Goal: Task Accomplishment & Management: Complete application form

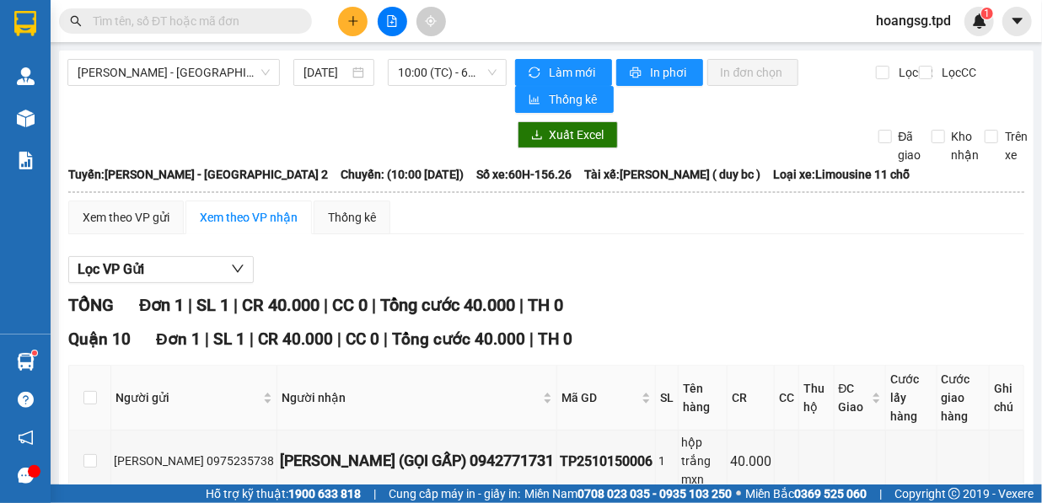
scroll to position [93, 0]
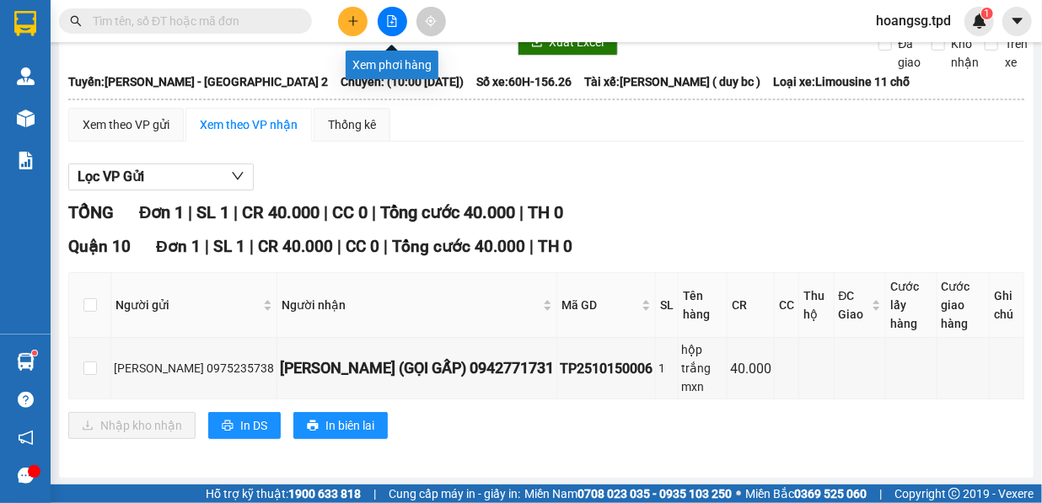
click at [398, 24] on button at bounding box center [393, 22] width 30 height 30
click at [384, 36] on div "Kết quả tìm kiếm ( 0 ) Bộ lọc No Data hoangsg.tpd 1" at bounding box center [521, 21] width 1042 height 42
click at [390, 32] on button at bounding box center [393, 22] width 30 height 30
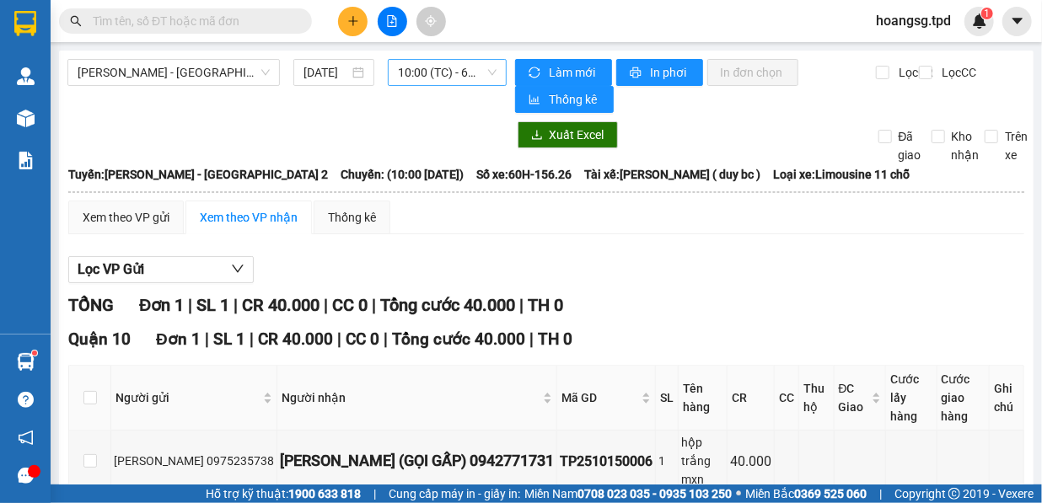
click at [438, 73] on span "10:00 (TC) - 60H-156.26" at bounding box center [447, 72] width 99 height 25
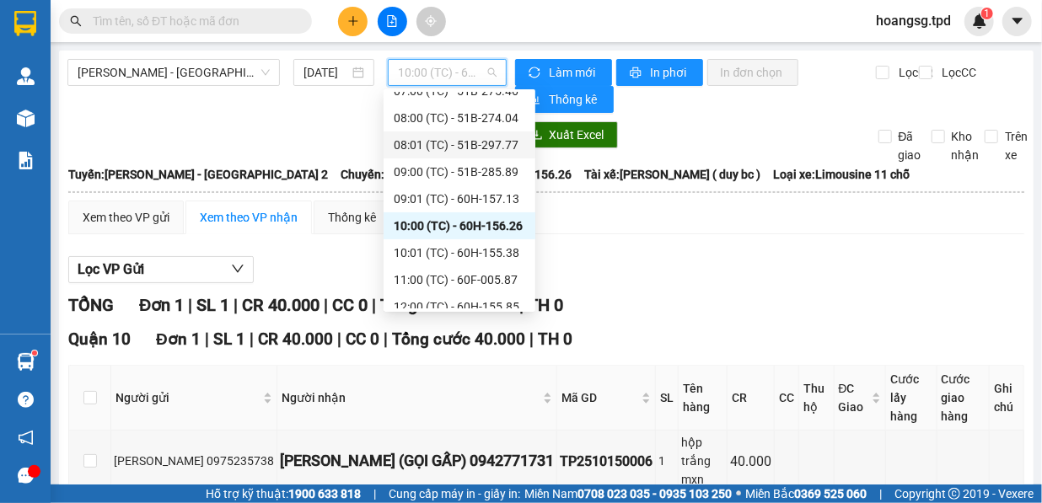
scroll to position [134, 0]
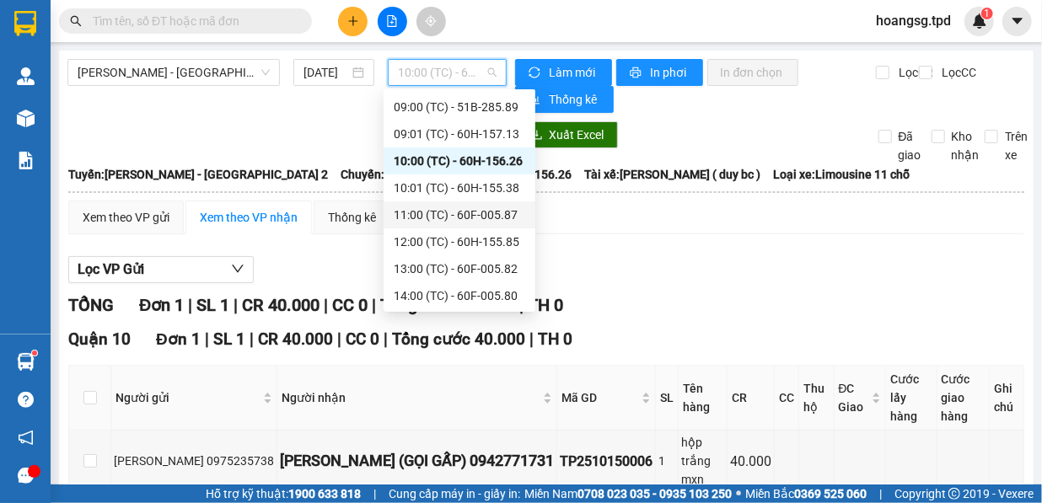
click at [497, 219] on div "11:00 (TC) - 60F-005.87" at bounding box center [460, 215] width 132 height 19
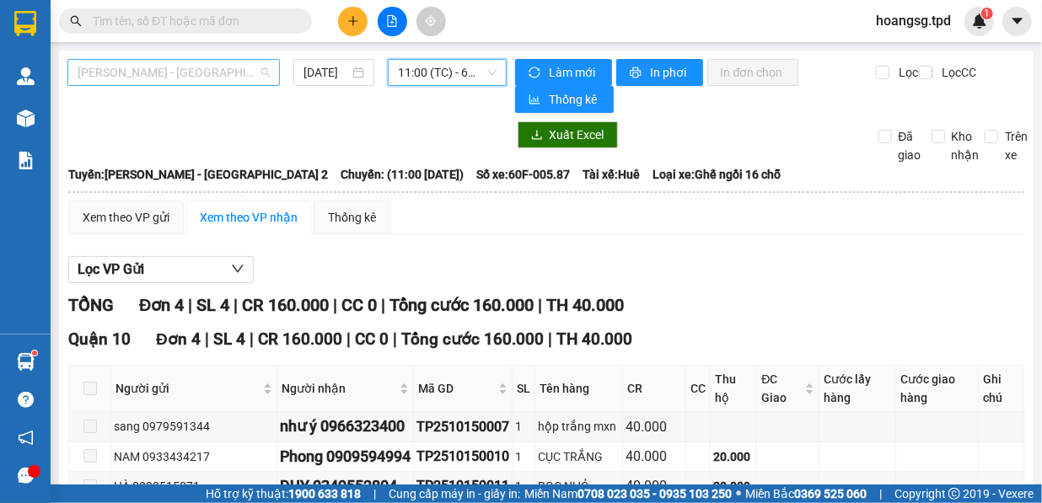
click at [206, 83] on span "[PERSON_NAME] - [GEOGRAPHIC_DATA] 2" at bounding box center [174, 72] width 192 height 25
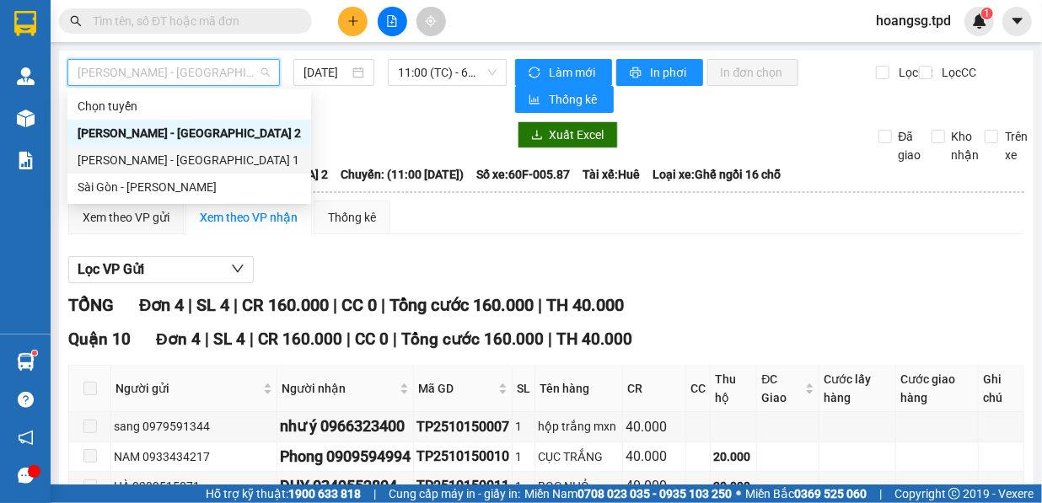
click at [153, 181] on div "Sài Gòn - [PERSON_NAME]" at bounding box center [189, 187] width 223 height 19
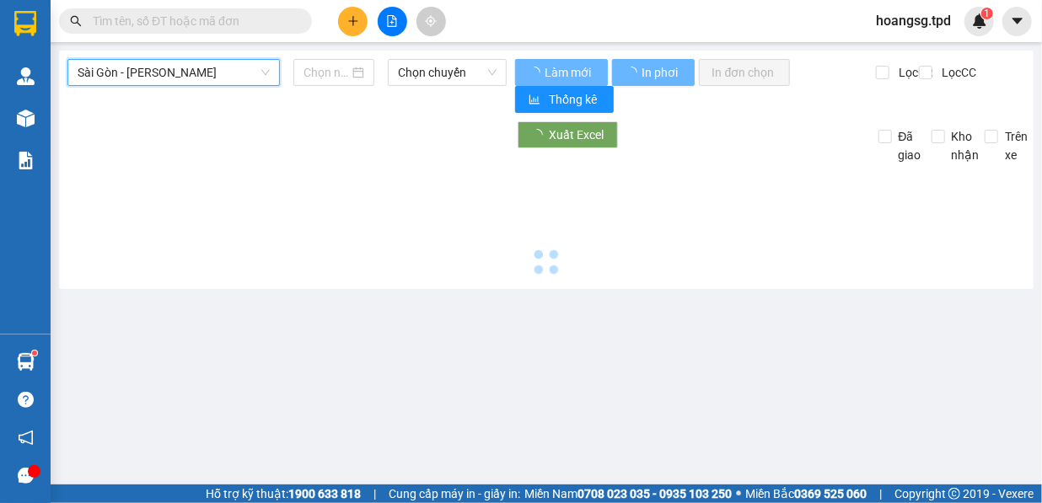
type input "[DATE]"
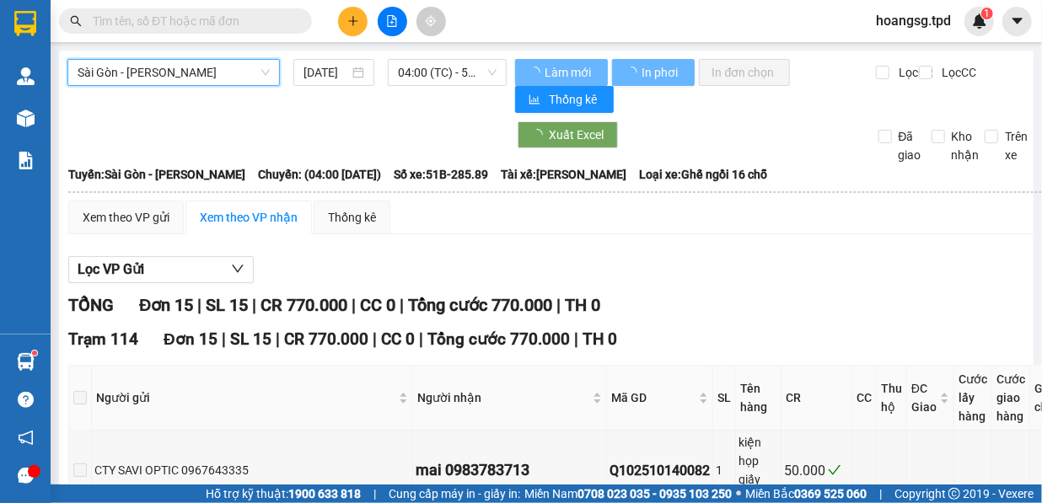
click at [438, 65] on span "04:00 (TC) - 51B-285.89" at bounding box center [447, 72] width 99 height 25
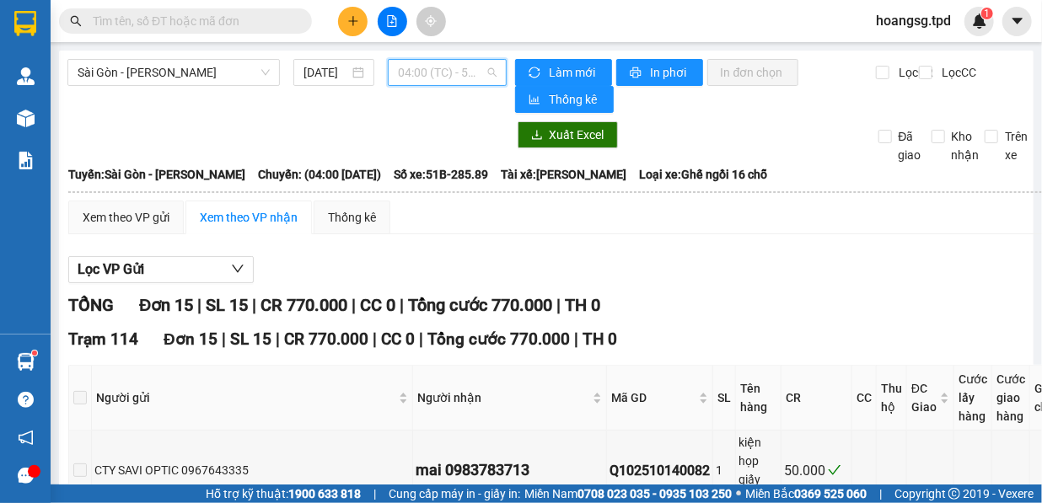
click at [442, 67] on span "04:00 (TC) - 51B-285.89" at bounding box center [447, 72] width 99 height 25
click at [440, 78] on span "04:00 (TC) - 51B-285.89" at bounding box center [447, 72] width 99 height 25
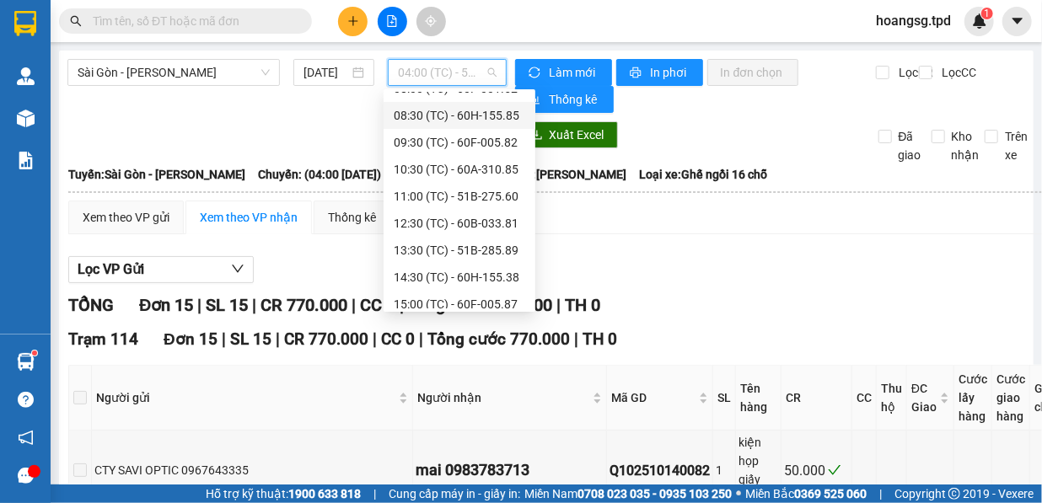
scroll to position [161, 0]
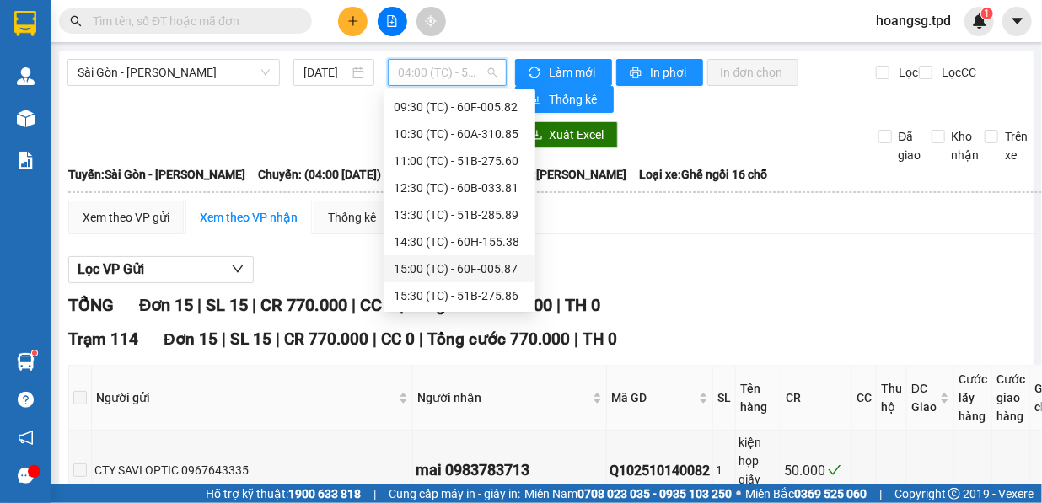
click at [489, 269] on div "15:00 (TC) - 60F-005.87" at bounding box center [460, 269] width 132 height 19
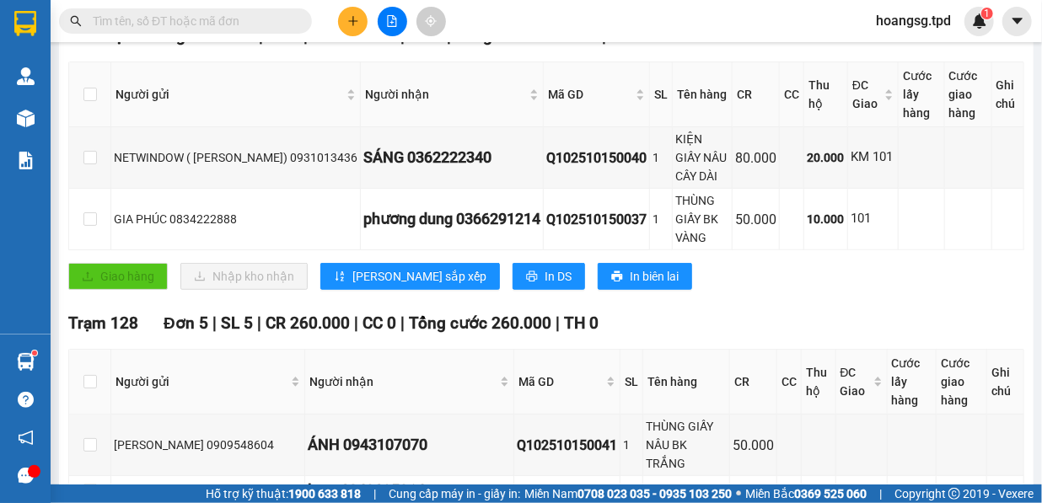
scroll to position [306, 0]
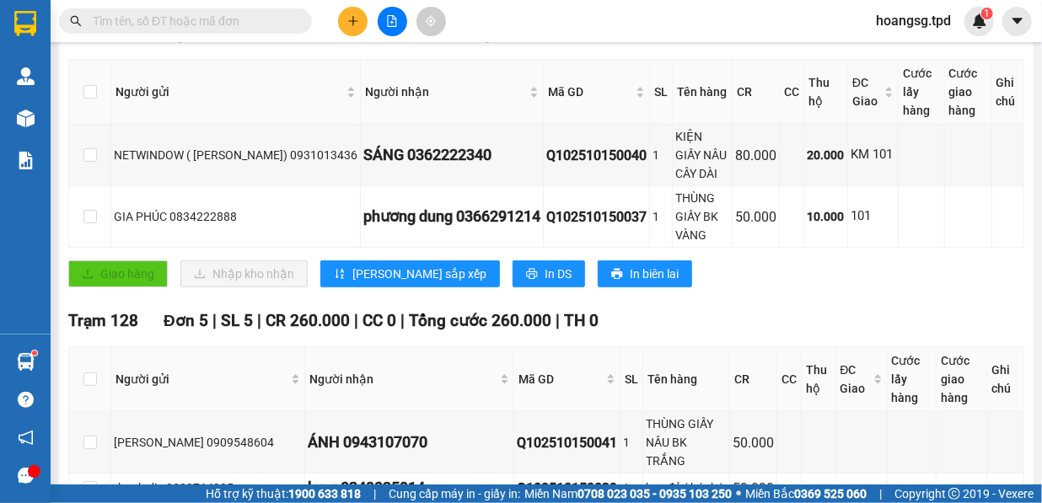
click at [347, 19] on icon "plus" at bounding box center [353, 21] width 12 height 12
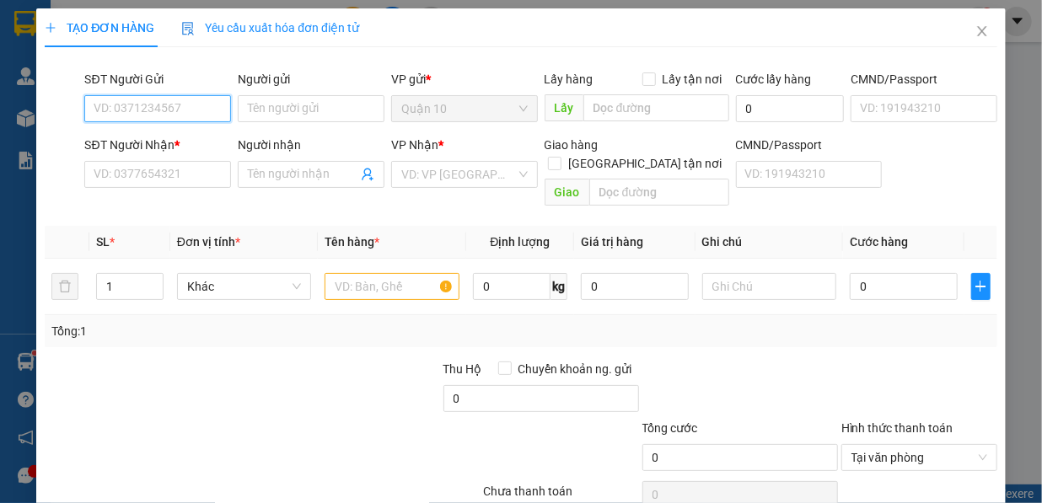
click at [169, 109] on input "SĐT Người Gửi" at bounding box center [157, 108] width 147 height 27
type input "0907888933"
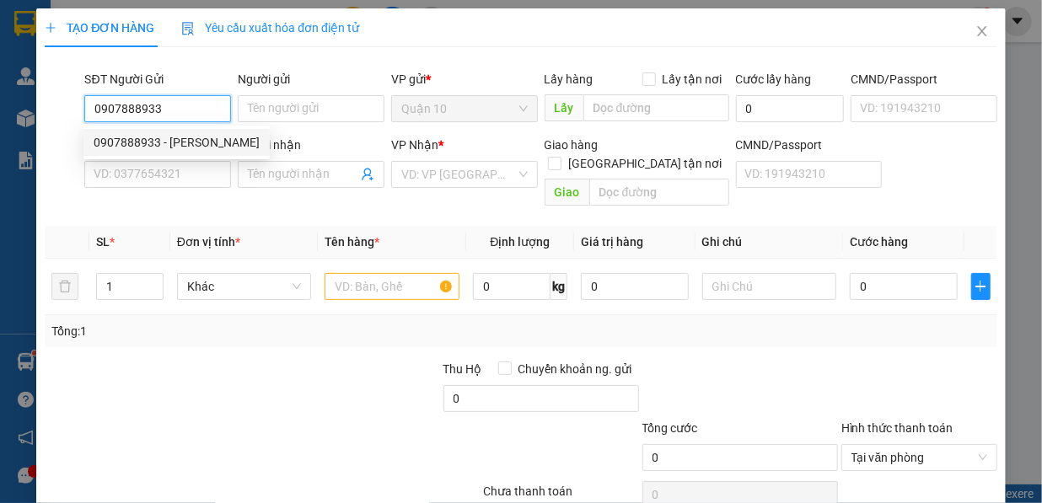
click at [175, 139] on div "0907888933 - [PERSON_NAME]" at bounding box center [177, 142] width 166 height 19
type input "[PERSON_NAME]"
type input "087202006294"
type input "0928811268"
type input "phú"
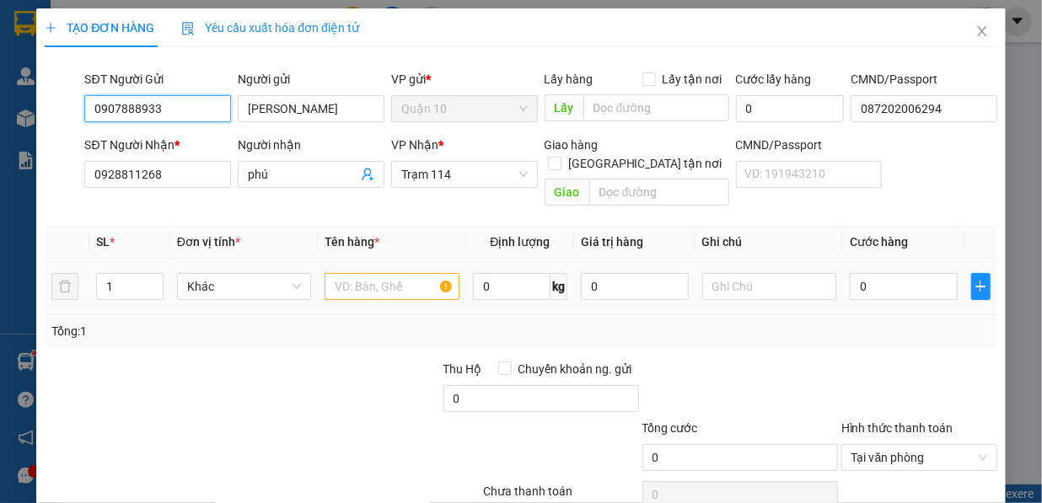
type input "0907888933"
click at [357, 275] on input "text" at bounding box center [392, 286] width 135 height 27
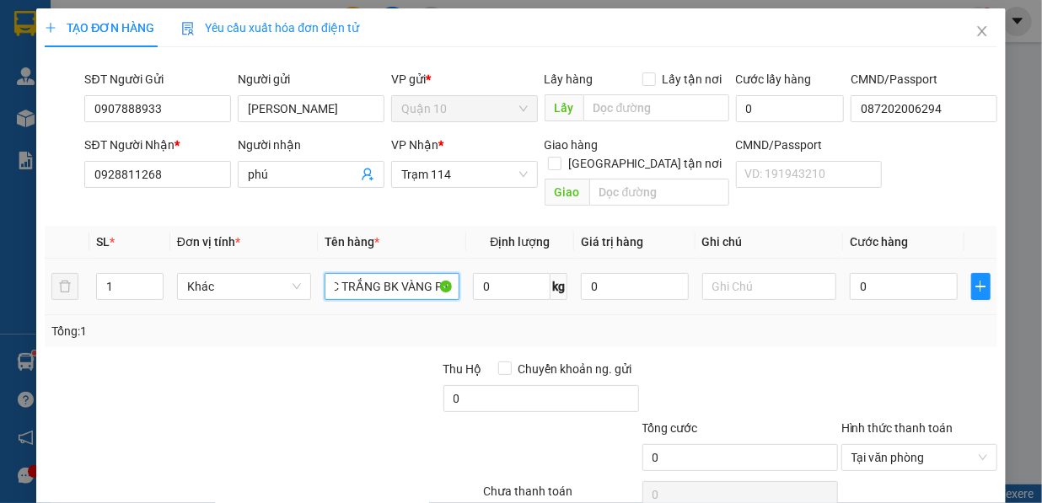
scroll to position [0, 25]
type input "CỤC TRẮNG BK VÀNG PT"
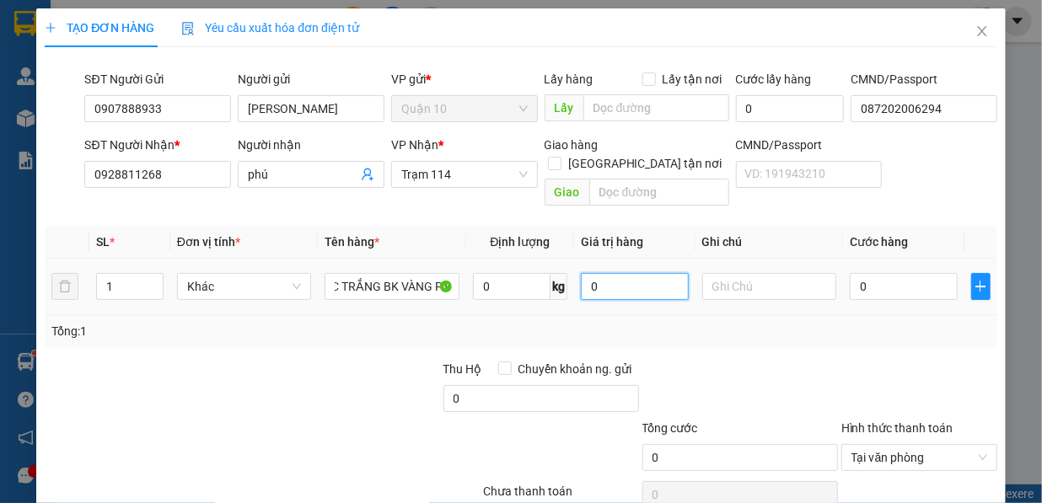
scroll to position [0, 0]
click at [609, 273] on input "0" at bounding box center [635, 286] width 108 height 27
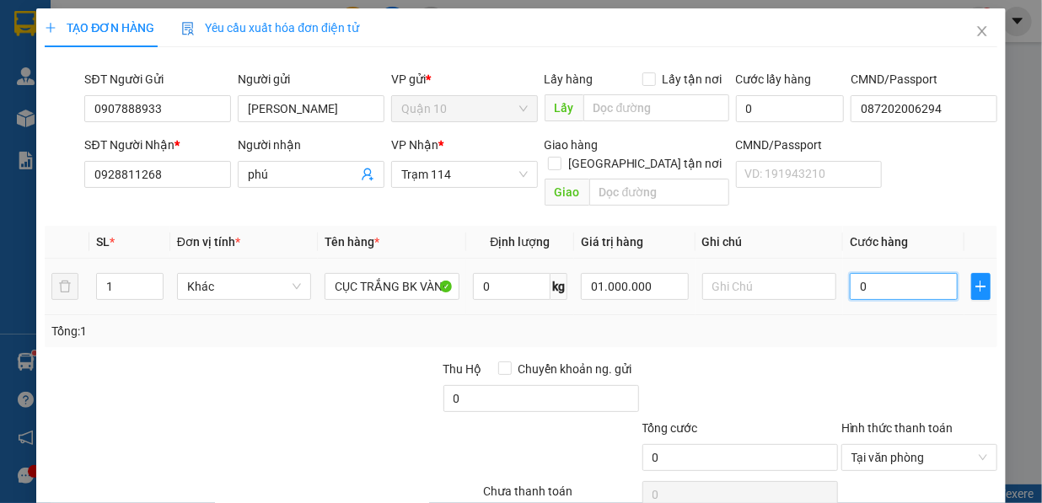
type input "1.000.000"
click at [899, 274] on input "0" at bounding box center [904, 286] width 108 height 27
type input "5"
type input "50"
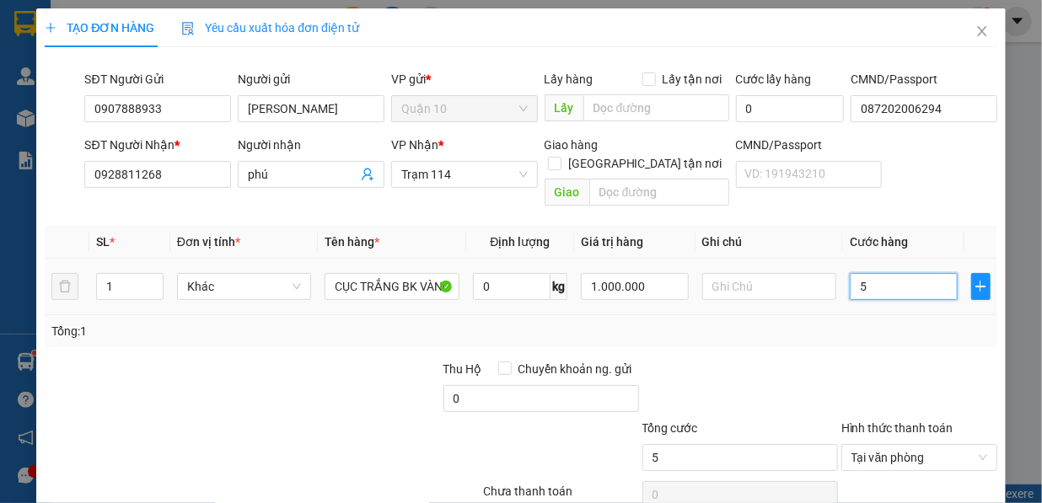
type input "50"
type input "500"
type input "5.000"
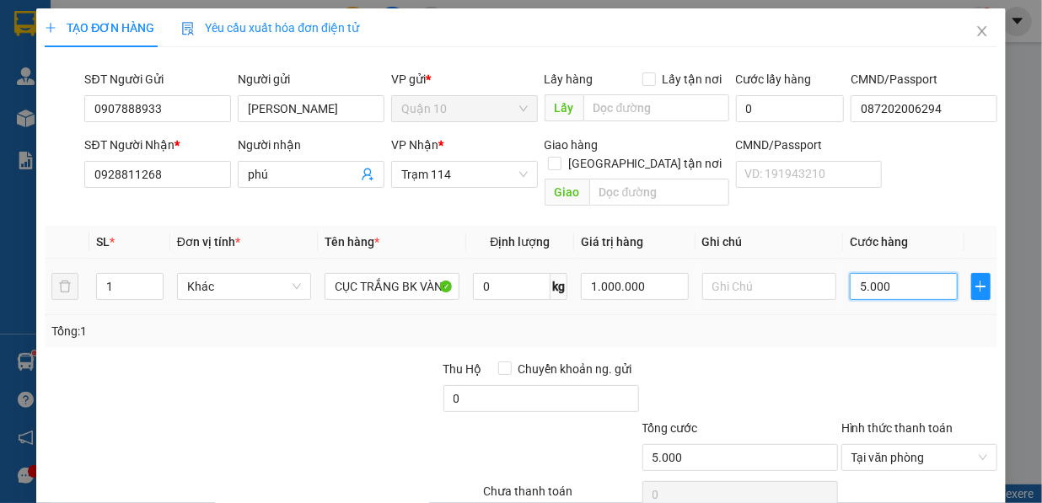
type input "50.000"
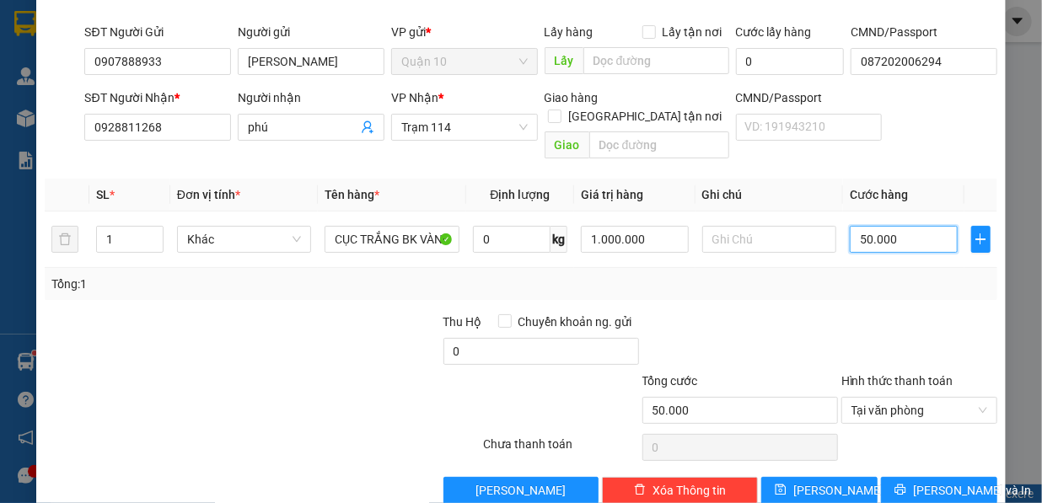
scroll to position [61, 0]
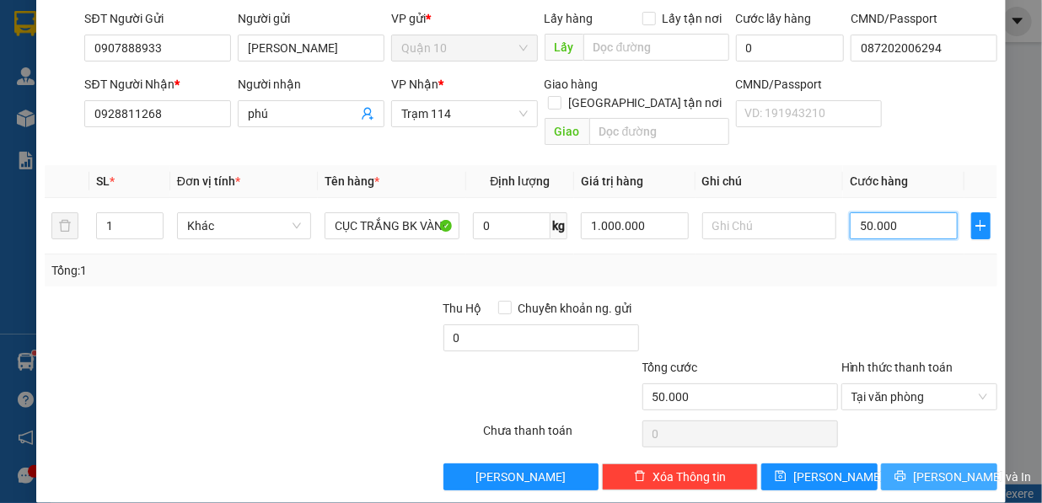
type input "50.000"
click at [927, 468] on span "[PERSON_NAME] và In" at bounding box center [972, 477] width 118 height 19
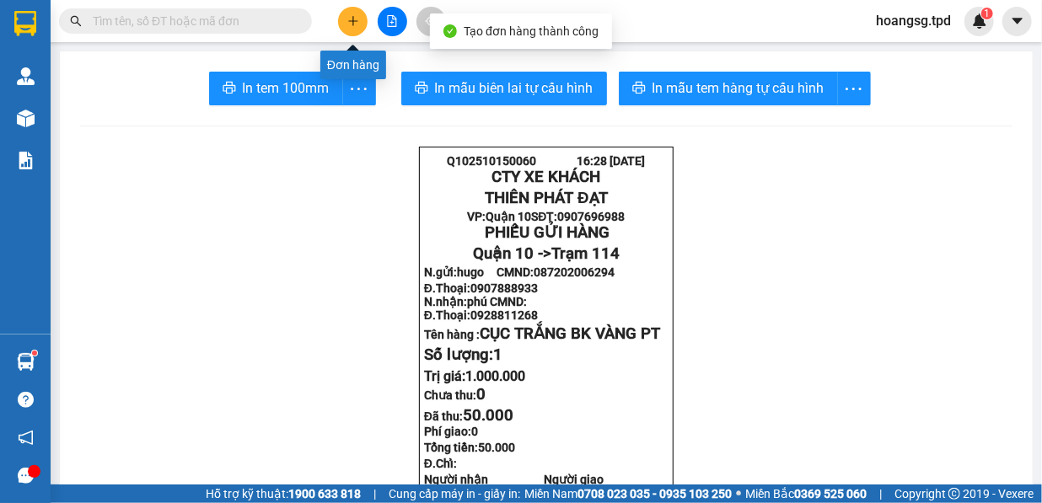
click at [345, 17] on button at bounding box center [353, 22] width 30 height 30
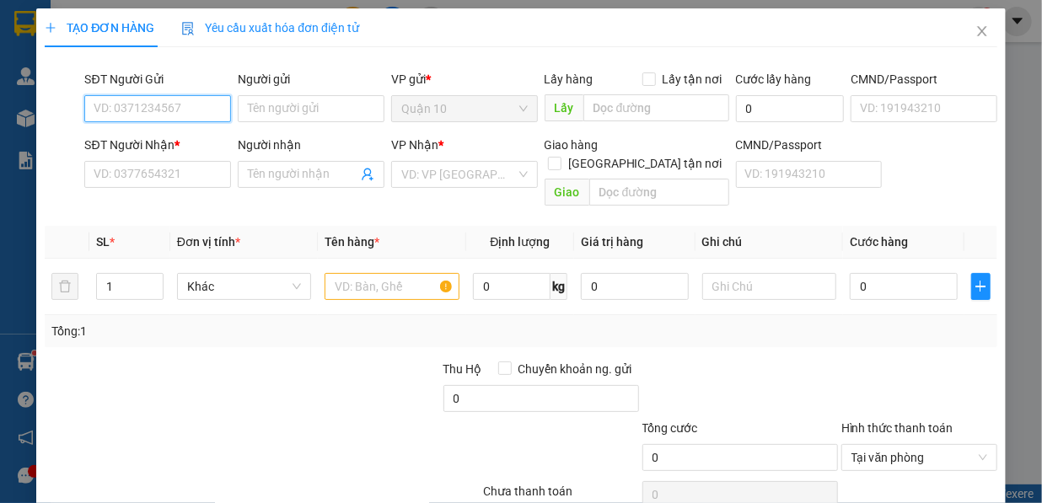
click at [148, 99] on input "SĐT Người Gửi" at bounding box center [157, 108] width 147 height 27
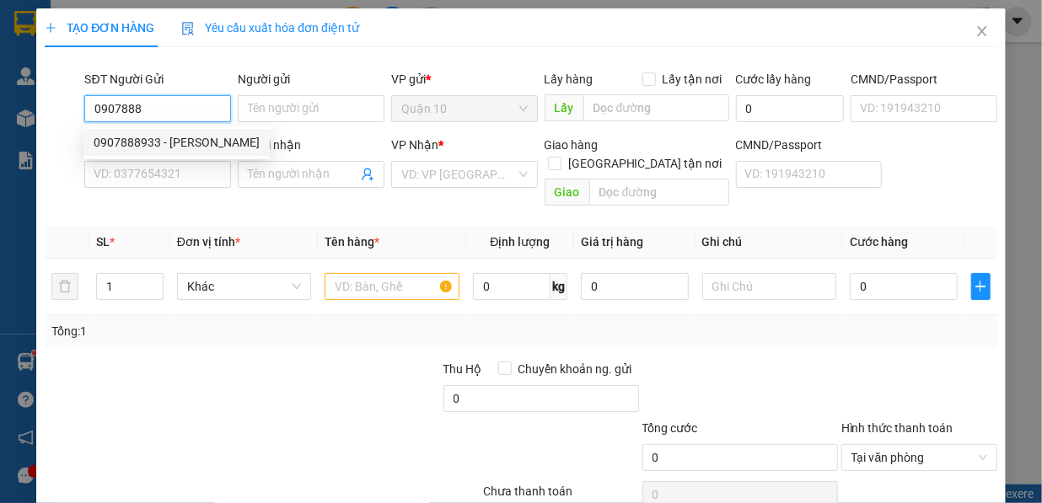
click at [183, 138] on div "0907888933 - [PERSON_NAME]" at bounding box center [177, 142] width 166 height 19
type input "0907888933"
type input "[PERSON_NAME]"
type input "087202006294"
type input "0928811268"
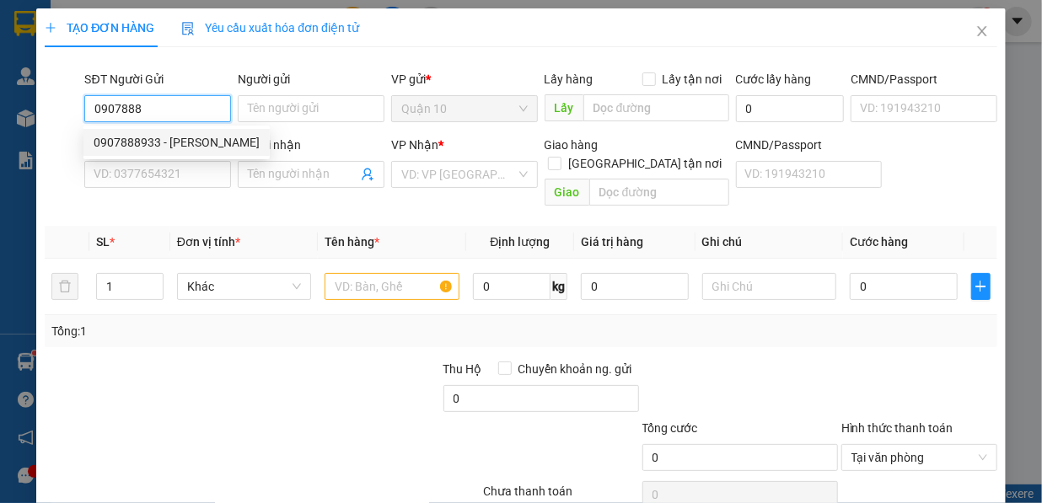
type input "phú"
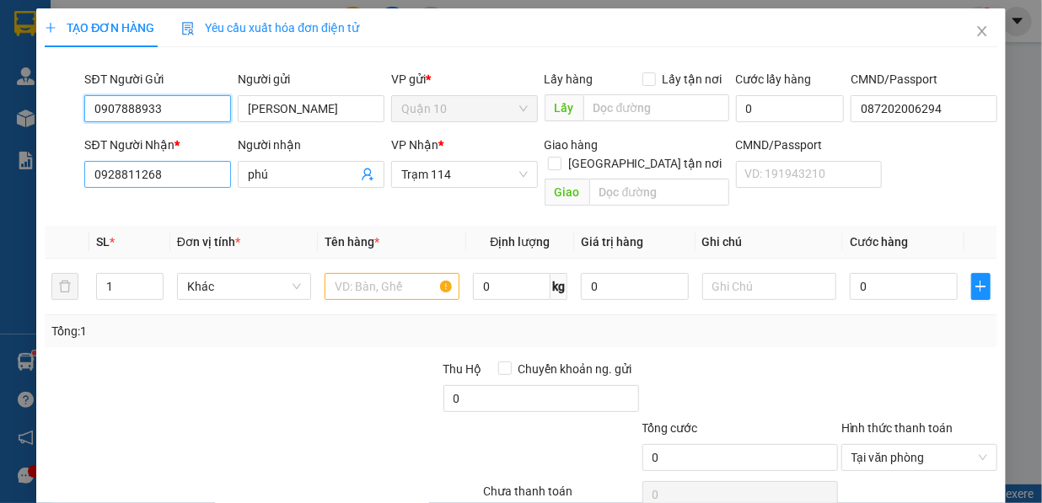
type input "0907888933"
drag, startPoint x: 128, startPoint y: 177, endPoint x: 41, endPoint y: 182, distance: 87.0
click at [41, 182] on div "TẠO ĐƠN HÀNG Yêu cầu xuất hóa đơn điện tử Transit Pickup Surcharge Ids Transit …" at bounding box center [520, 286] width 969 height 556
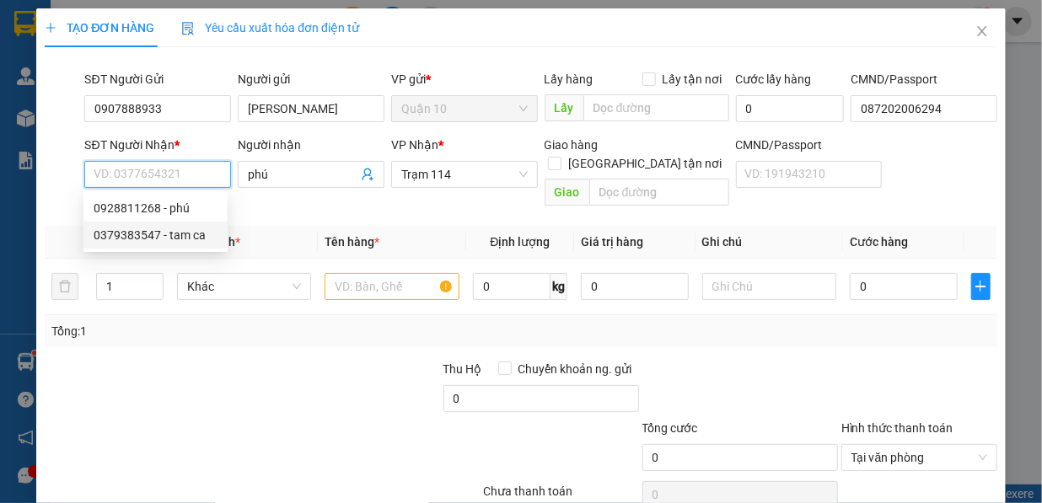
click at [174, 236] on div "0379383547 - tam ca" at bounding box center [156, 235] width 124 height 19
type input "0379383547"
type input "tam ca"
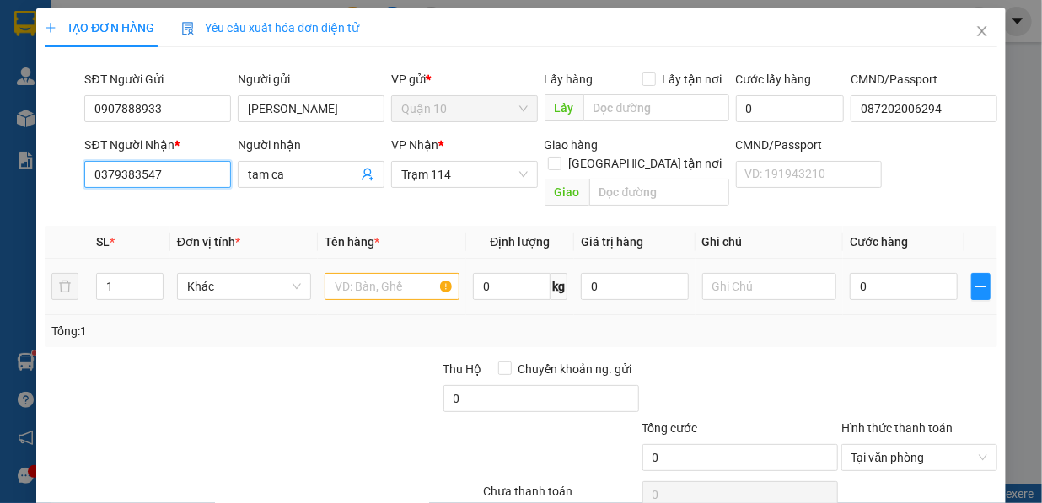
type input "0379383547"
click at [417, 273] on input "text" at bounding box center [392, 286] width 135 height 27
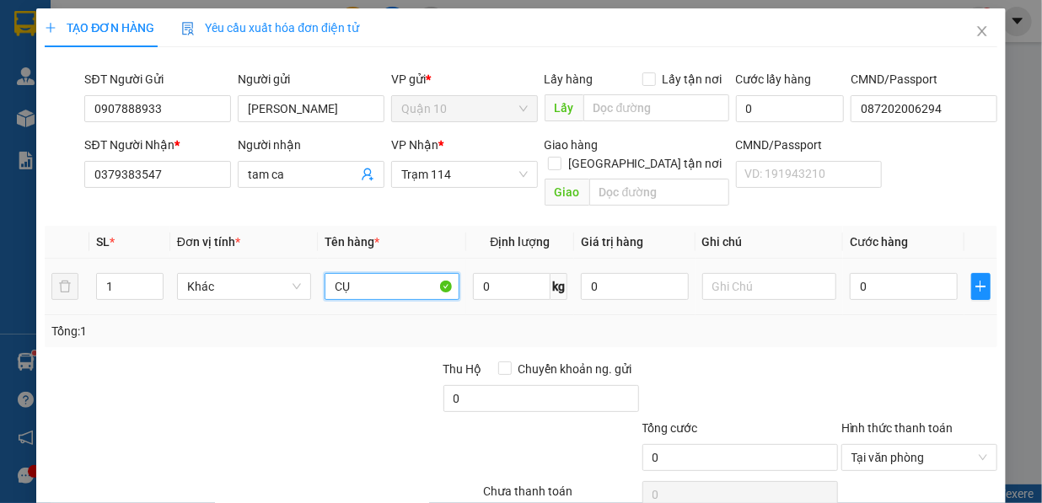
type input "C"
type input "THÙNG GIÂY PT"
click at [651, 283] on div "0" at bounding box center [635, 287] width 108 height 34
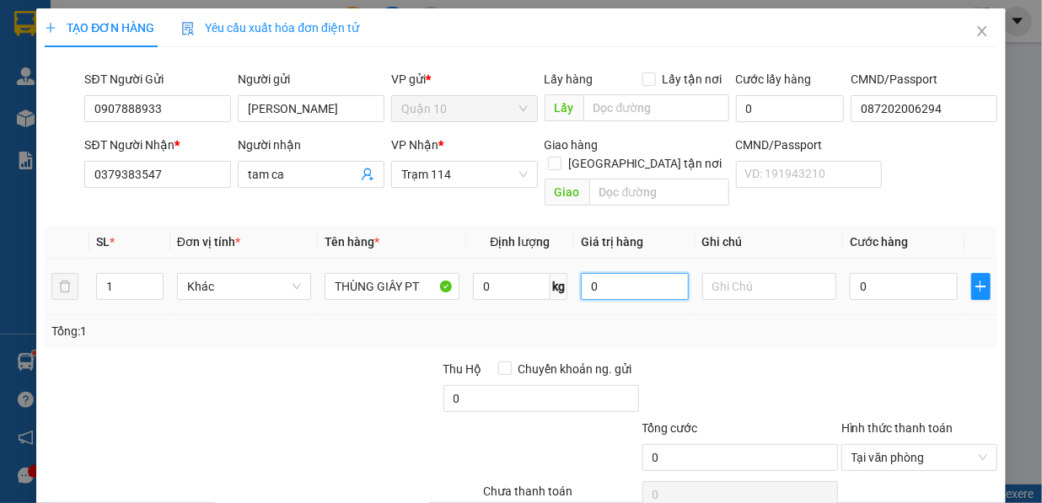
click at [644, 275] on input "0" at bounding box center [635, 286] width 108 height 27
type input "1.000.000"
click at [891, 282] on td "0" at bounding box center [903, 287] width 121 height 56
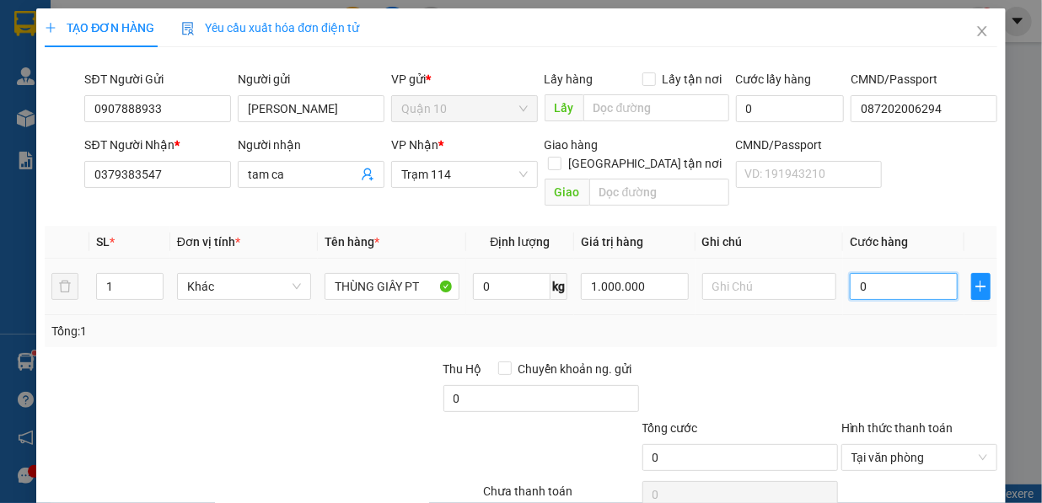
type input "5"
type input "50"
type input "500"
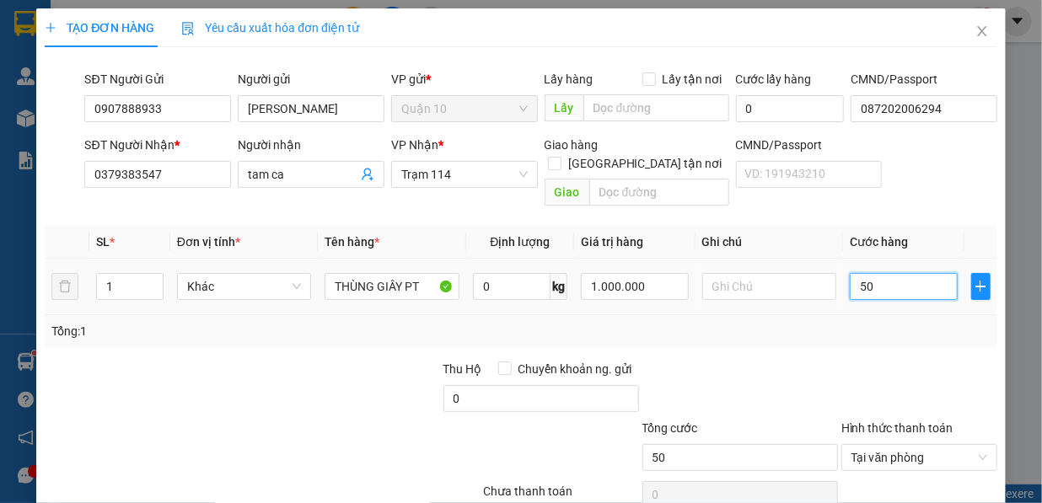
type input "500"
type input "5.000"
type input "50.000"
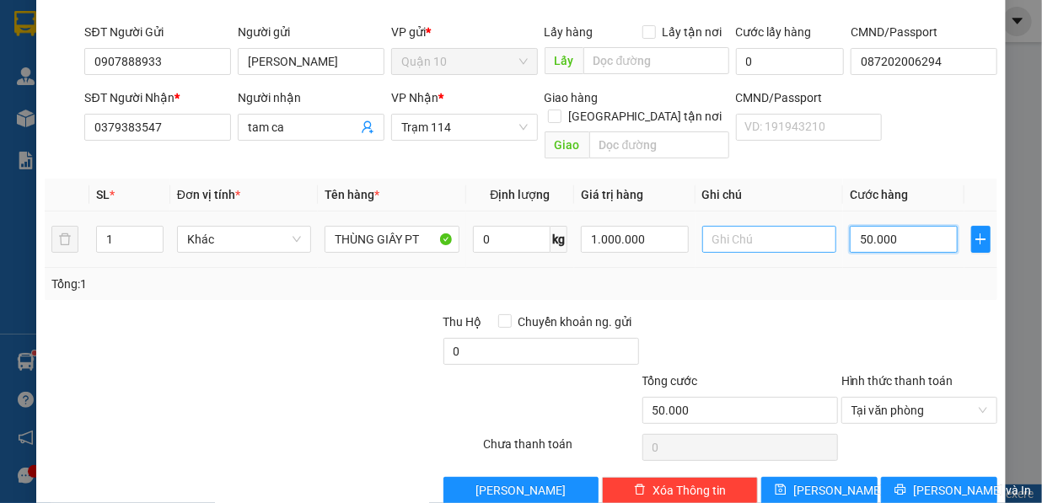
scroll to position [61, 0]
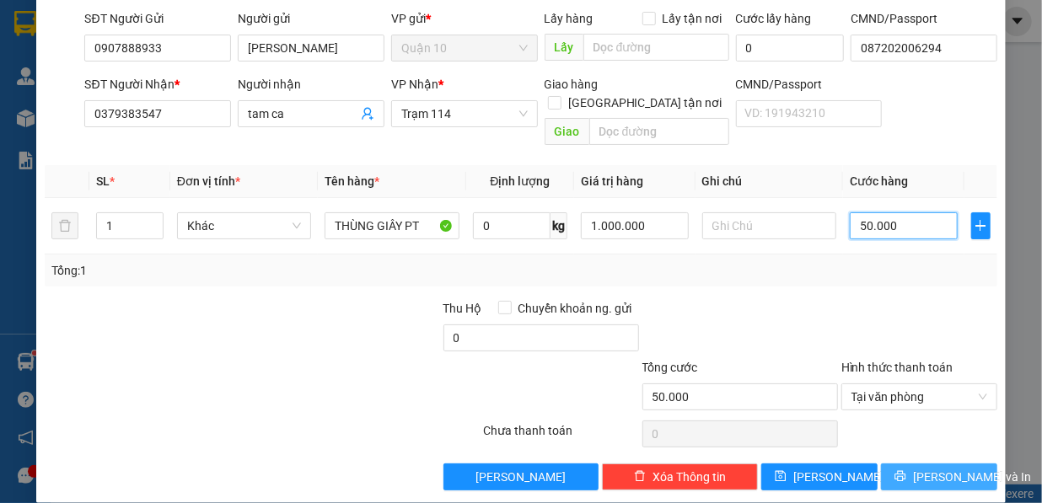
type input "50.000"
click at [924, 468] on span "[PERSON_NAME] và In" at bounding box center [972, 477] width 118 height 19
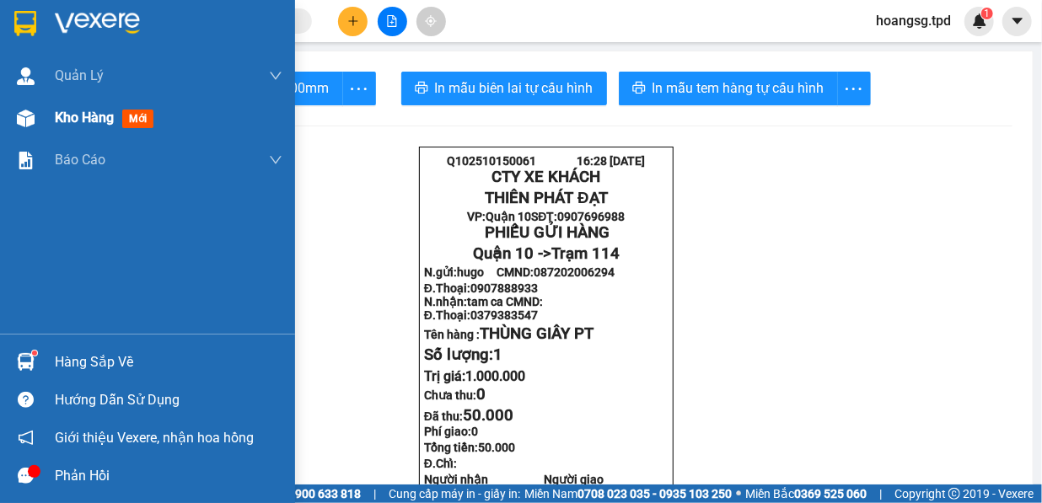
drag, startPoint x: 51, startPoint y: 102, endPoint x: 49, endPoint y: 116, distance: 13.6
click at [51, 103] on div "Kho hàng mới" at bounding box center [147, 118] width 295 height 42
click at [49, 116] on div "Kho hàng mới" at bounding box center [147, 118] width 295 height 42
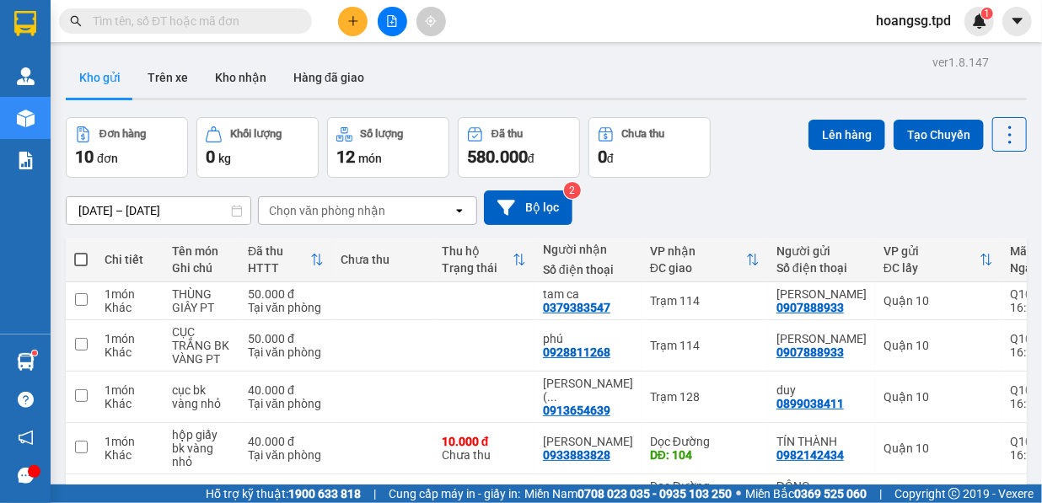
click at [295, 23] on span at bounding box center [300, 21] width 10 height 19
click at [225, 12] on input "text" at bounding box center [192, 21] width 199 height 19
click at [175, 27] on input "text" at bounding box center [192, 21] width 199 height 19
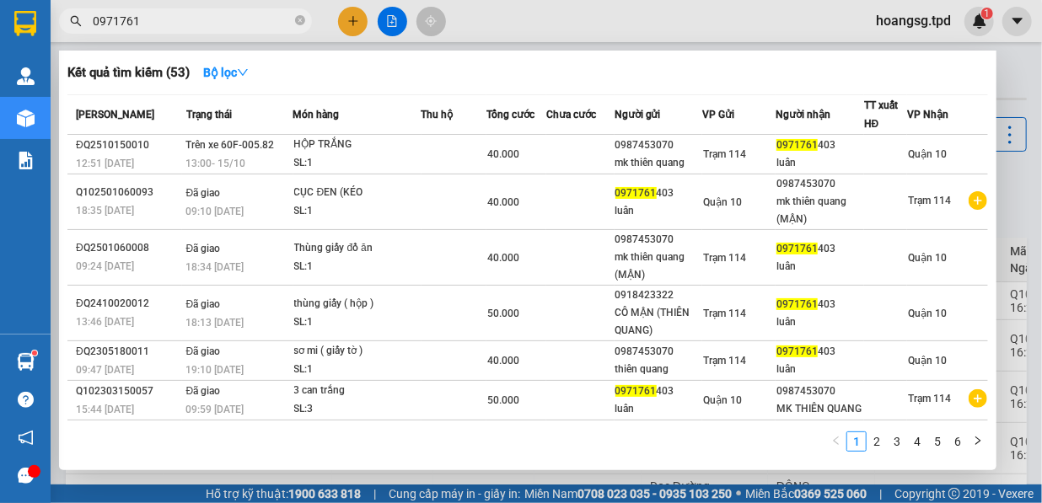
type input "0971761"
click at [353, 19] on div at bounding box center [521, 251] width 1042 height 503
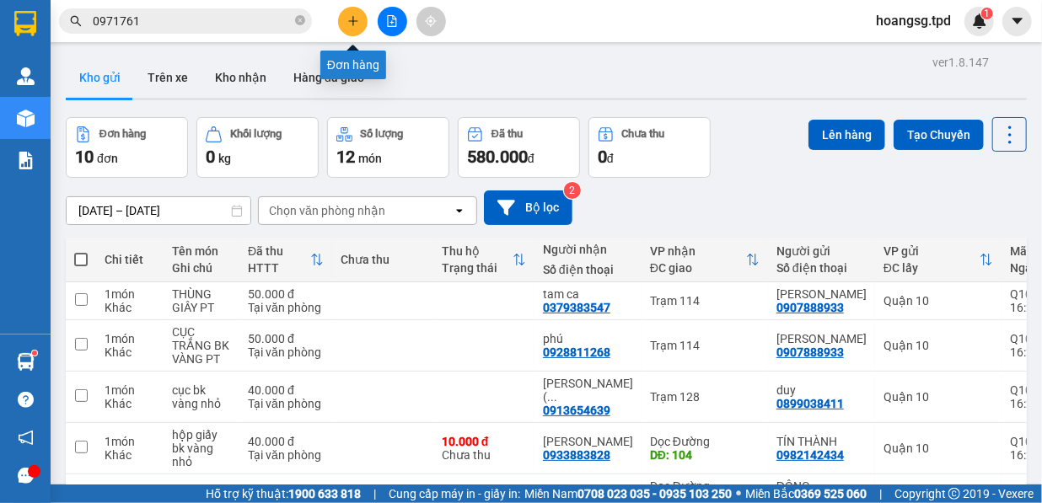
click at [352, 19] on icon "plus" at bounding box center [352, 20] width 1 height 9
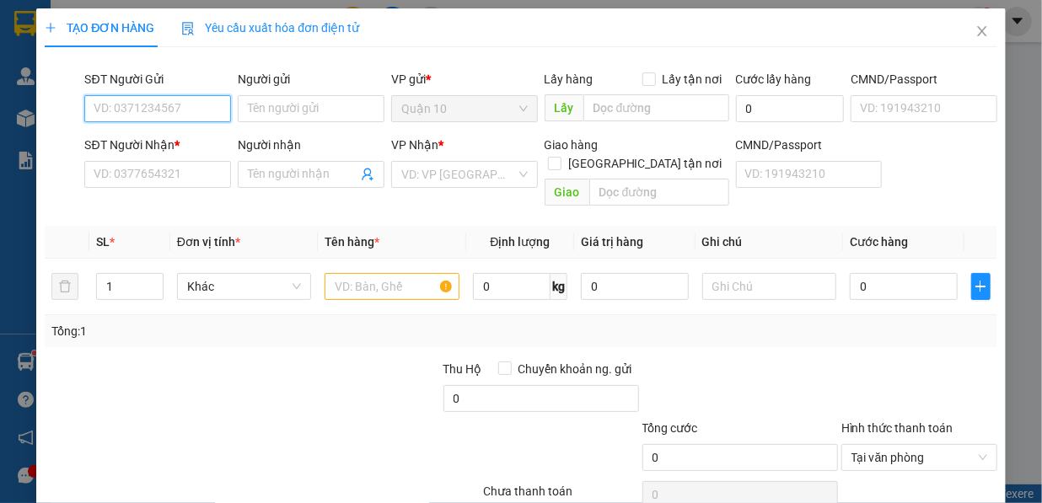
click at [202, 96] on input "SĐT Người Gửi" at bounding box center [157, 108] width 147 height 27
click at [198, 137] on div "0842767777 - LABO HT" at bounding box center [156, 142] width 124 height 19
type input "0842767777"
type input "LABO HT"
type input "02516516789"
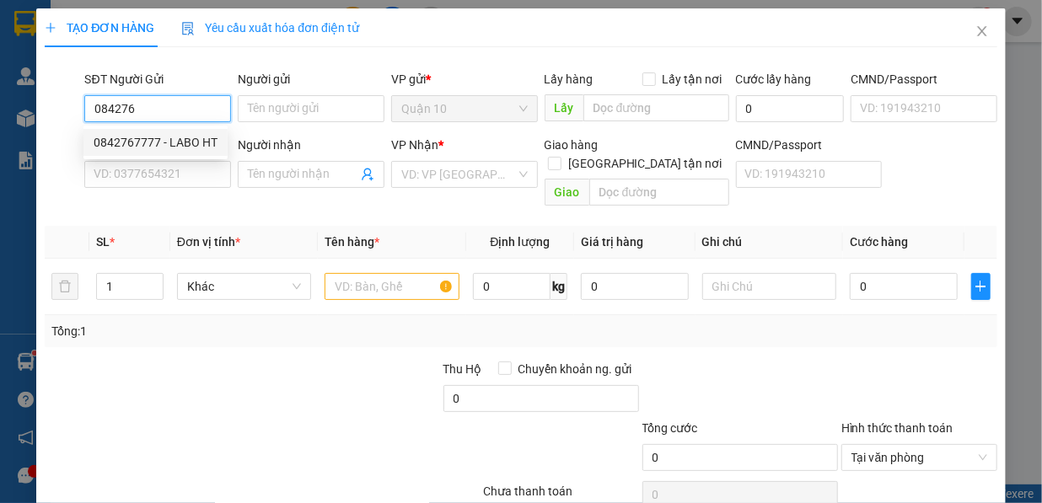
type input "nk [PERSON_NAME]"
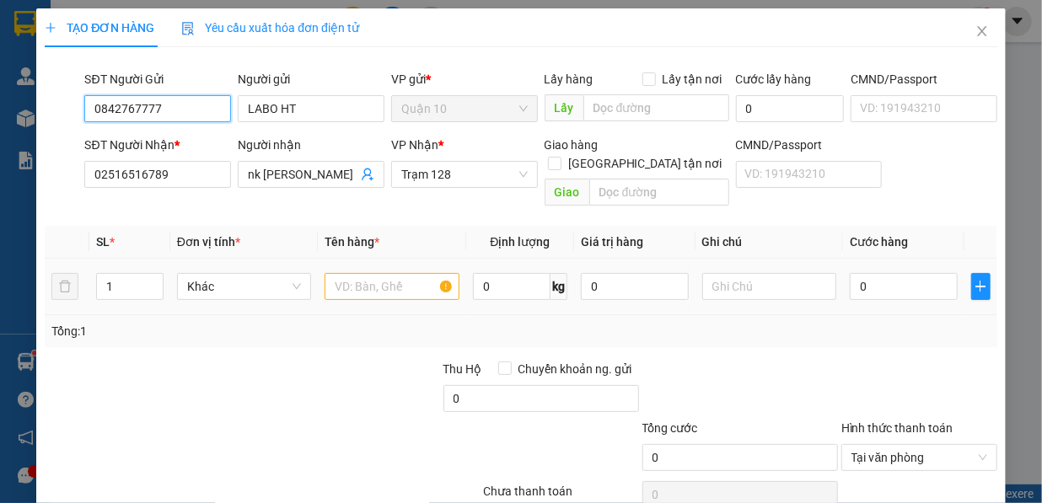
type input "0842767777"
click at [361, 277] on input "text" at bounding box center [392, 286] width 135 height 27
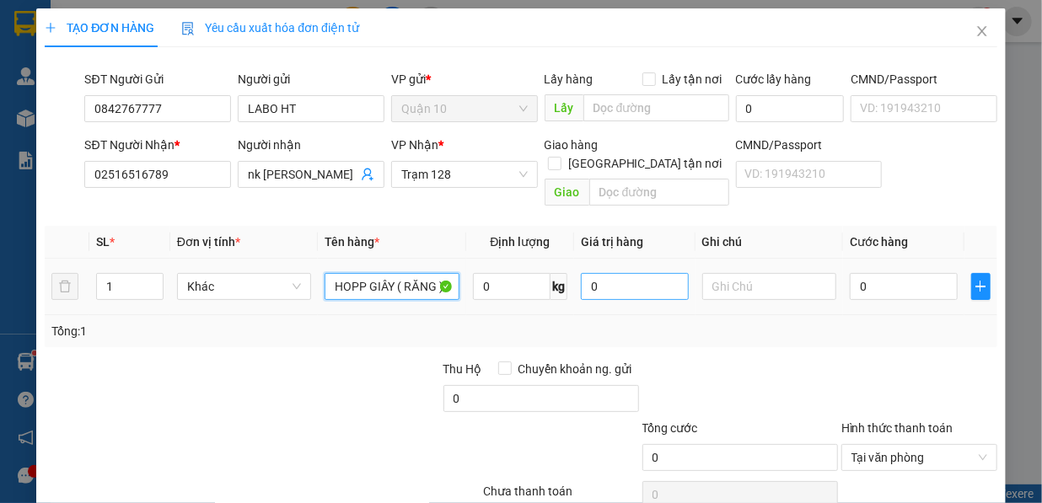
type input "HOPP GIÂY ( RĂNG )"
click at [591, 273] on input "0" at bounding box center [635, 286] width 108 height 27
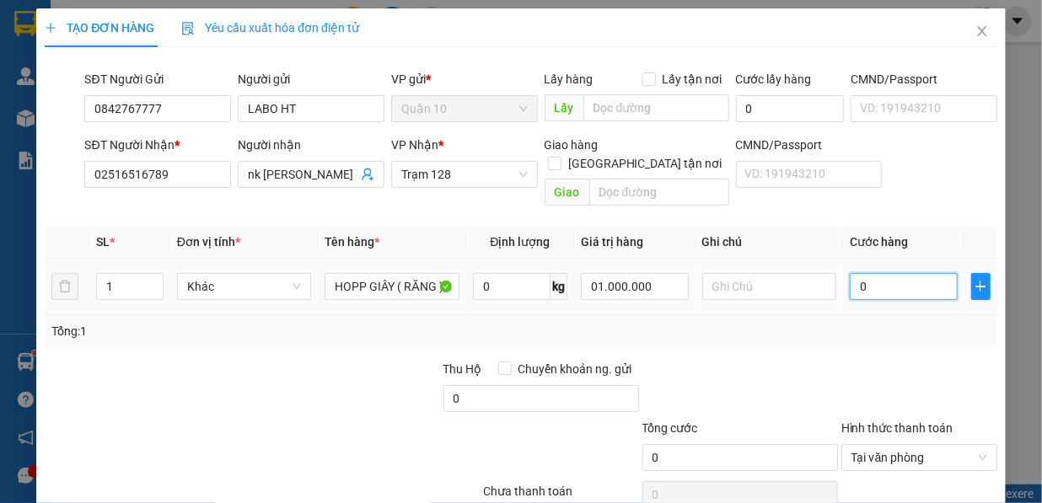
type input "1.000.000"
click at [916, 277] on input "0" at bounding box center [904, 286] width 108 height 27
type input "4"
type input "40"
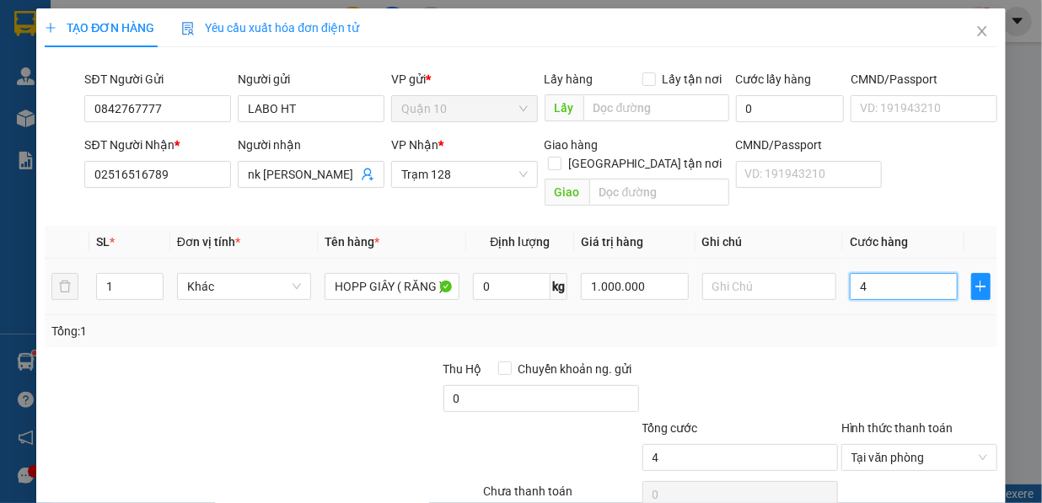
type input "40"
type input "400"
type input "4.000"
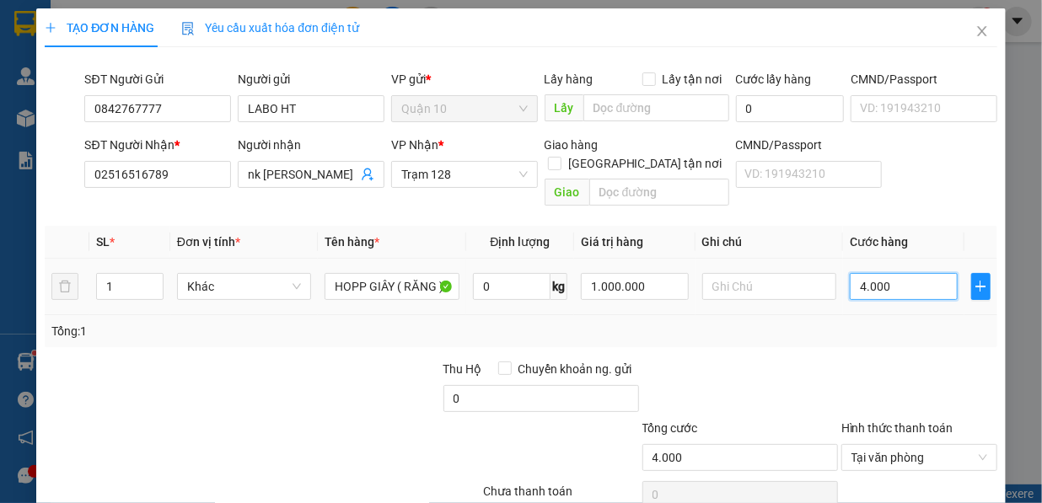
type input "40.000"
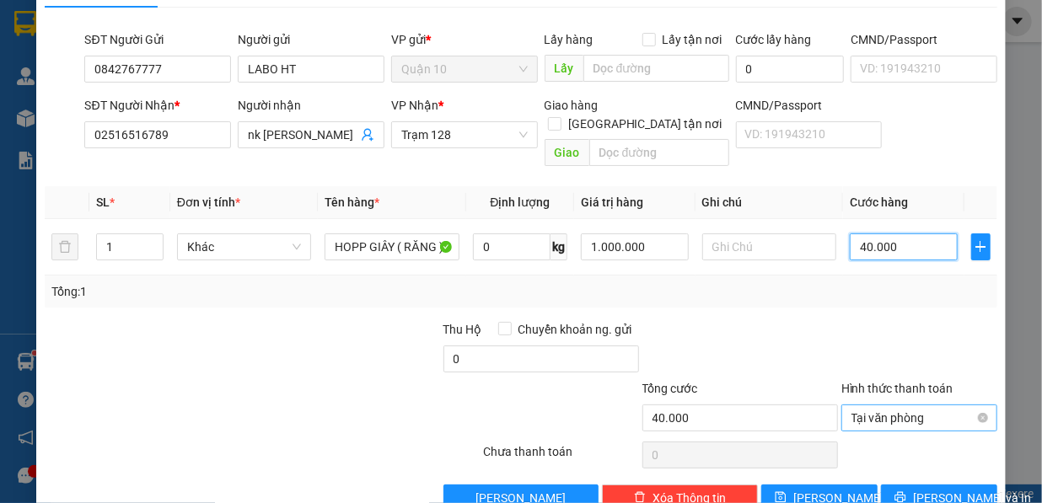
scroll to position [61, 0]
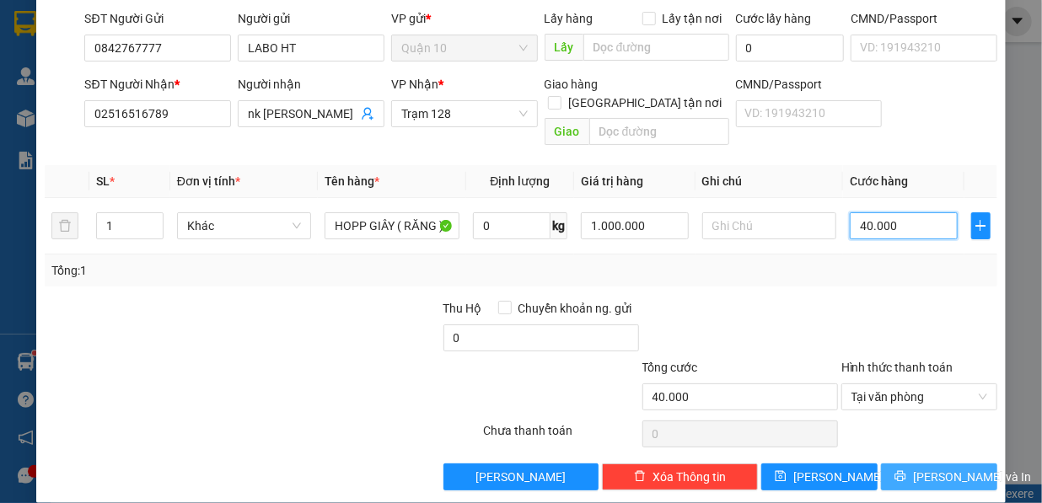
type input "40.000"
click at [944, 468] on span "[PERSON_NAME] và In" at bounding box center [972, 477] width 118 height 19
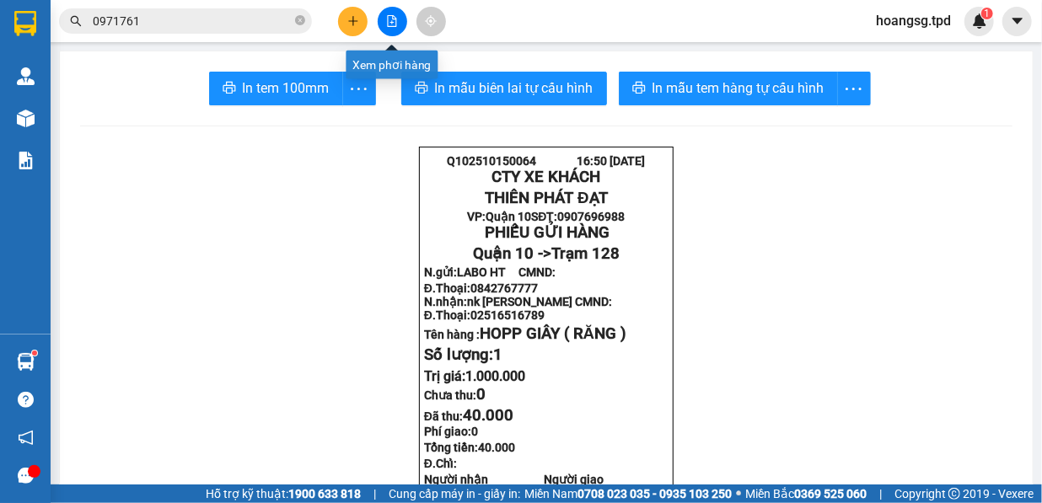
click at [354, 17] on icon "plus" at bounding box center [353, 21] width 12 height 12
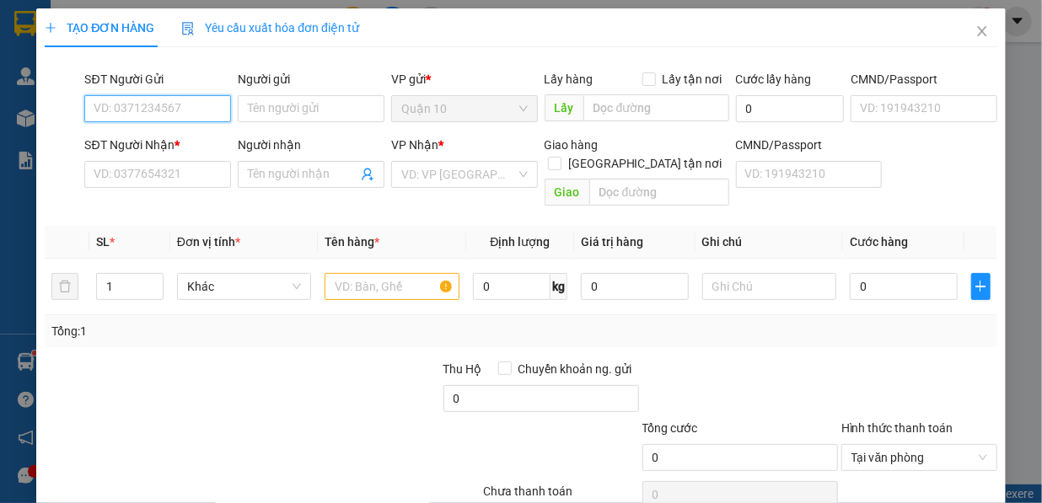
click at [204, 100] on input "SĐT Người Gửi" at bounding box center [157, 108] width 147 height 27
click at [172, 148] on div "0935220338 - QUỲNH NHƯ" at bounding box center [166, 142] width 145 height 19
type input "0935220338"
type input "[PERSON_NAME]"
type input "079077011198"
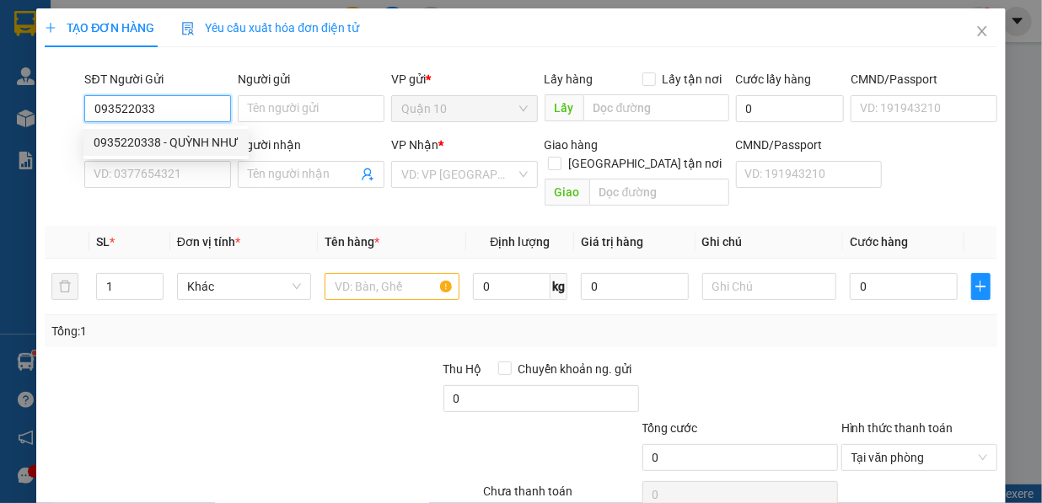
type input "0981468979"
type input "sơn lâm"
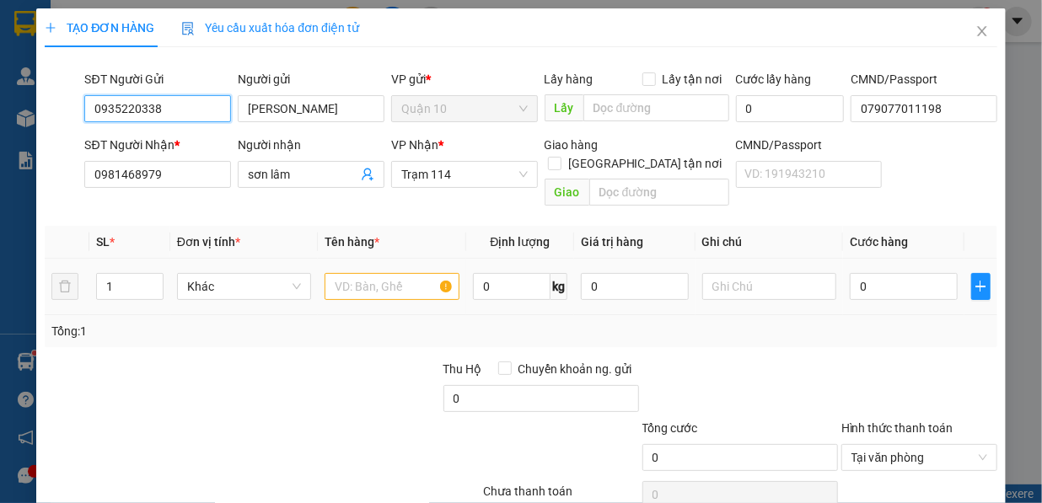
type input "0935220338"
click at [362, 273] on input "text" at bounding box center [392, 286] width 135 height 27
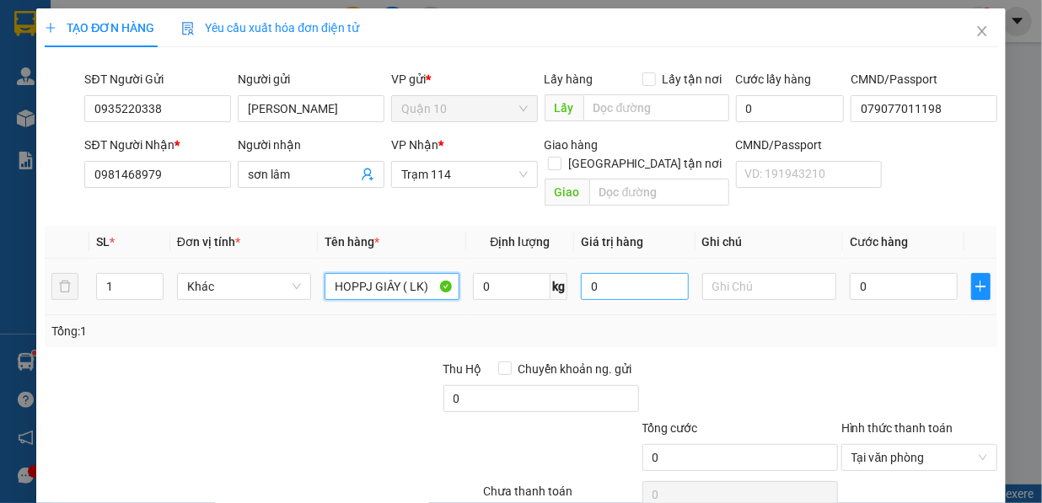
type input "HOPPJ GIÂY ( LK)"
click at [631, 276] on input "0" at bounding box center [635, 286] width 108 height 27
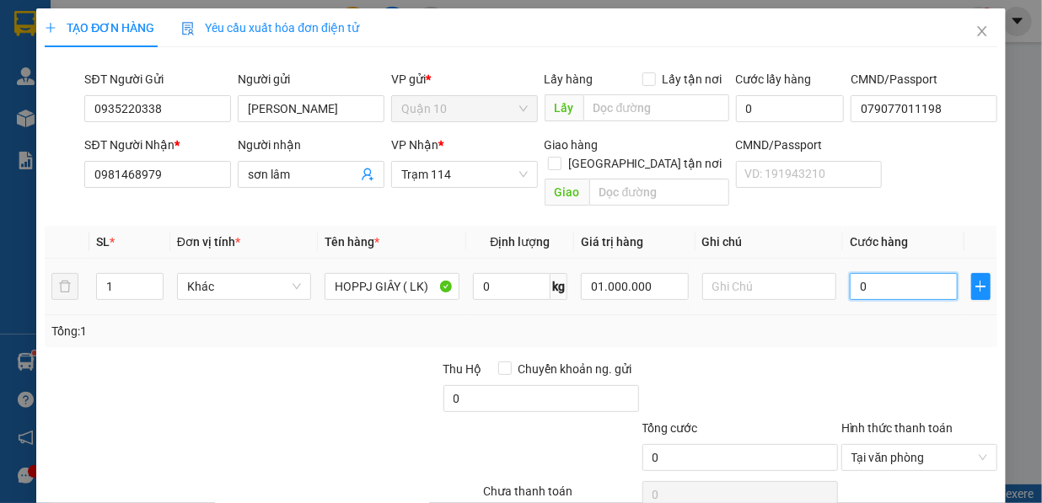
type input "1.000.000"
click at [892, 273] on input "0" at bounding box center [904, 286] width 108 height 27
type input "4"
type input "40"
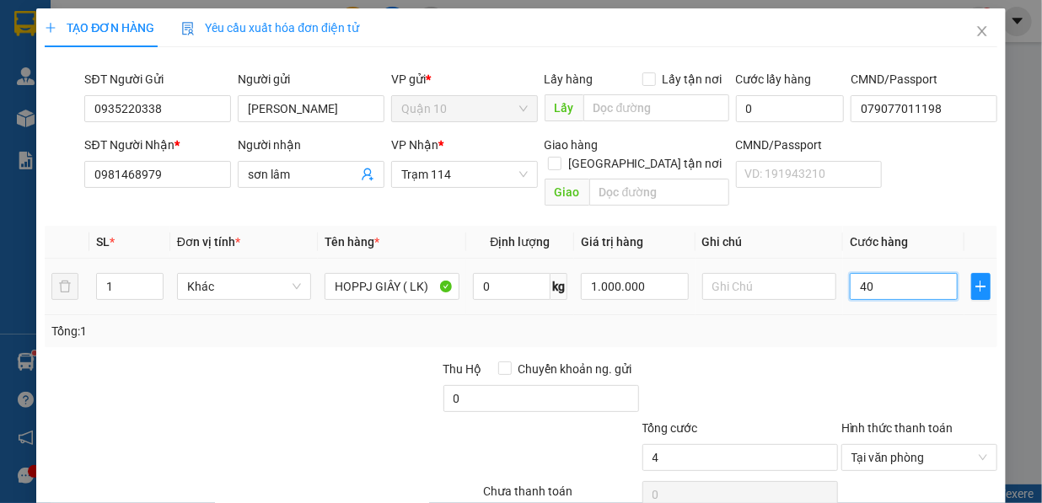
type input "40"
type input "400"
type input "4.000"
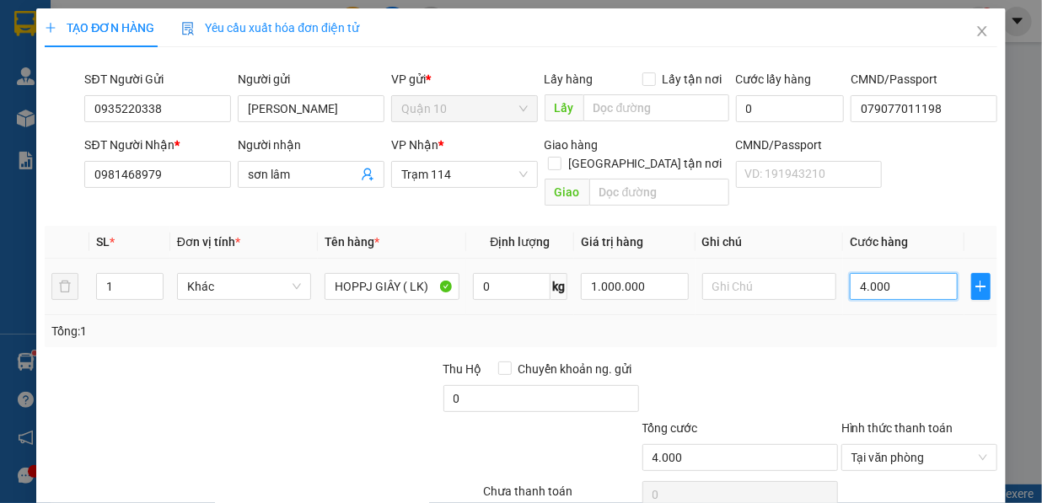
type input "40.000"
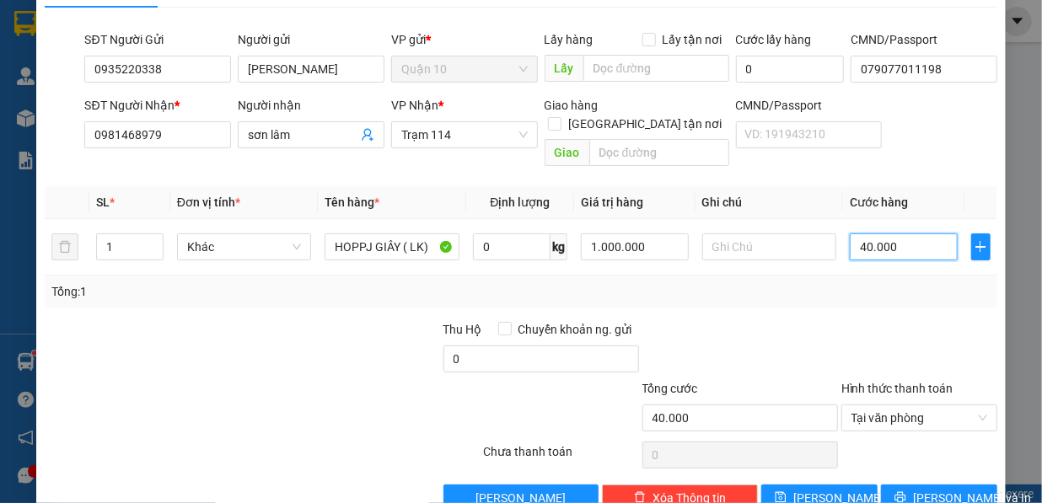
scroll to position [61, 0]
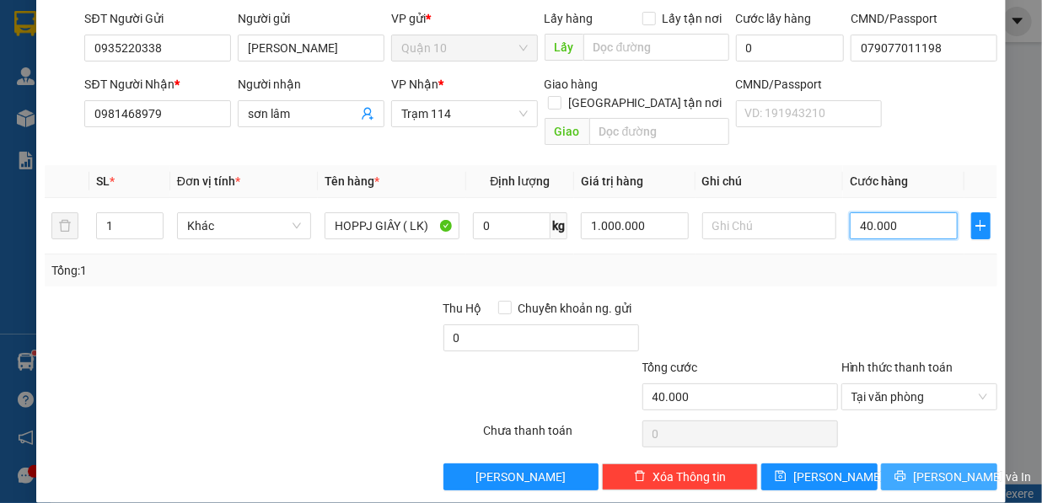
type input "40.000"
drag, startPoint x: 903, startPoint y: 456, endPoint x: 895, endPoint y: 459, distance: 8.8
click at [903, 470] on icon "printer" at bounding box center [901, 476] width 12 height 12
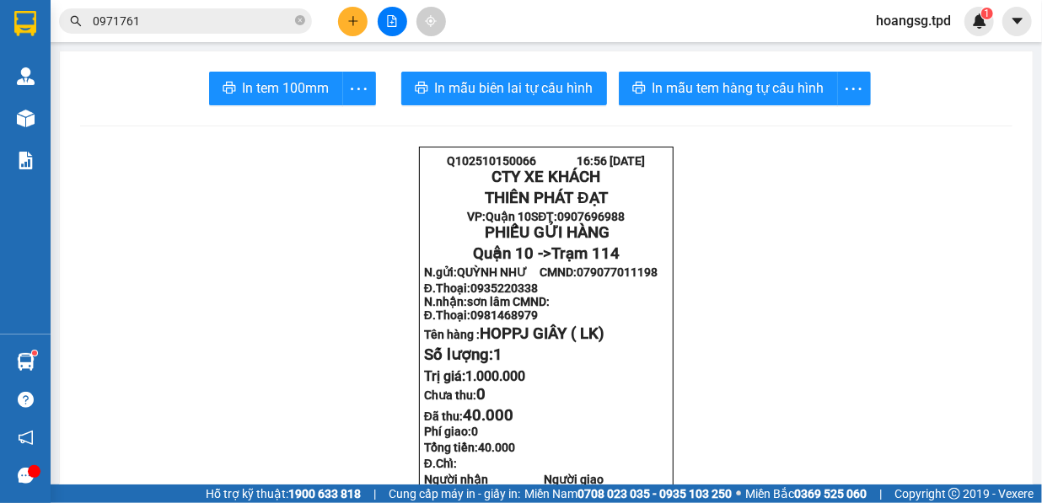
click at [348, 16] on icon "plus" at bounding box center [353, 21] width 12 height 12
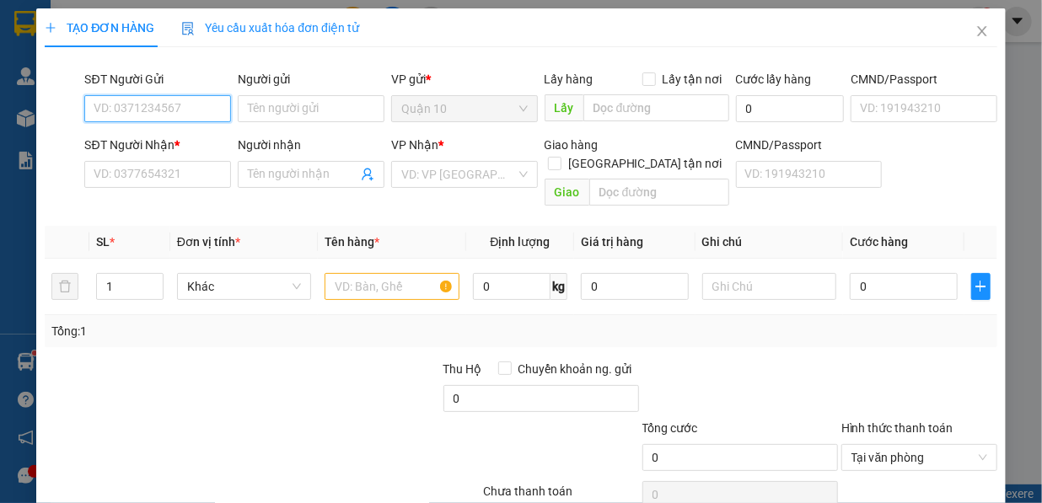
click at [192, 107] on input "SĐT Người Gửi" at bounding box center [157, 108] width 147 height 27
click at [204, 129] on div "0911567666 - cty đại tài lộc" at bounding box center [165, 142] width 165 height 27
type input "0911567666"
type input "cty đại tài lộc"
type input "079082002830"
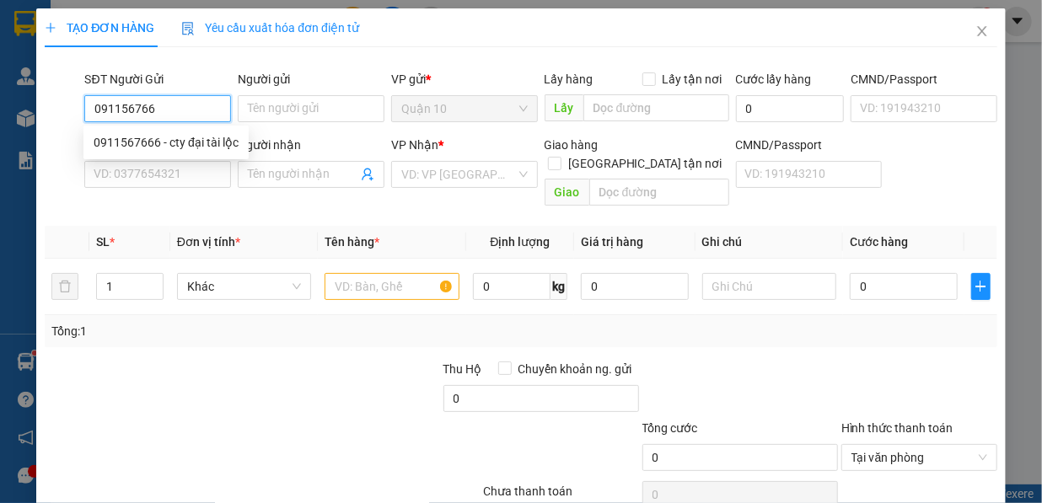
type input "0824993399"
type input "HỒ BẮC"
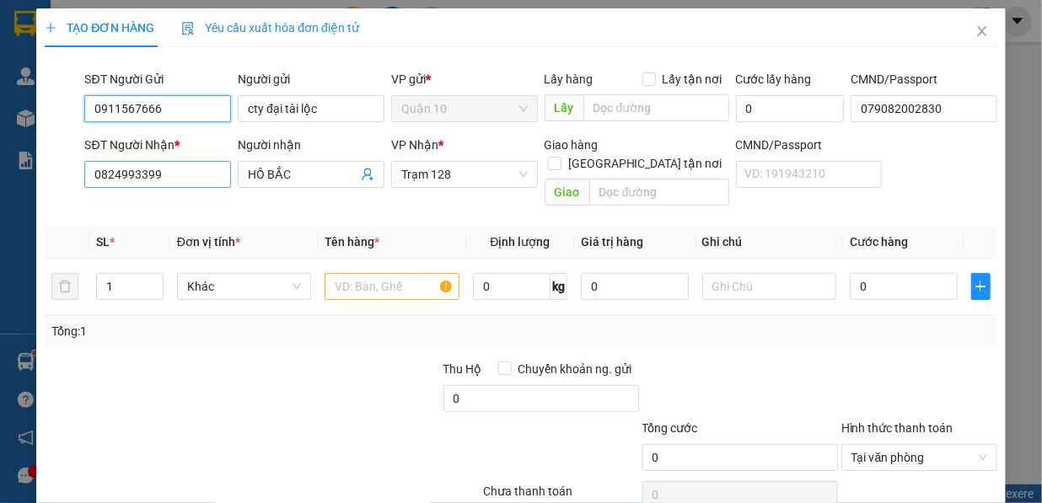
type input "0911567666"
drag, startPoint x: 162, startPoint y: 174, endPoint x: 76, endPoint y: 177, distance: 86.1
click at [77, 177] on div "SĐT Người Nhận * 0824993399 0824993399 Người nhận HỒ BẮC VP Nhận * Trạm 128 Gia…" at bounding box center [520, 175] width 955 height 78
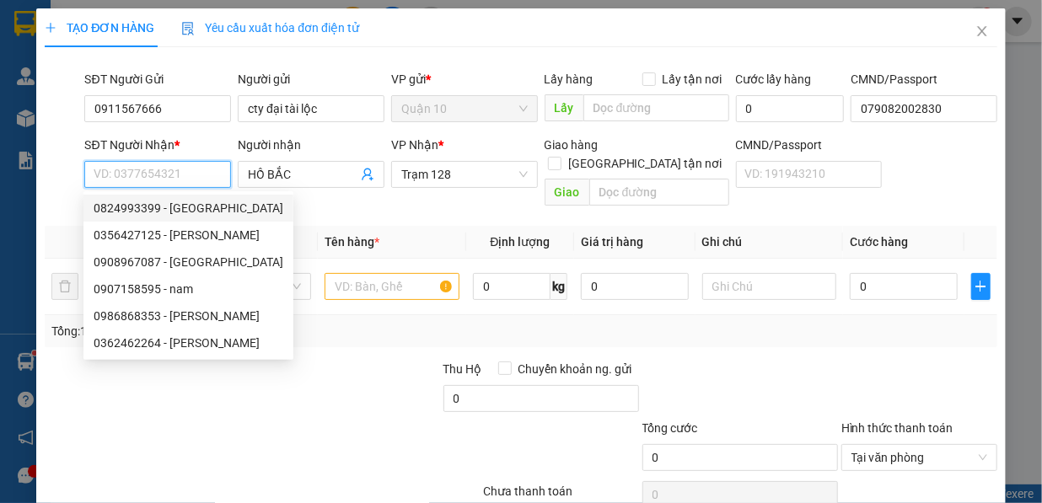
click at [188, 180] on input "SĐT Người Nhận *" at bounding box center [157, 174] width 147 height 27
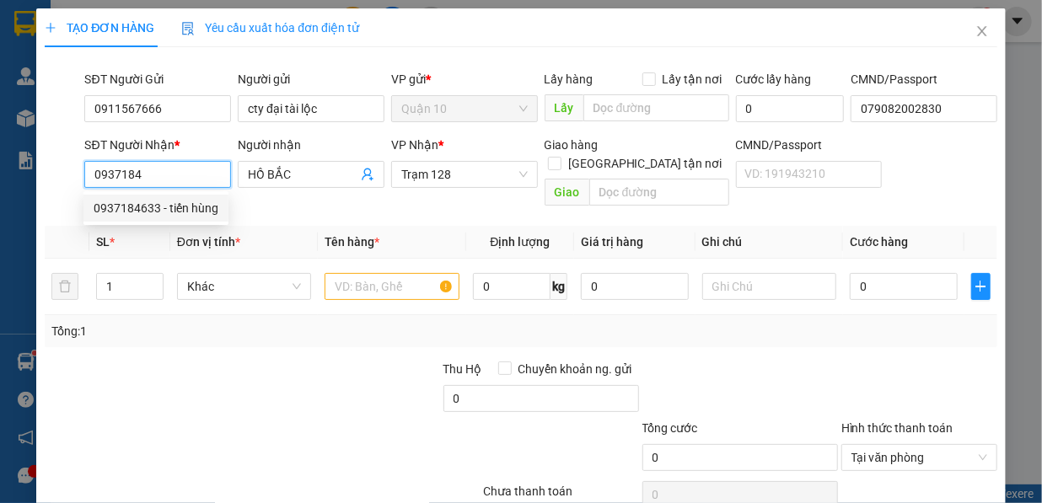
click at [180, 206] on div "0937184633 - tiến hùng" at bounding box center [156, 208] width 125 height 19
type input "0937184633"
type input "tiến hùng"
type input "102"
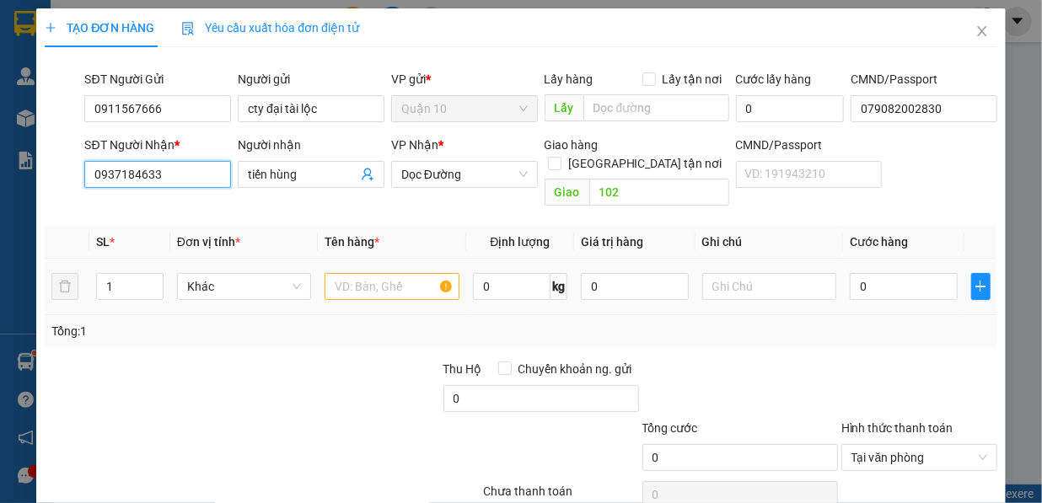
type input "0937184633"
click at [409, 273] on input "text" at bounding box center [392, 286] width 135 height 27
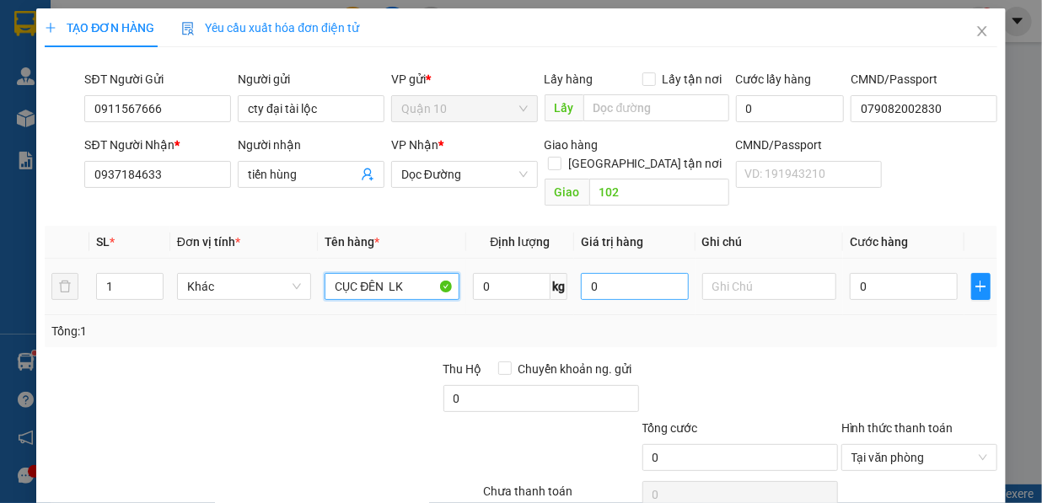
type input "CỤC ĐÊN LK"
click at [599, 273] on input "0" at bounding box center [635, 286] width 108 height 27
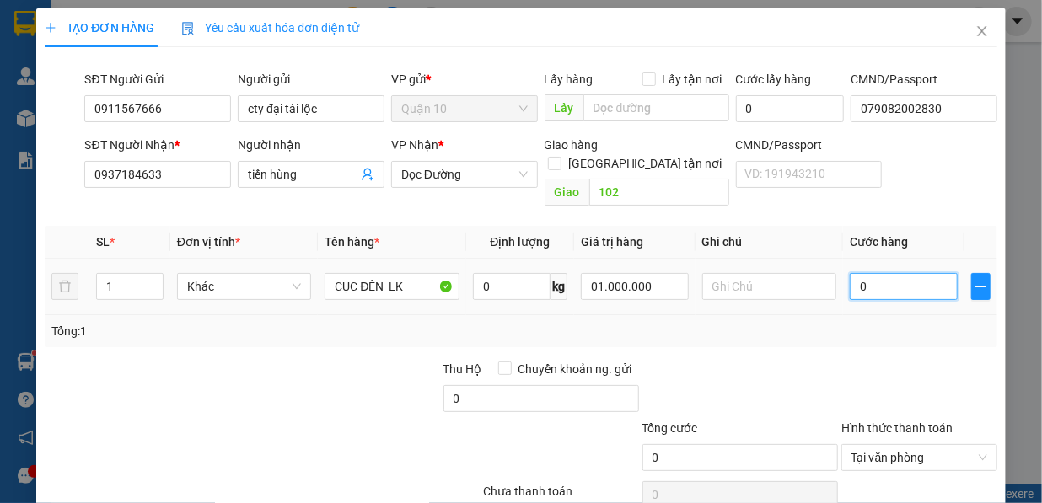
type input "1.000.000"
click at [853, 273] on input "0" at bounding box center [904, 286] width 108 height 27
type input "5"
type input "50"
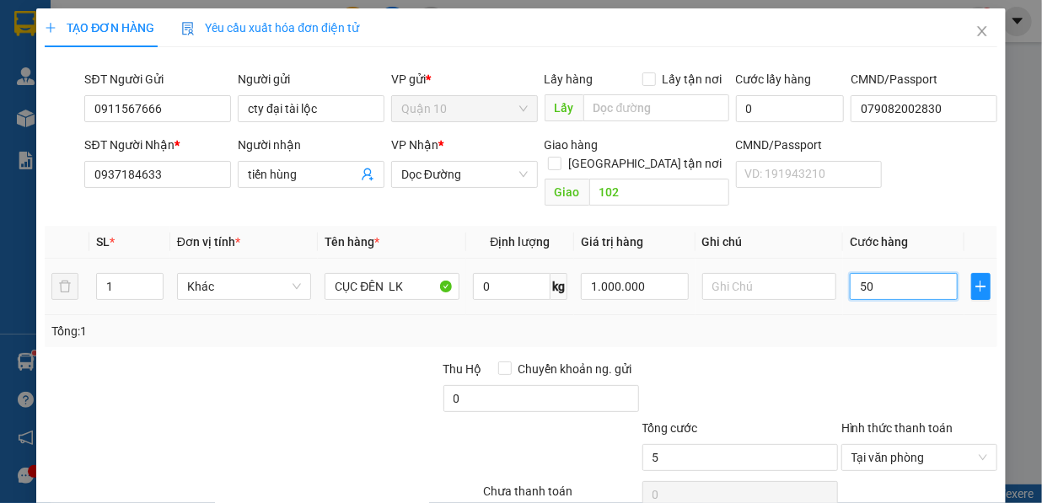
type input "50"
type input "500"
type input "5.000"
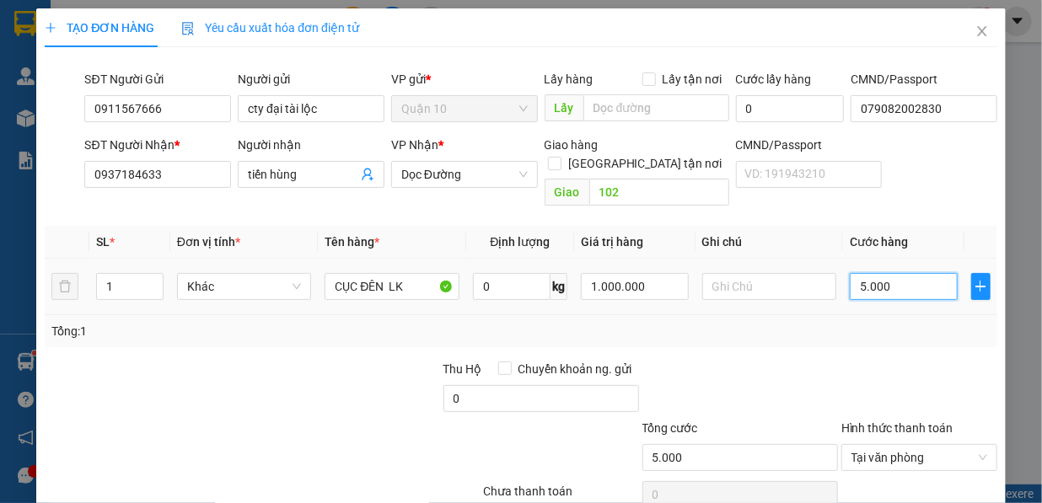
type input "50.000"
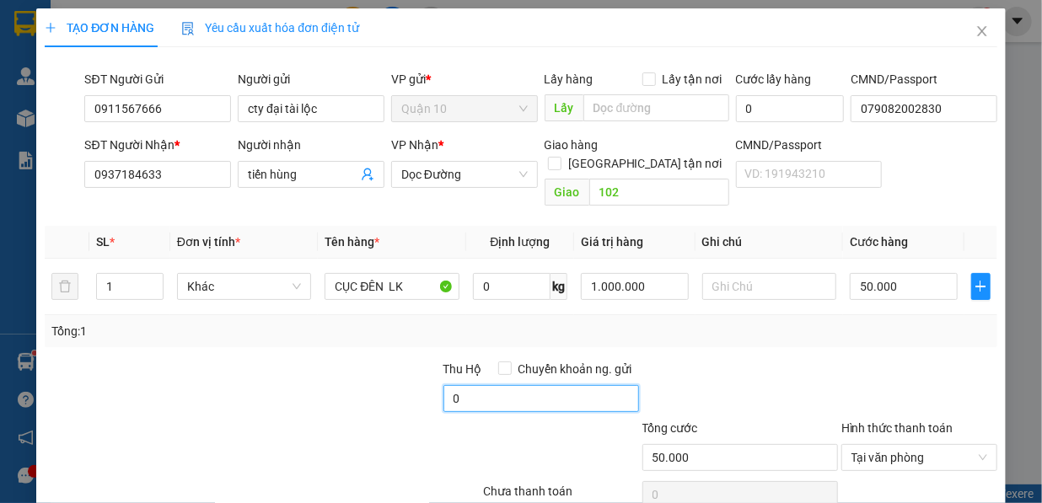
click at [524, 386] on input "0" at bounding box center [541, 398] width 196 height 27
type input "10.000"
click at [747, 360] on div at bounding box center [740, 389] width 199 height 59
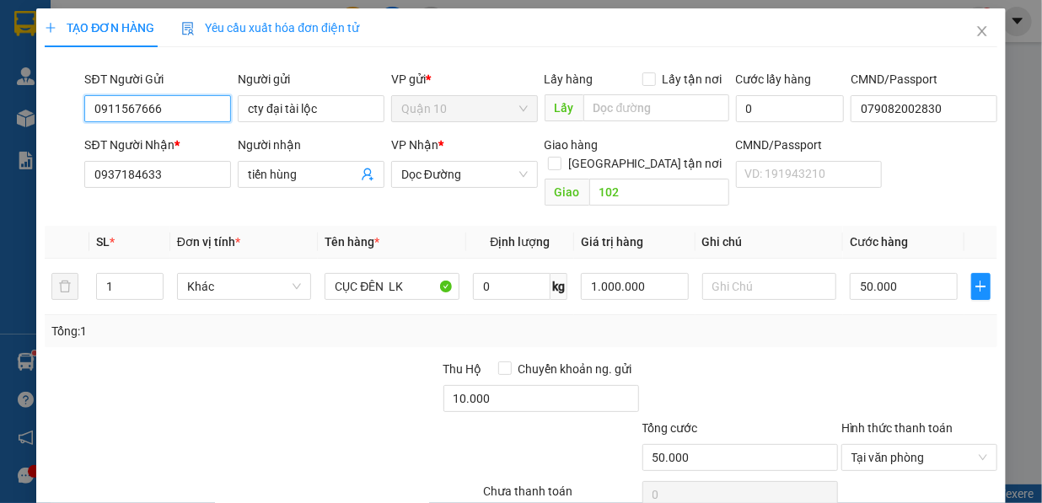
drag, startPoint x: 166, startPoint y: 105, endPoint x: 74, endPoint y: 121, distance: 93.3
click at [74, 121] on div "SĐT Người Gửi 0911567666 0911567666 Người gửi cty đại tài lộc VP gửi * Quận 10 …" at bounding box center [520, 99] width 955 height 59
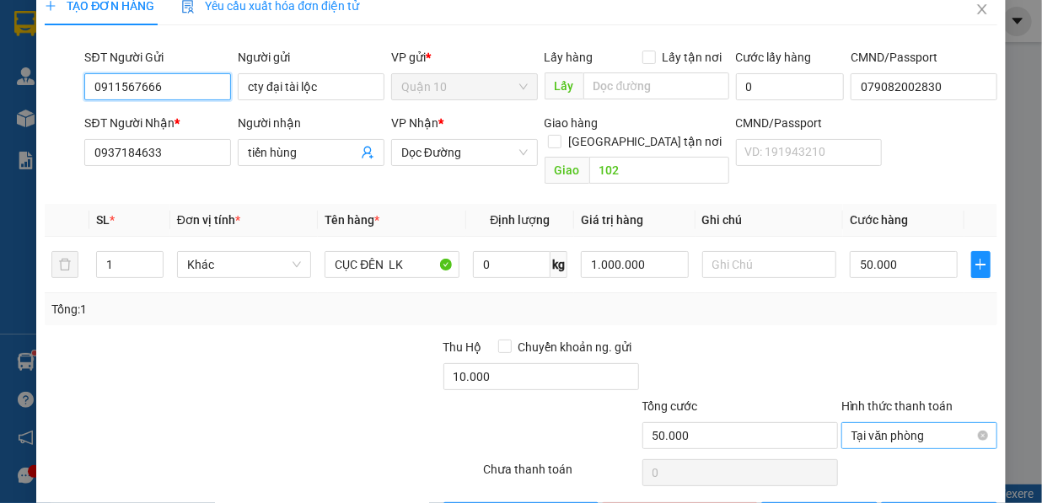
scroll to position [61, 0]
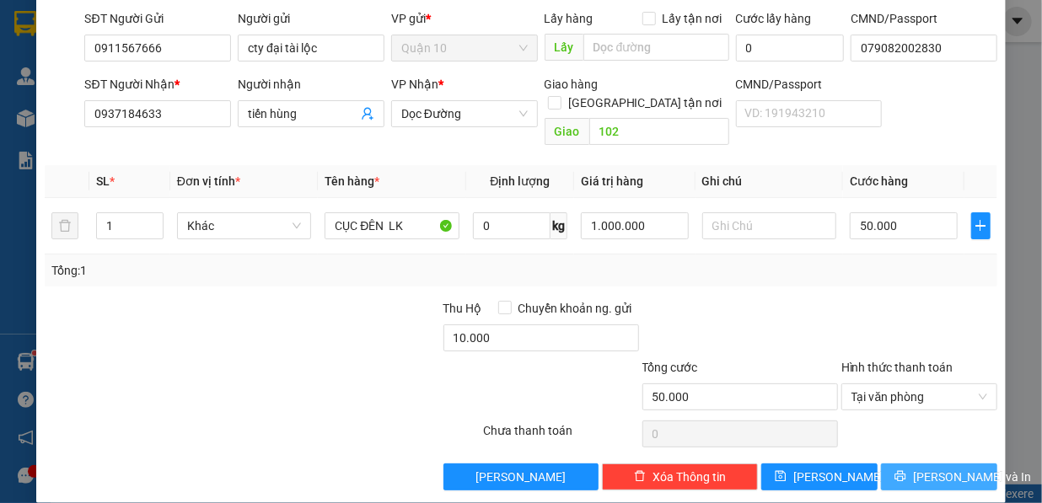
click at [913, 468] on span "[PERSON_NAME] và In" at bounding box center [972, 477] width 118 height 19
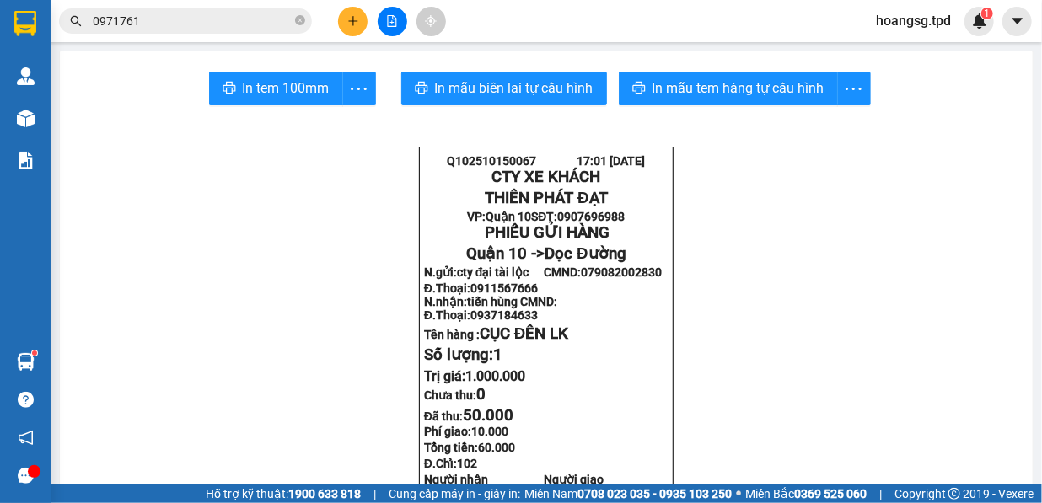
click at [360, 25] on button at bounding box center [353, 22] width 30 height 30
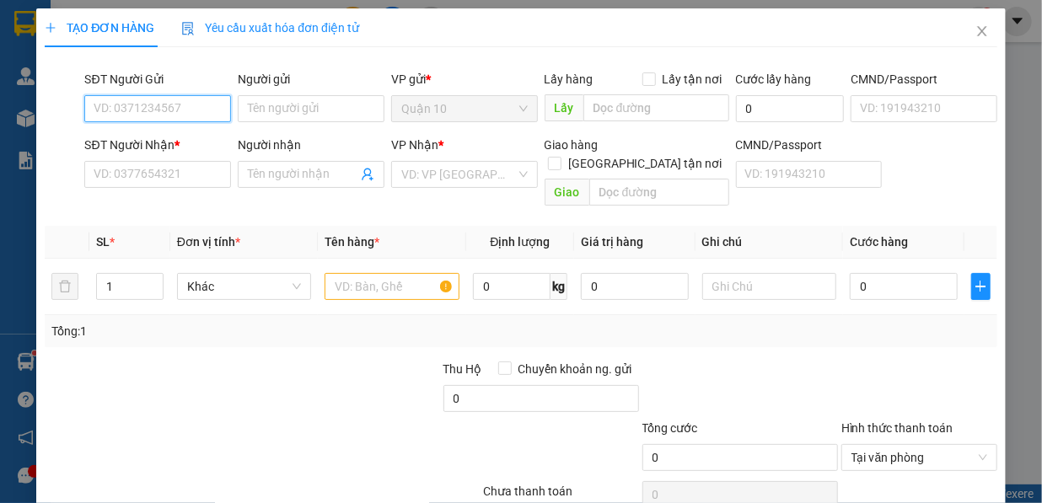
drag, startPoint x: 148, startPoint y: 107, endPoint x: 127, endPoint y: 110, distance: 20.5
click at [127, 111] on input "SĐT Người Gửi" at bounding box center [157, 108] width 147 height 27
drag, startPoint x: 127, startPoint y: 102, endPoint x: 114, endPoint y: 108, distance: 14.7
click at [114, 108] on input "SĐT Người Gửi" at bounding box center [157, 108] width 147 height 27
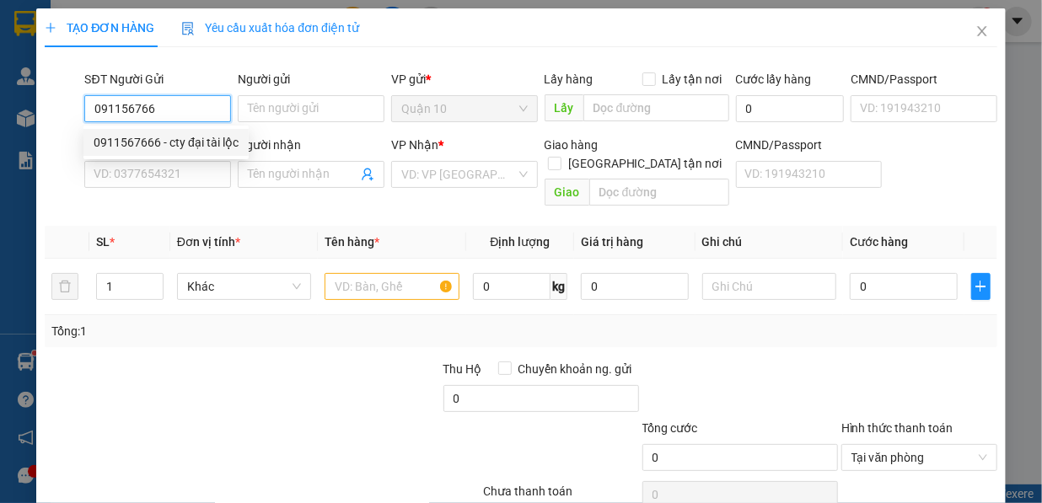
click at [135, 143] on div "0911567666 - cty đại tài lộc" at bounding box center [166, 142] width 145 height 19
type input "0911567666"
type input "cty đại tài lộc"
type input "079082002830"
type input "0937184633"
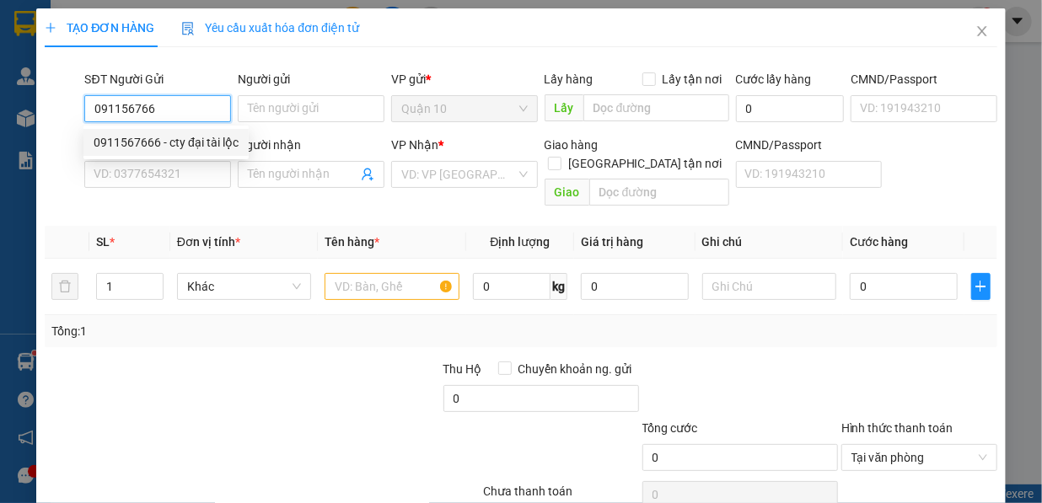
type input "tiến hùng"
type input "102"
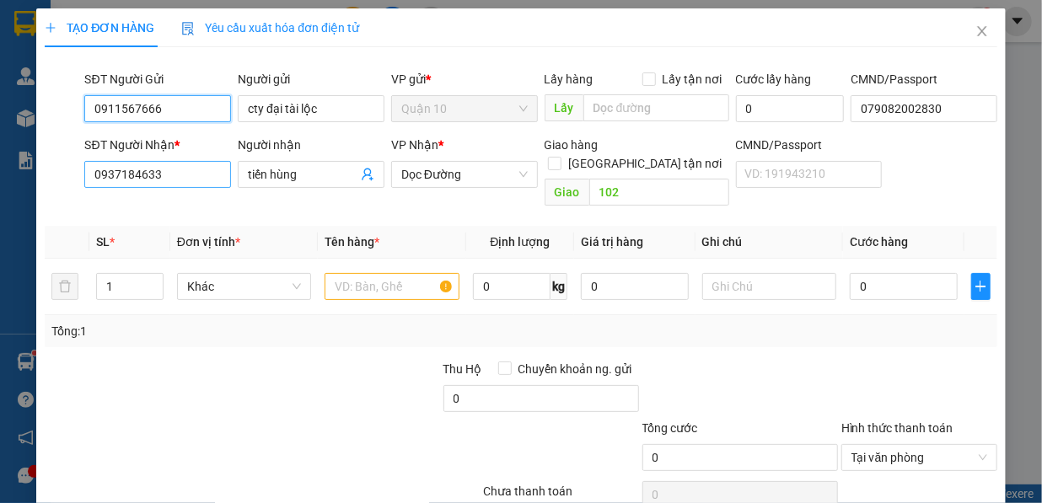
type input "0911567666"
drag, startPoint x: 99, startPoint y: 183, endPoint x: 30, endPoint y: 178, distance: 68.5
click at [30, 178] on div "TẠO ĐƠN HÀNG Yêu cầu xuất hóa đơn điện tử Transit Pickup Surcharge Ids Transit …" at bounding box center [521, 251] width 1042 height 503
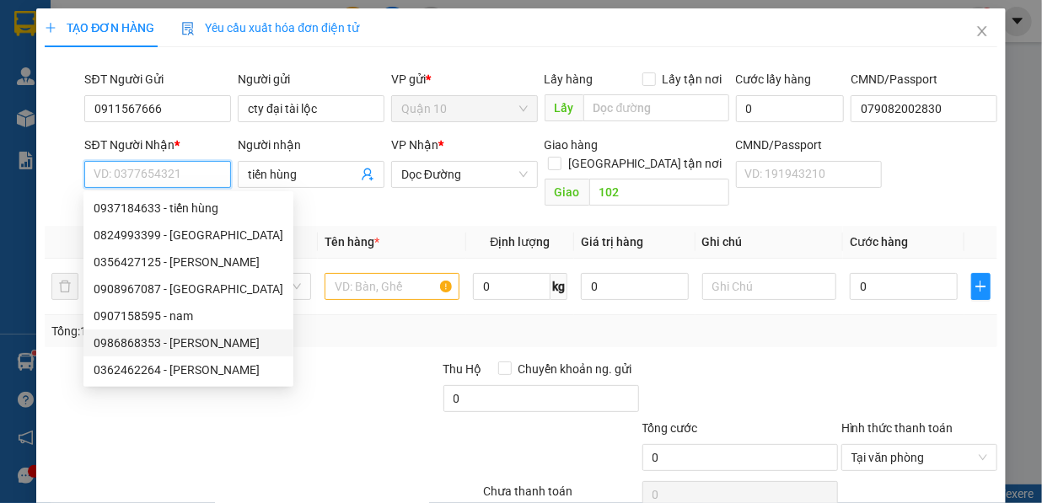
click at [200, 340] on div "0986868353 - [PERSON_NAME]" at bounding box center [189, 343] width 190 height 19
type input "0986868353"
type input "[PERSON_NAME]"
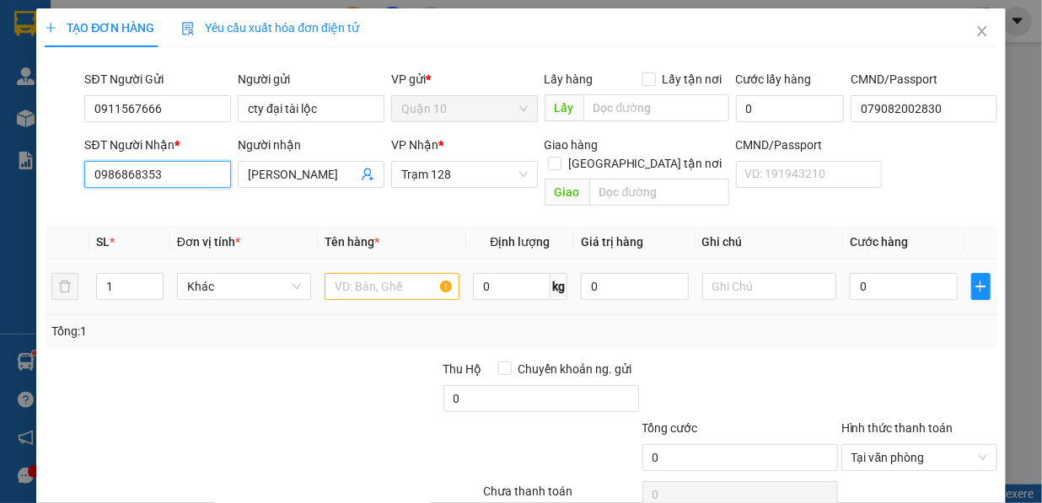
type input "0986868353"
click at [383, 273] on input "text" at bounding box center [392, 286] width 135 height 27
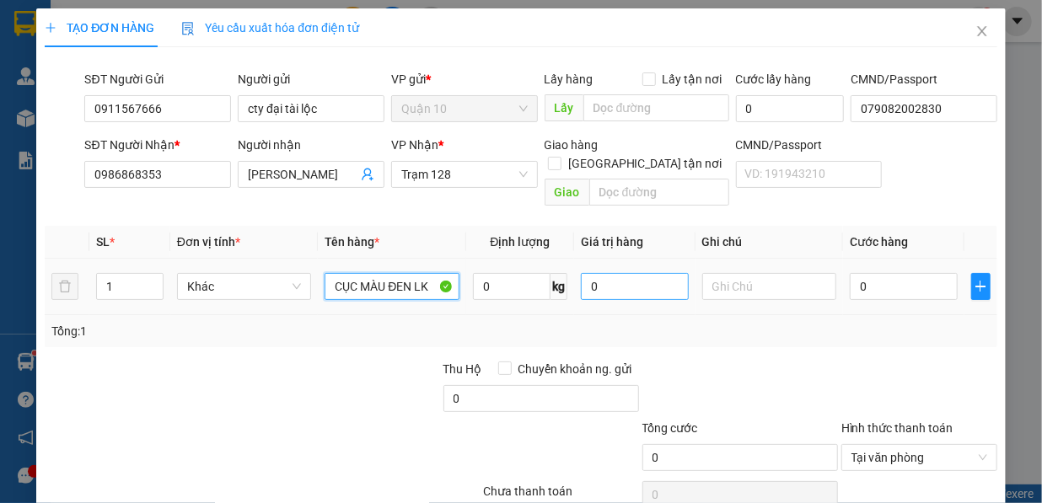
type input "CỤC MÀU ĐEN LK"
click at [615, 273] on input "0" at bounding box center [635, 286] width 108 height 27
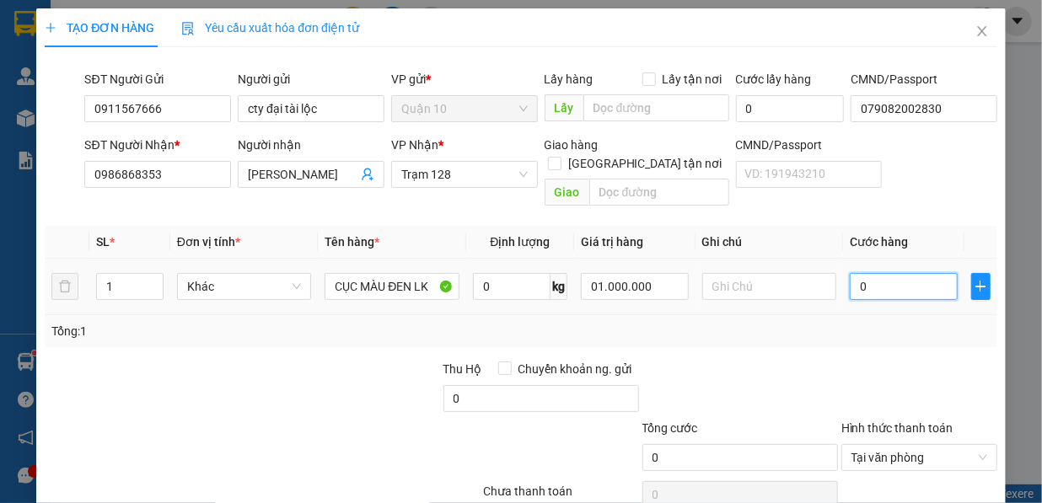
type input "1.000.000"
click at [873, 273] on input "0" at bounding box center [904, 286] width 108 height 27
type input "6"
type input "60"
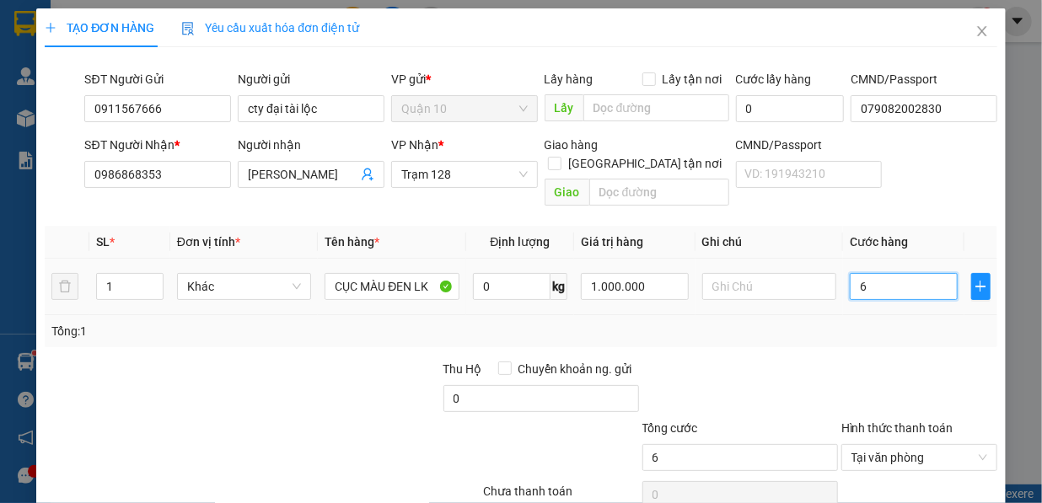
type input "60"
type input "600"
type input "6.000"
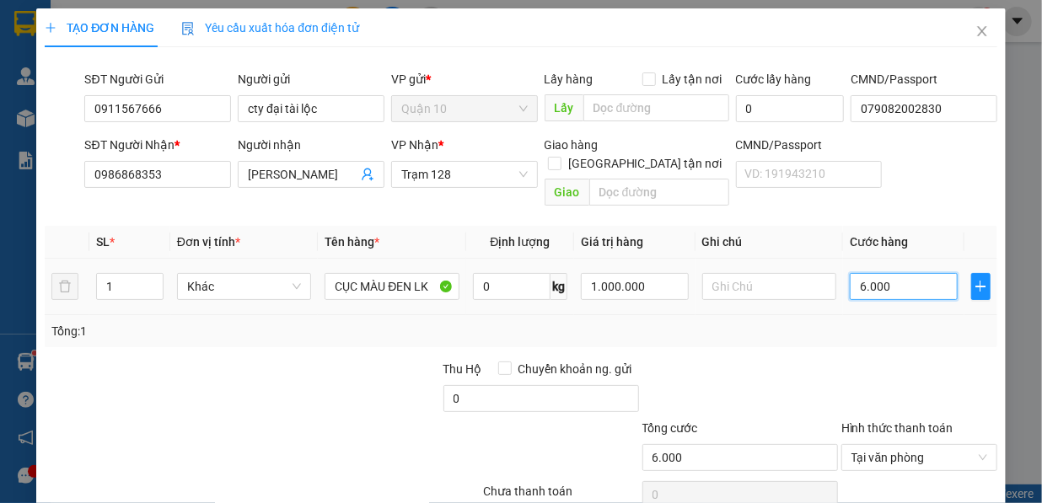
type input "60.000"
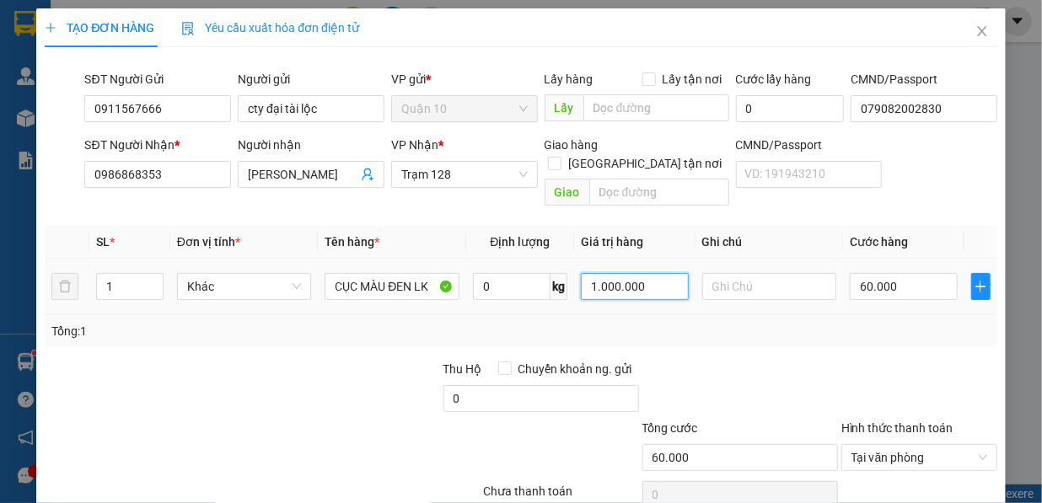
drag, startPoint x: 641, startPoint y: 265, endPoint x: 567, endPoint y: 278, distance: 74.6
click at [574, 278] on td "1.000.000" at bounding box center [634, 287] width 121 height 56
type input "50.000"
click at [730, 360] on div at bounding box center [740, 389] width 199 height 59
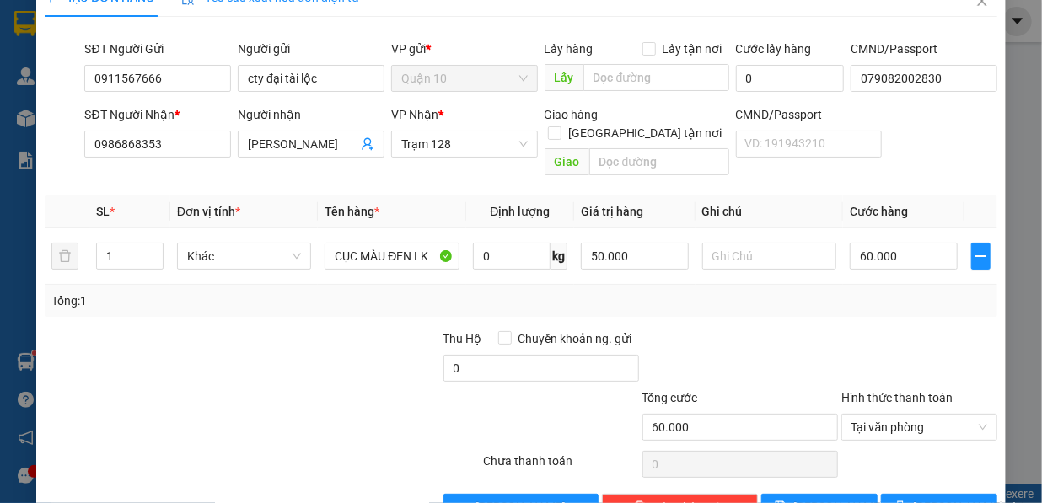
scroll to position [61, 0]
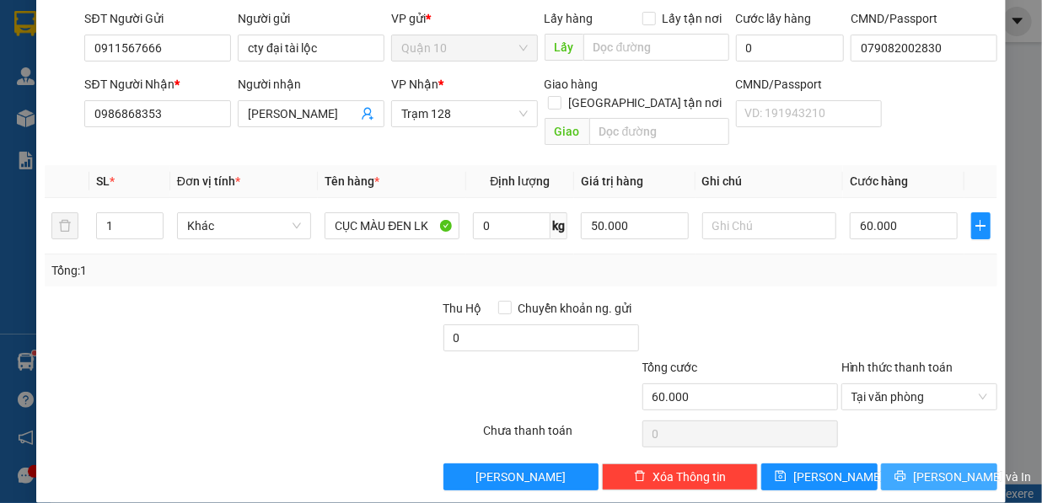
click at [922, 468] on span "[PERSON_NAME] và In" at bounding box center [972, 477] width 118 height 19
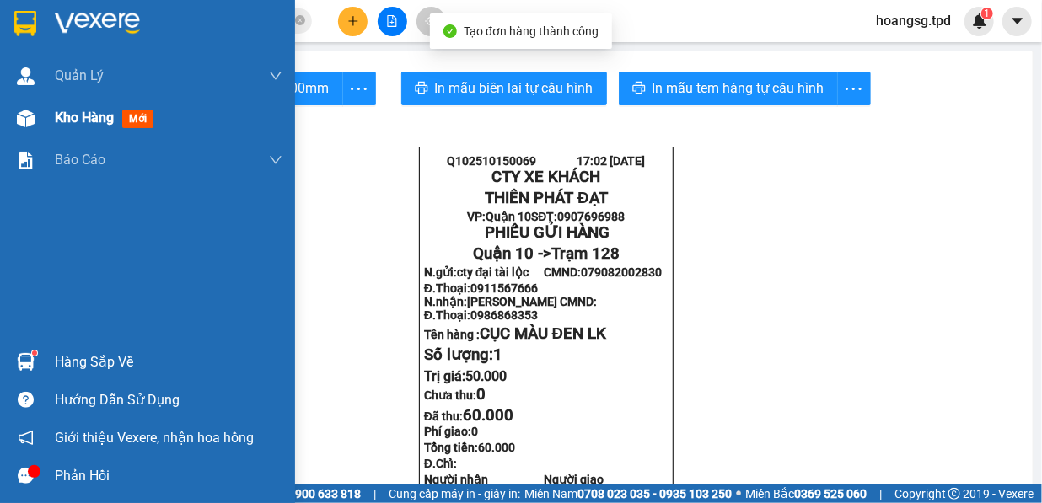
click at [44, 113] on div "Kho hàng mới" at bounding box center [147, 118] width 295 height 42
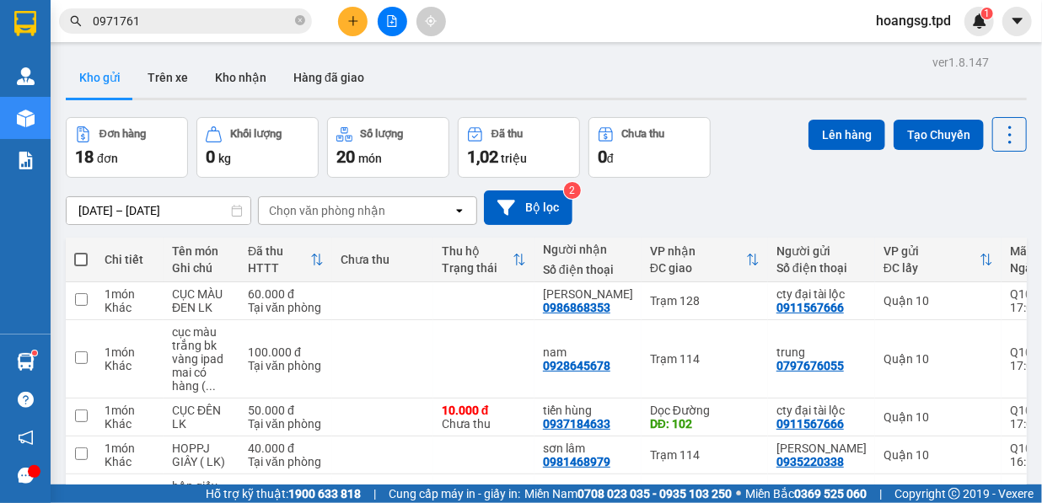
click at [395, 20] on icon "file-add" at bounding box center [392, 21] width 12 height 12
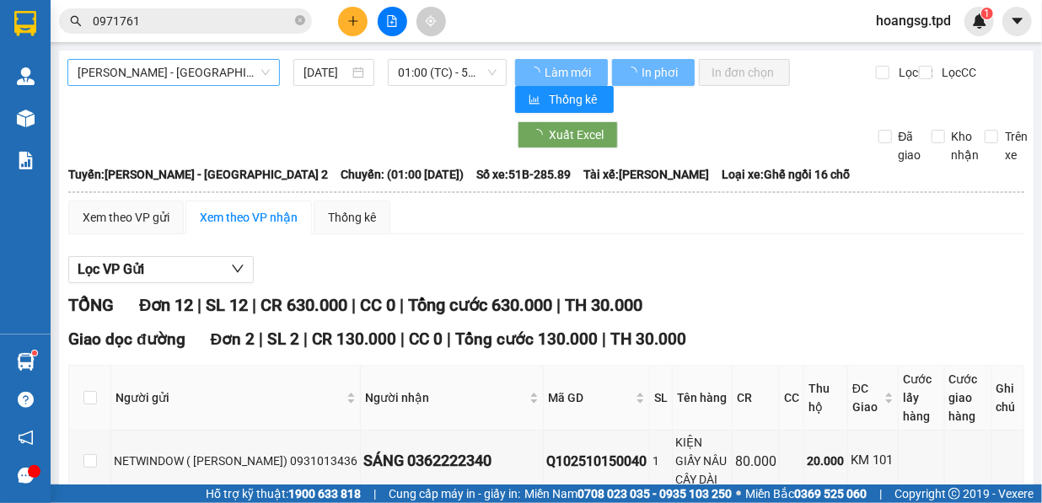
click at [219, 82] on span "[PERSON_NAME] - [GEOGRAPHIC_DATA] 2" at bounding box center [174, 72] width 192 height 25
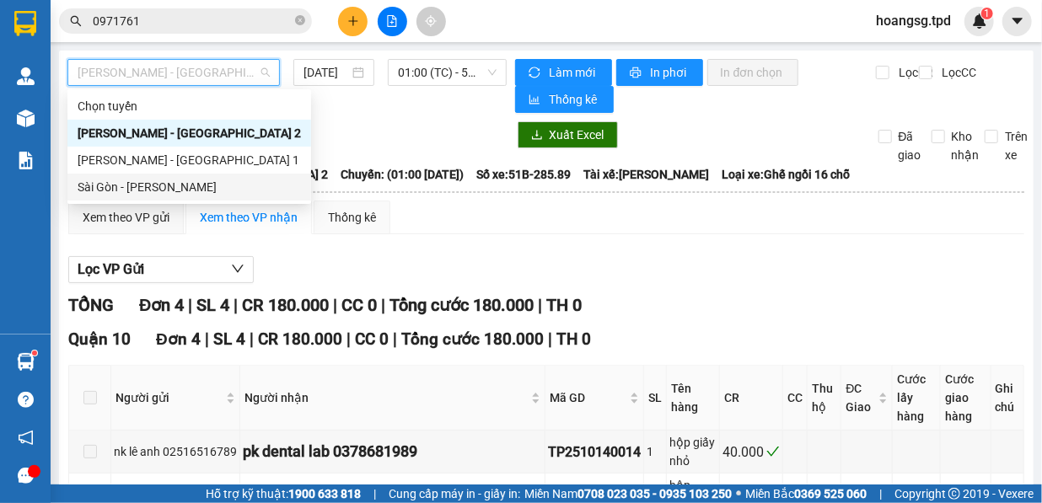
click at [175, 187] on div "Sài Gòn - [PERSON_NAME]" at bounding box center [189, 187] width 223 height 19
type input "[DATE]"
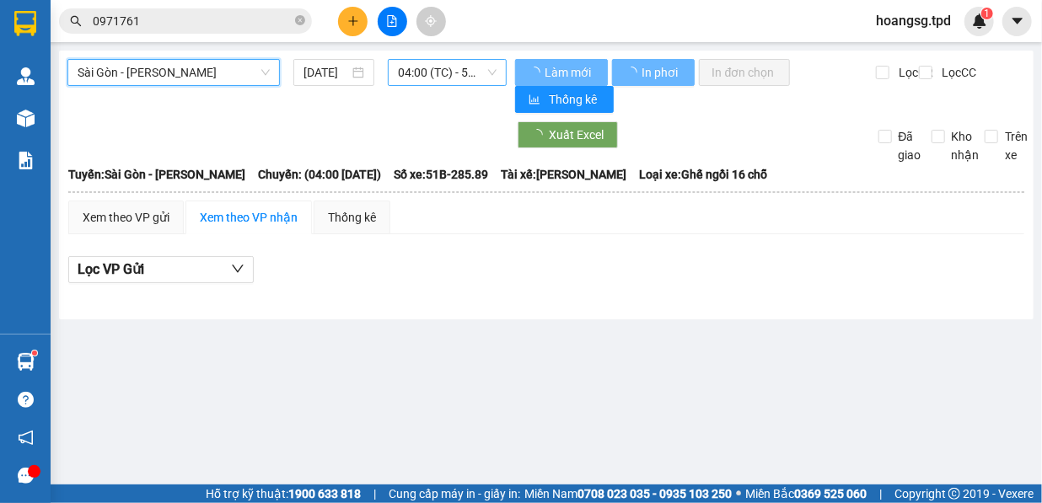
click at [453, 64] on span "04:00 (TC) - 51B-285.89" at bounding box center [447, 72] width 99 height 25
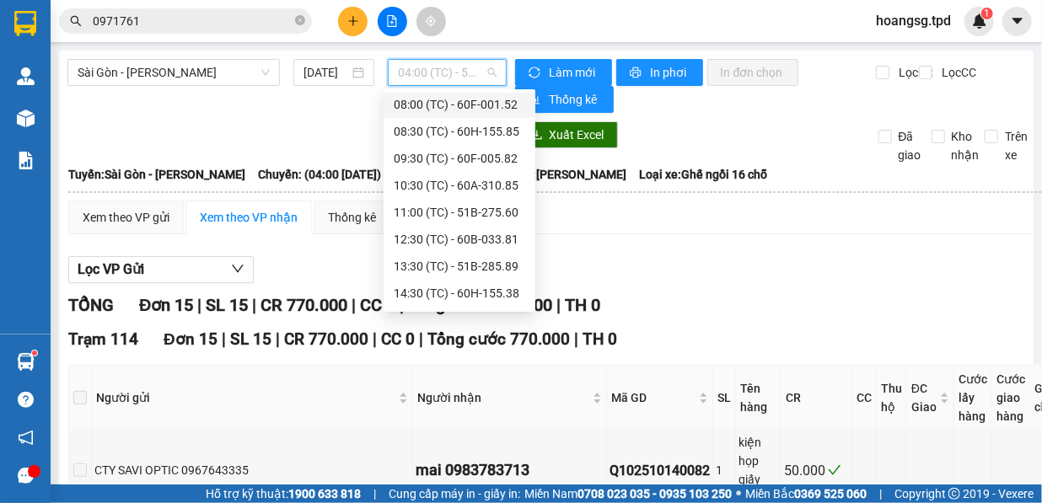
scroll to position [188, 0]
click at [489, 291] on div "17:00 (TC) - 60F-005.82" at bounding box center [460, 296] width 132 height 19
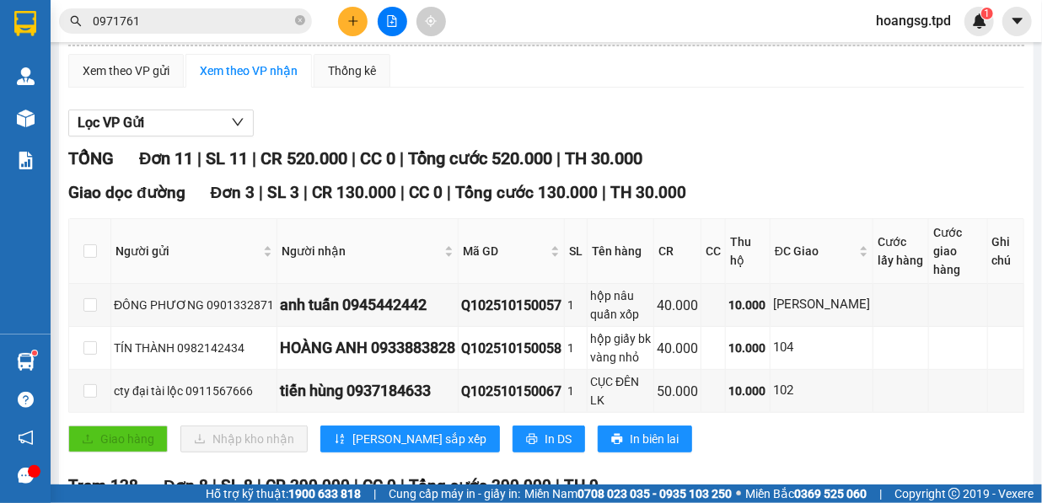
scroll to position [153, 0]
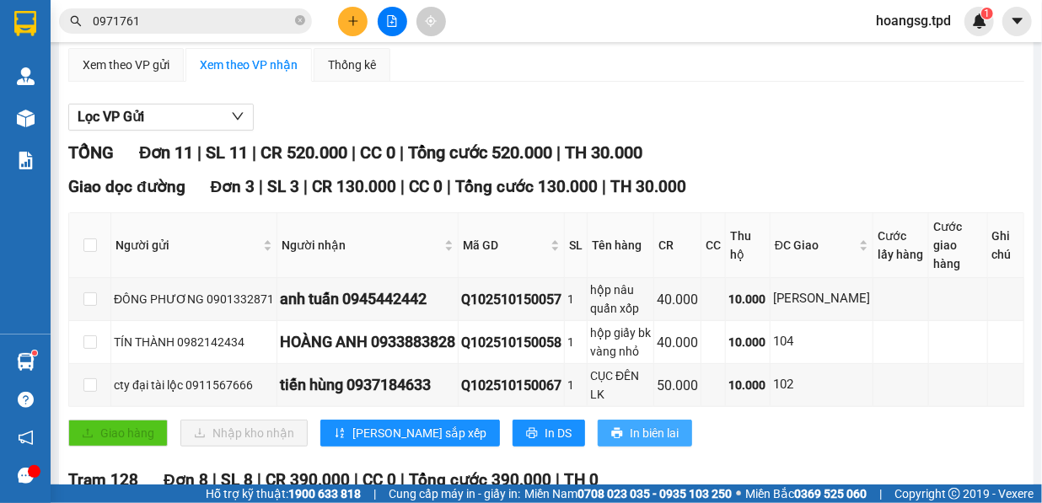
click at [630, 424] on span "In biên lai" at bounding box center [654, 433] width 49 height 19
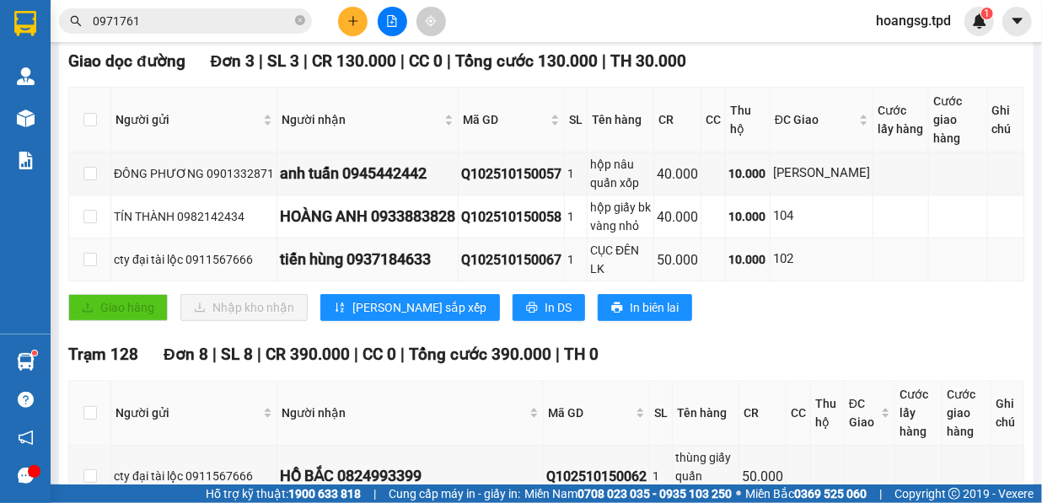
scroll to position [306, 0]
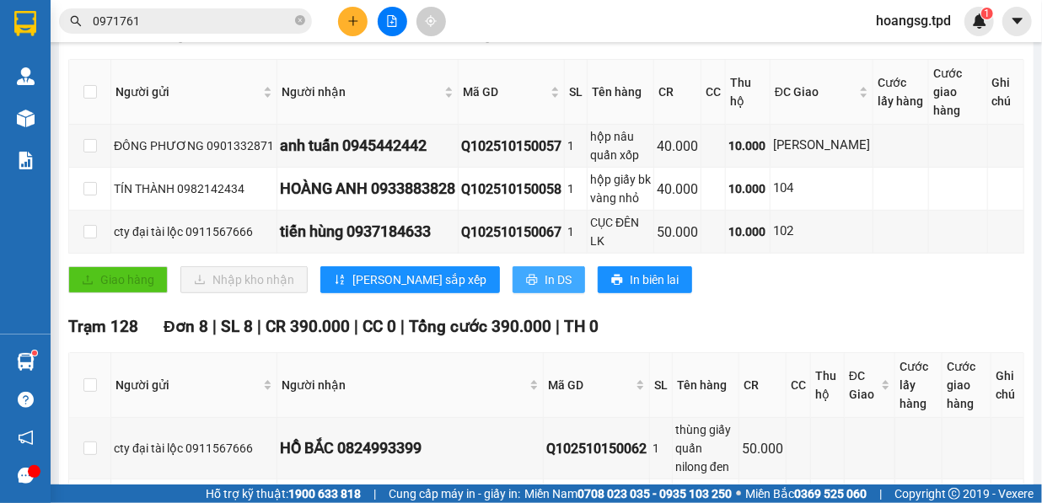
click at [513, 266] on button "In DS" at bounding box center [549, 279] width 73 height 27
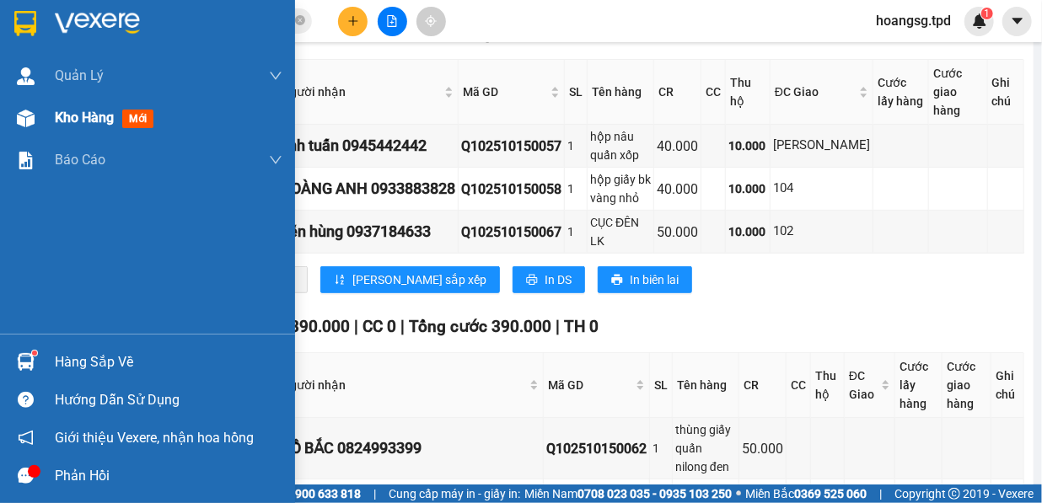
click at [65, 136] on div "Kho hàng mới" at bounding box center [169, 118] width 228 height 42
click at [91, 121] on span "Kho hàng" at bounding box center [84, 118] width 59 height 16
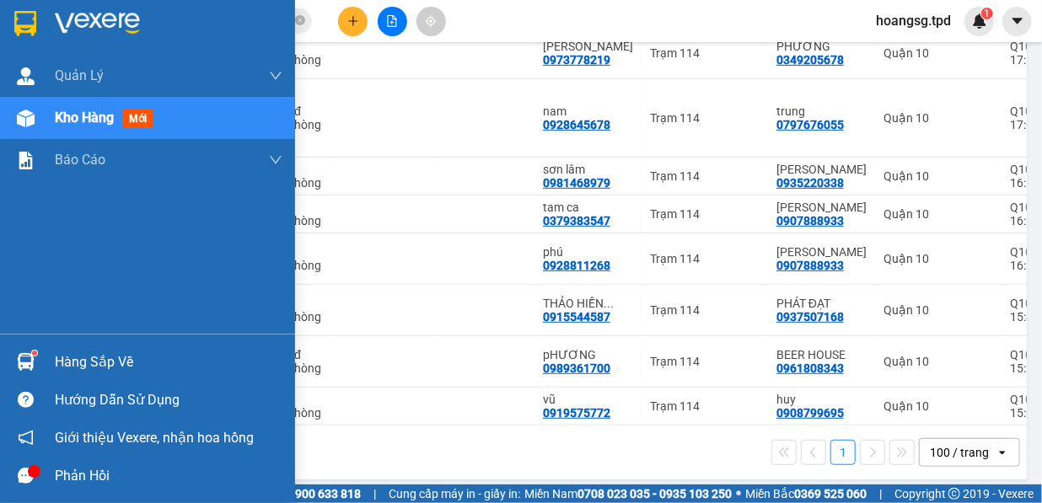
click at [89, 368] on div "Hàng sắp về" at bounding box center [169, 362] width 228 height 25
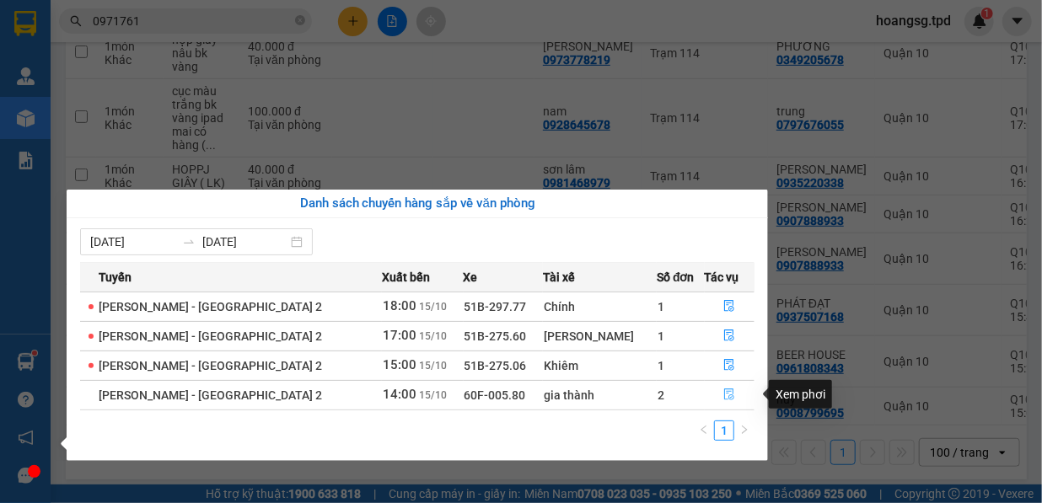
click at [721, 387] on button "button" at bounding box center [730, 395] width 49 height 27
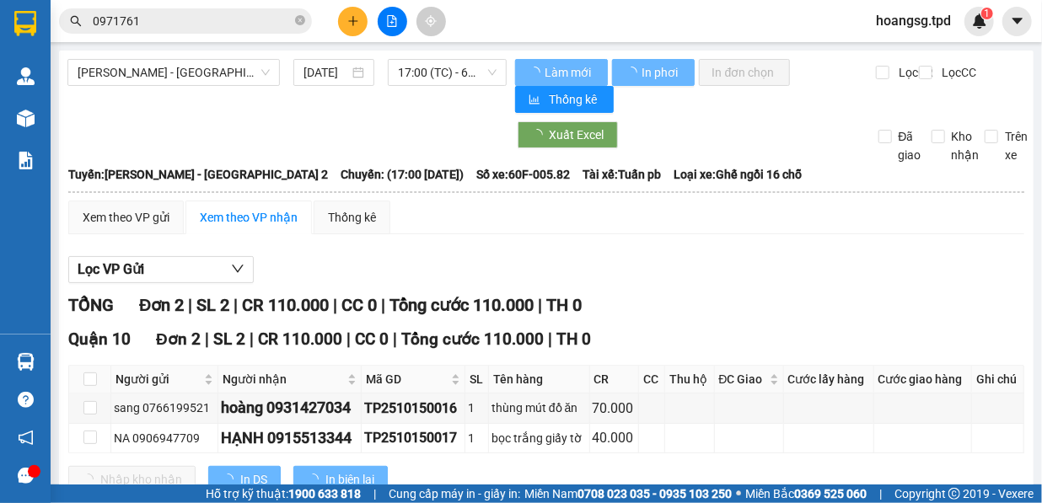
scroll to position [54, 0]
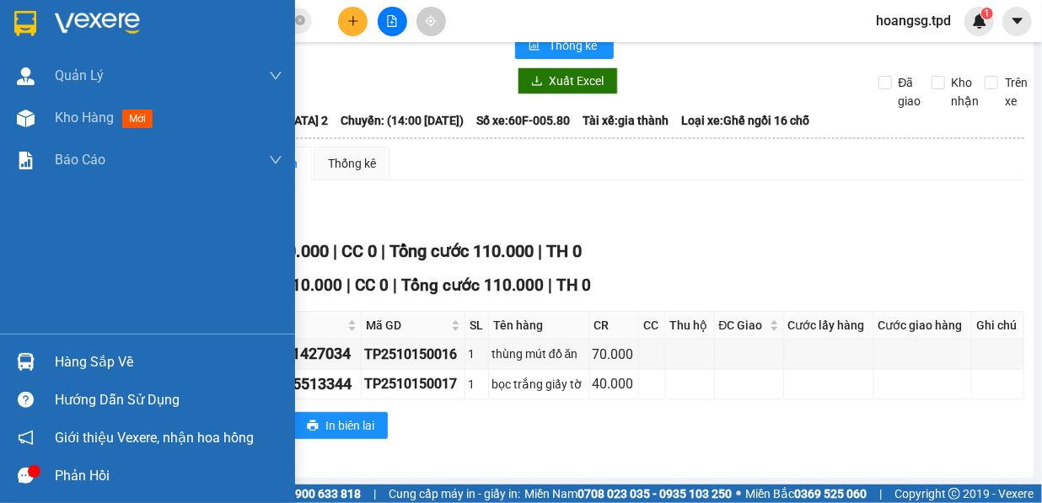
click at [51, 360] on div "Hàng sắp về" at bounding box center [147, 362] width 295 height 38
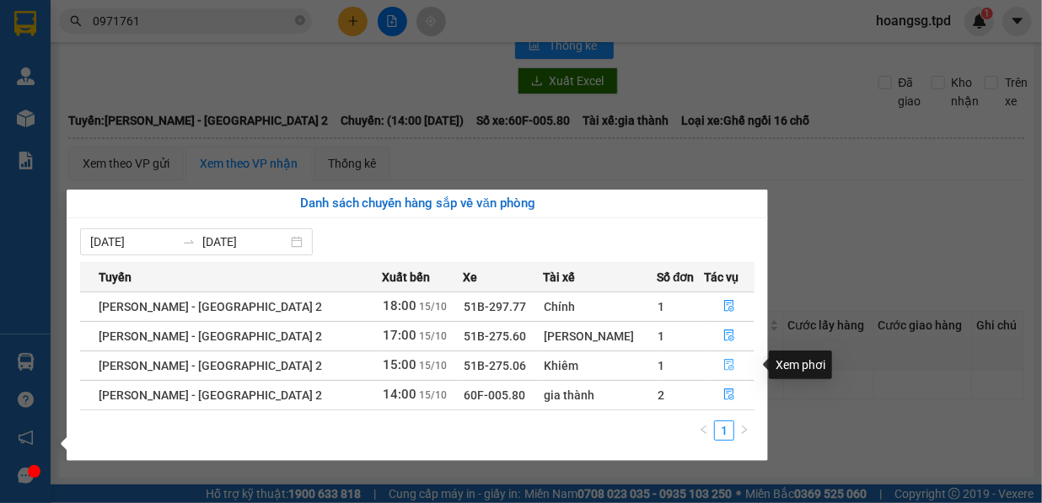
click at [730, 363] on button "button" at bounding box center [730, 365] width 49 height 27
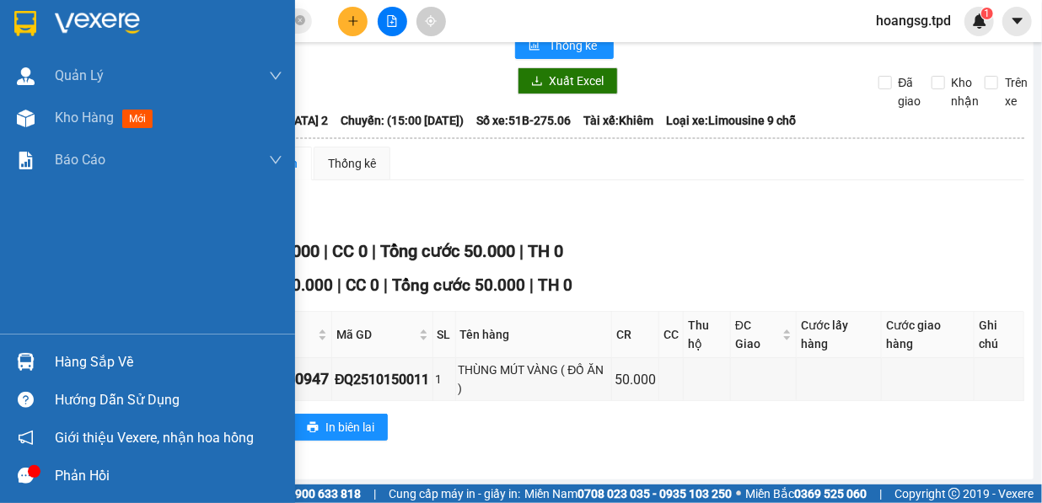
drag, startPoint x: 59, startPoint y: 361, endPoint x: 69, endPoint y: 362, distance: 10.2
click at [60, 362] on div "Hàng sắp về" at bounding box center [169, 362] width 228 height 25
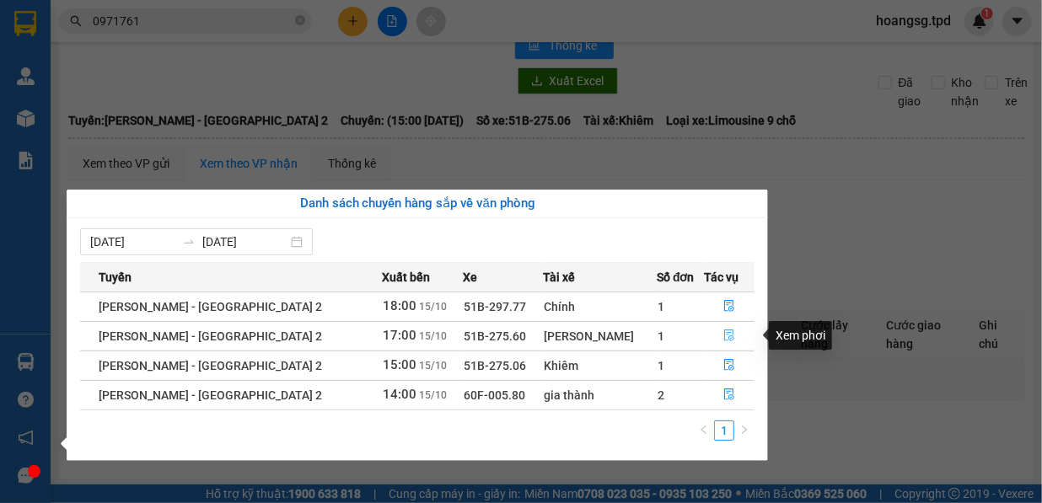
click at [723, 331] on icon "file-done" at bounding box center [729, 336] width 12 height 12
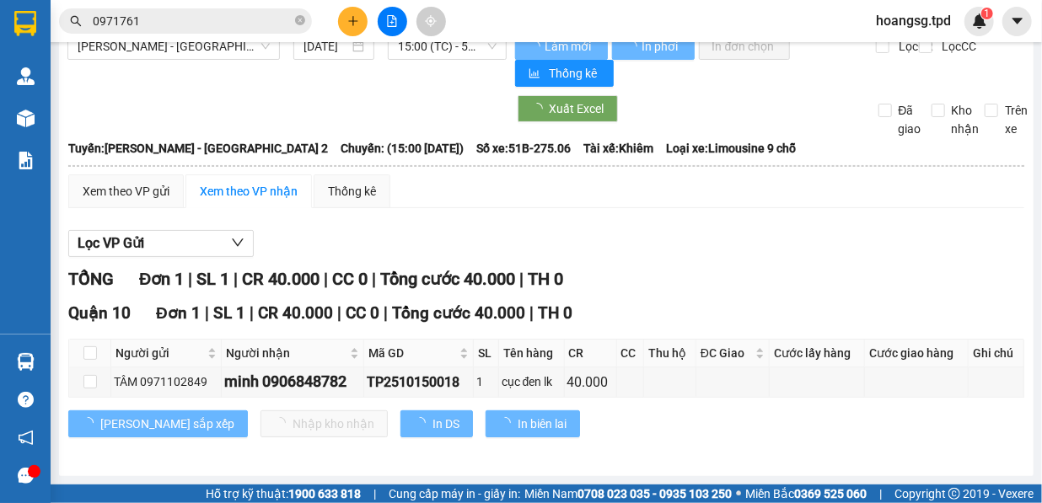
scroll to position [24, 0]
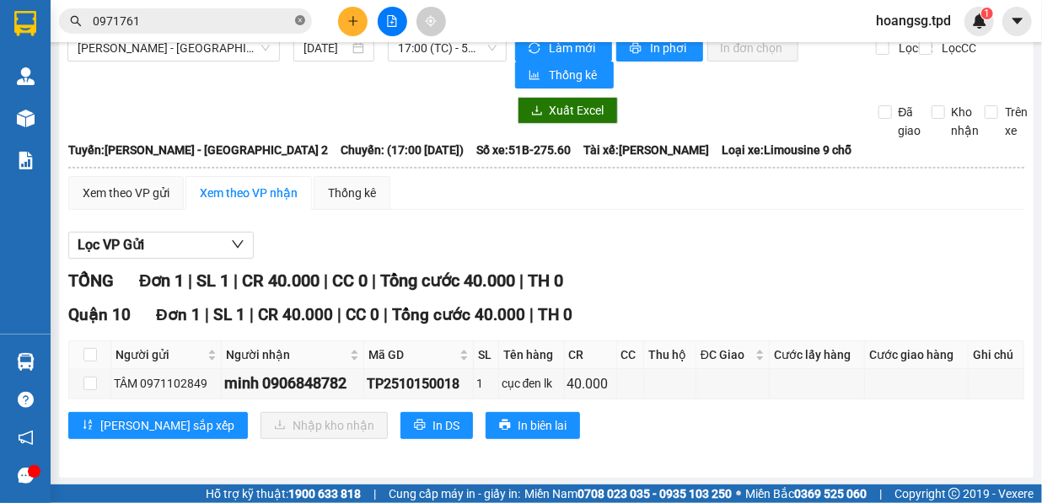
click at [295, 13] on span at bounding box center [300, 21] width 10 height 19
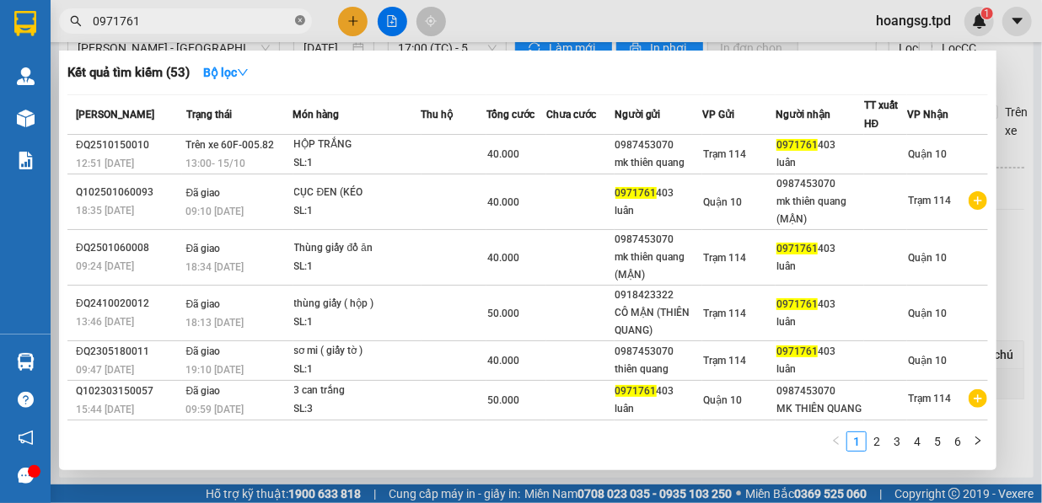
click at [295, 18] on icon "close-circle" at bounding box center [300, 20] width 10 height 10
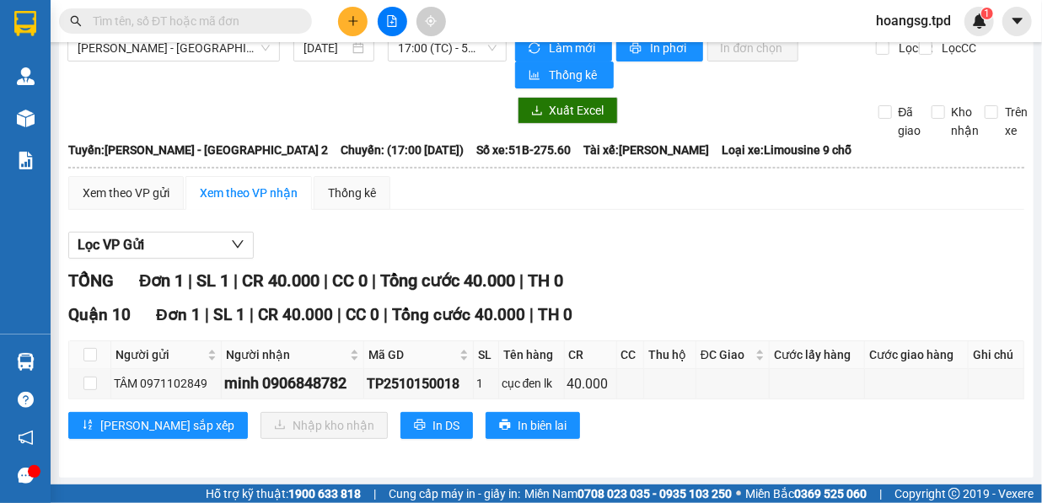
click at [239, 19] on input "text" at bounding box center [192, 21] width 199 height 19
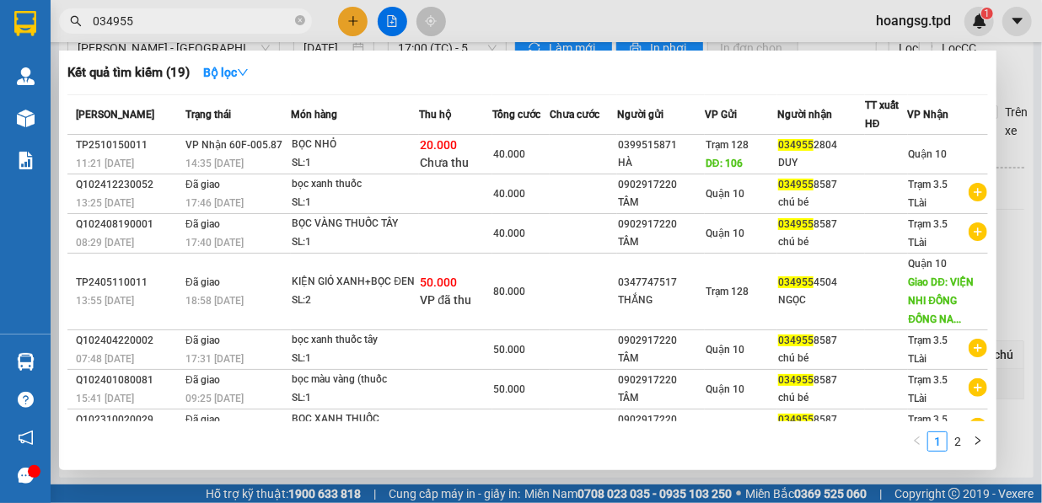
type input "034955"
click at [1021, 92] on div at bounding box center [521, 251] width 1042 height 503
click at [294, 22] on span "034955" at bounding box center [185, 20] width 253 height 25
click at [260, 18] on input "034955" at bounding box center [192, 21] width 199 height 19
drag, startPoint x: 206, startPoint y: 18, endPoint x: 37, endPoint y: 30, distance: 169.1
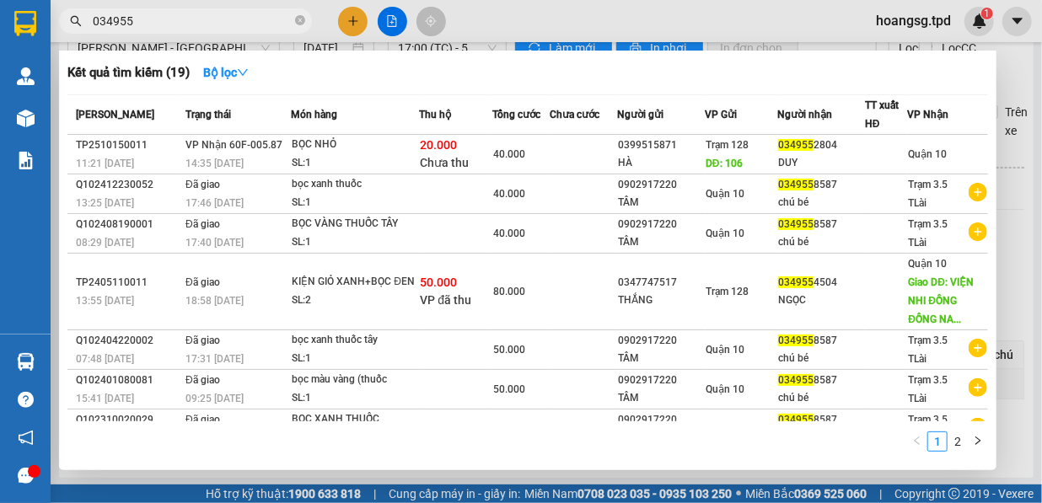
click at [37, 30] on section "Kết quả tìm kiếm ( 19 ) Bộ lọc Mã ĐH Trạng thái Món hàng Thu hộ Tổng cước Chưa …" at bounding box center [521, 251] width 1042 height 503
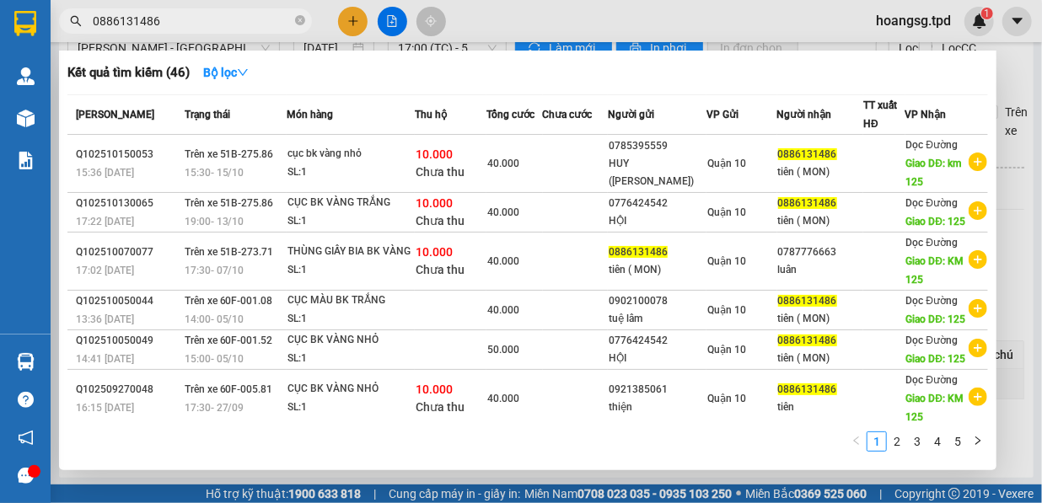
type input "0886131486"
click at [352, 20] on div at bounding box center [521, 251] width 1042 height 503
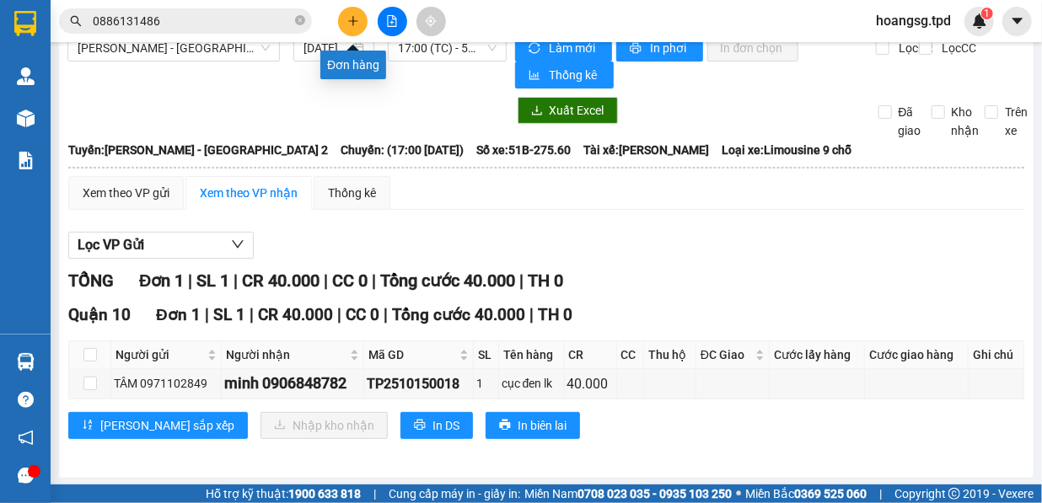
click at [352, 20] on icon "plus" at bounding box center [352, 20] width 9 height 1
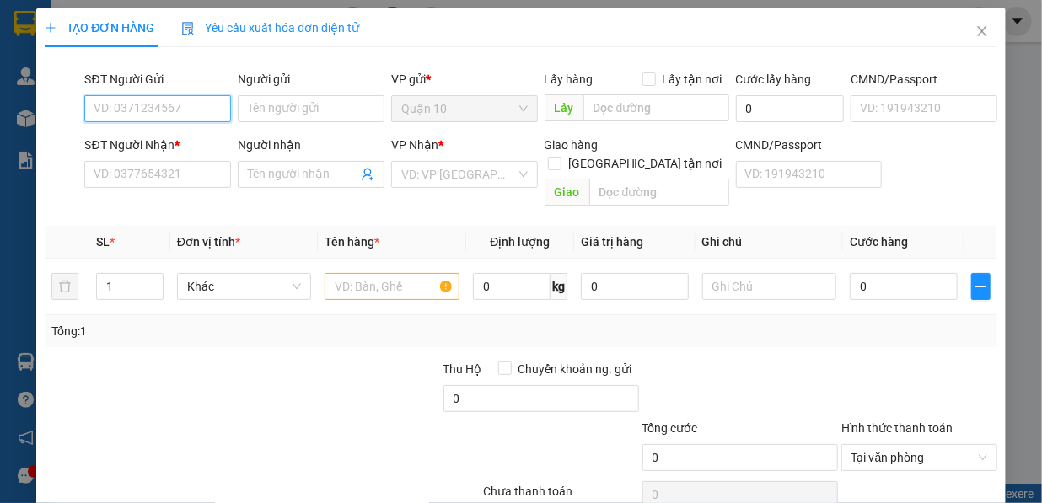
click at [158, 110] on input "SĐT Người Gửi" at bounding box center [157, 108] width 147 height 27
type input "0901127842"
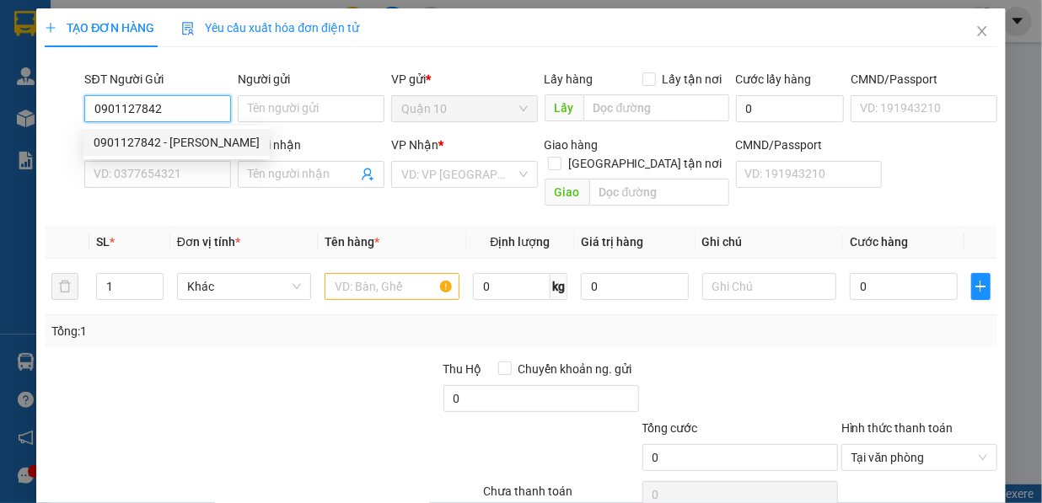
click at [163, 132] on div "0901127842 - [PERSON_NAME]" at bounding box center [176, 142] width 186 height 27
type input "quốc thắng"
type input "0978226328"
type input "SAN BRIDAL THÀNH LUÂN"
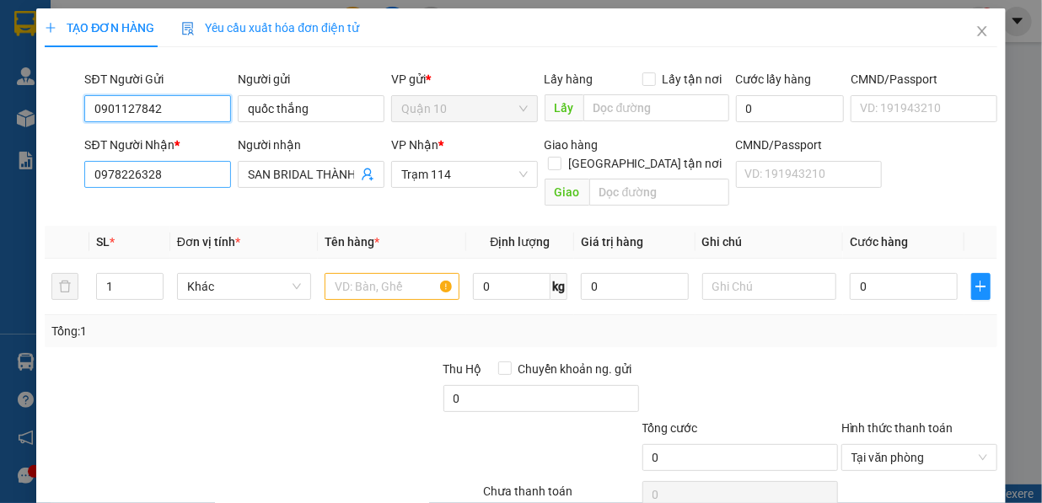
type input "0901127842"
drag, startPoint x: 171, startPoint y: 173, endPoint x: 25, endPoint y: 191, distance: 146.9
click at [22, 196] on div "TẠO ĐƠN HÀNG Yêu cầu xuất hóa đơn điện tử Transit Pickup Surcharge Ids Transit …" at bounding box center [521, 251] width 1042 height 503
type input "0974205433"
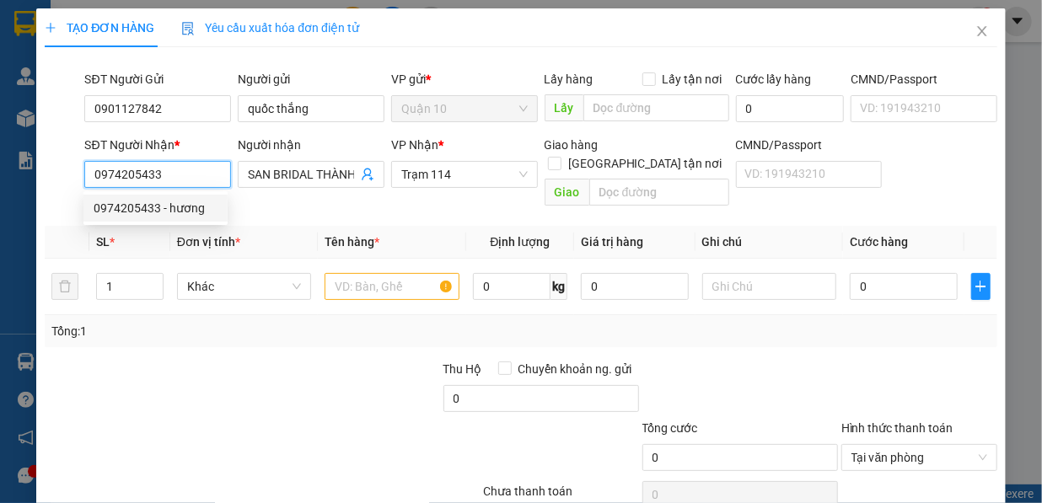
click at [188, 207] on div "0974205433 - hương" at bounding box center [156, 208] width 124 height 19
type input "hương"
type input "115"
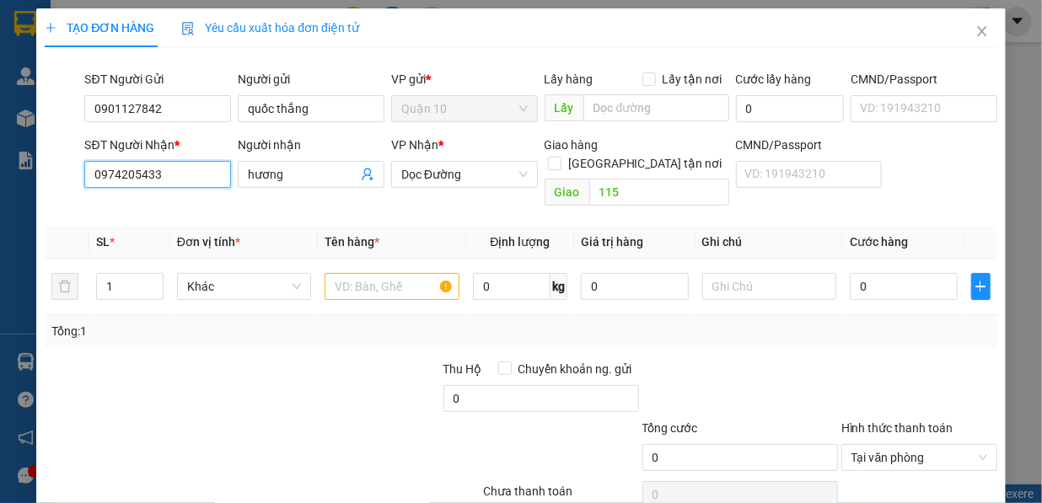
drag, startPoint x: 169, startPoint y: 178, endPoint x: 95, endPoint y: 188, distance: 74.9
click at [95, 188] on div "SĐT Người Nhận * 0974205433 0974205433" at bounding box center [157, 165] width 147 height 59
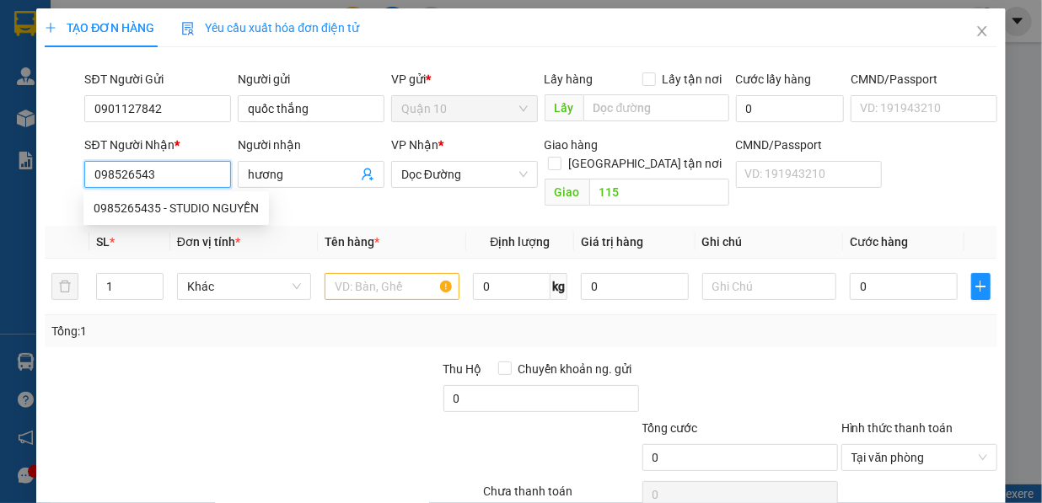
type input "0985265435"
click at [165, 209] on div "0985265435 - STUDIO NGUYỄN" at bounding box center [176, 208] width 165 height 19
type input "STUDIO NGUYỄN"
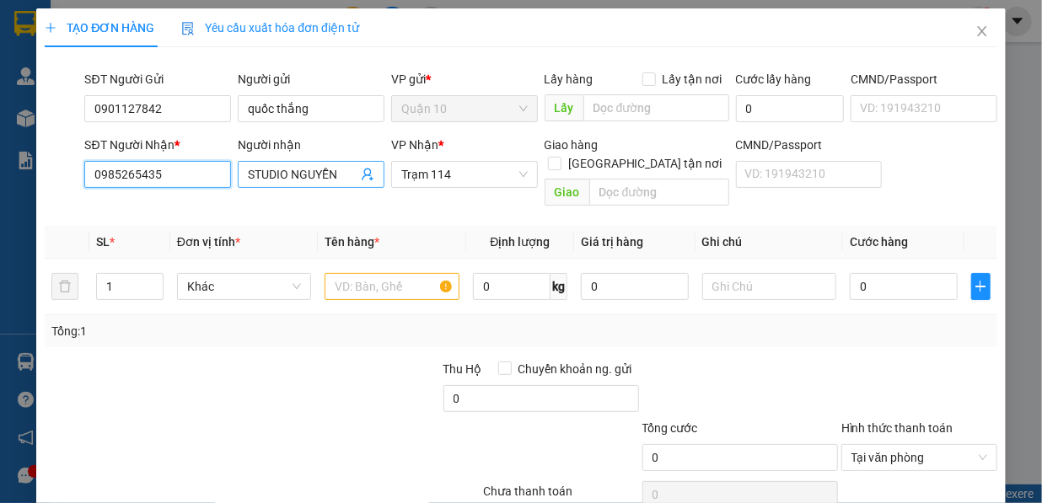
type input "0985265435"
drag, startPoint x: 335, startPoint y: 175, endPoint x: 239, endPoint y: 196, distance: 97.8
click at [239, 196] on div "Transit Pickup Surcharge Ids Transit Deliver Surcharge Ids Transit Deliver Surc…" at bounding box center [521, 306] width 952 height 491
type input "HUONG"
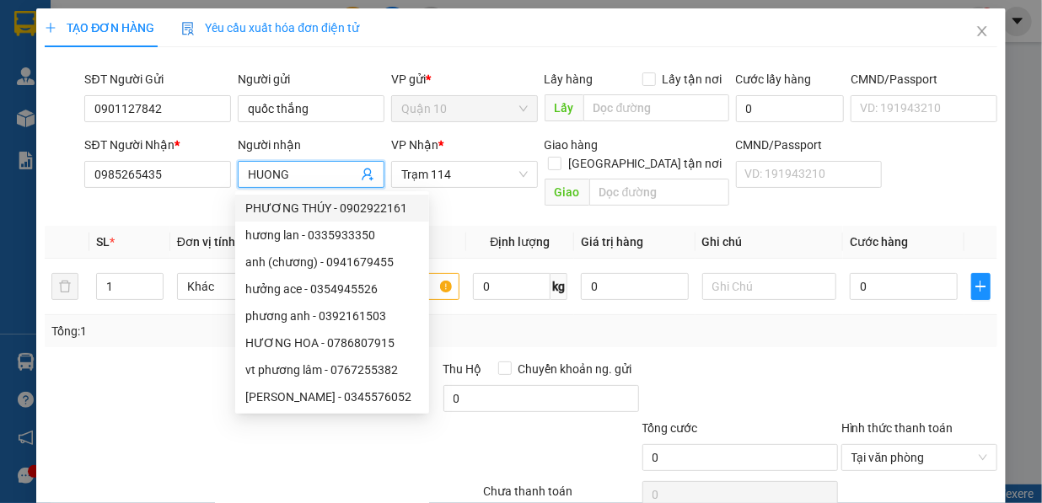
drag, startPoint x: 300, startPoint y: 168, endPoint x: 232, endPoint y: 178, distance: 69.0
click at [228, 180] on div "SĐT Người Nhận * 0985265435 Người nhận HUONG VP Nhận * Trạm 114 Giao hàng Giao …" at bounding box center [540, 175] width 919 height 78
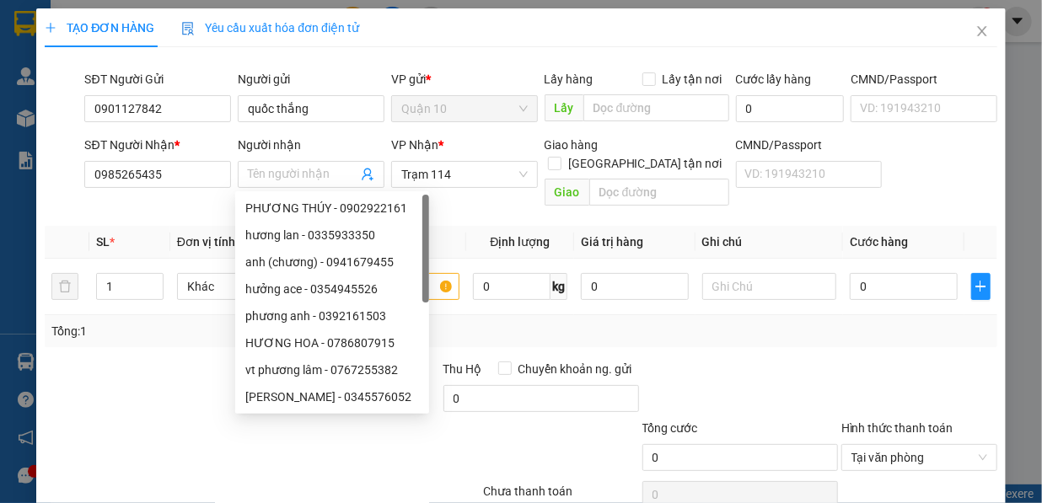
click at [160, 381] on div at bounding box center [142, 389] width 199 height 59
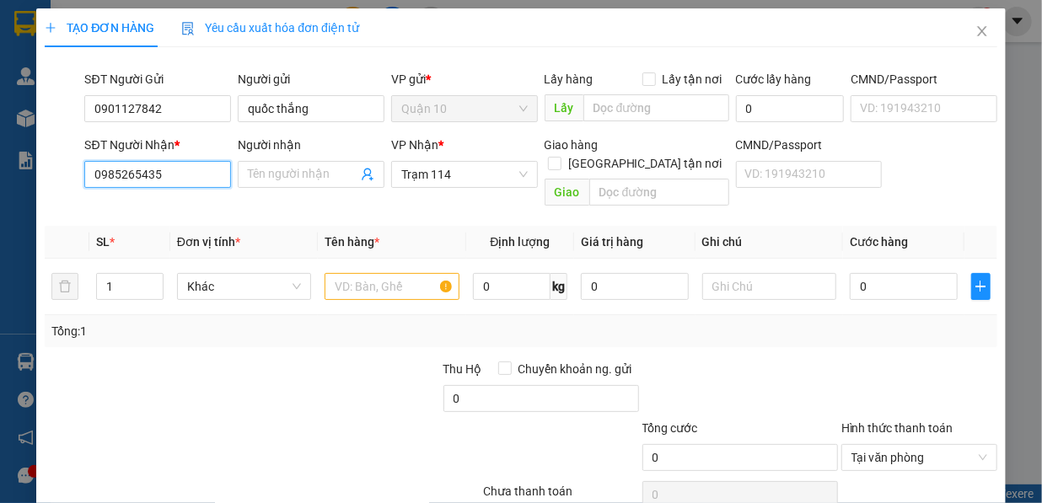
click at [189, 163] on input "0985265435" at bounding box center [157, 174] width 147 height 27
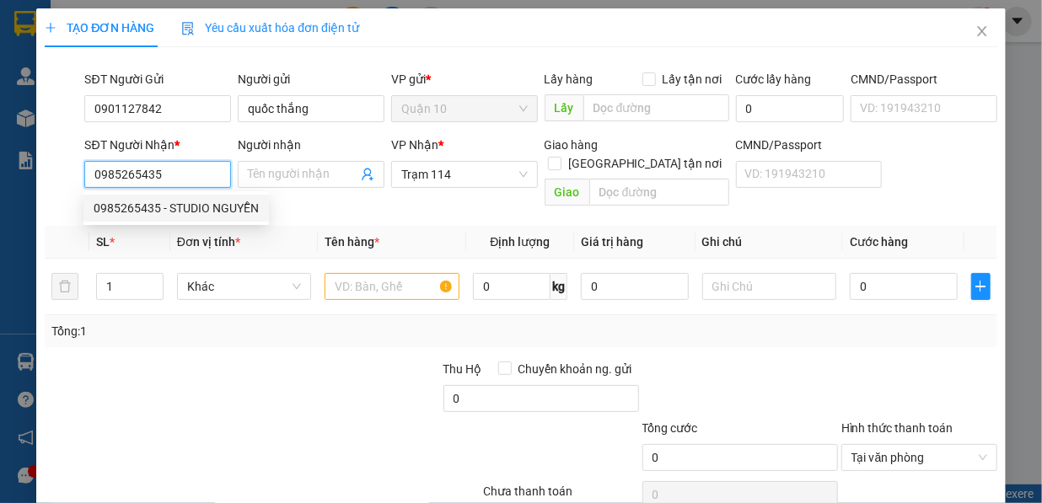
click at [192, 197] on div "0985265435 - STUDIO NGUYỄN" at bounding box center [175, 208] width 185 height 27
type input "STUDIO NGUYỄN"
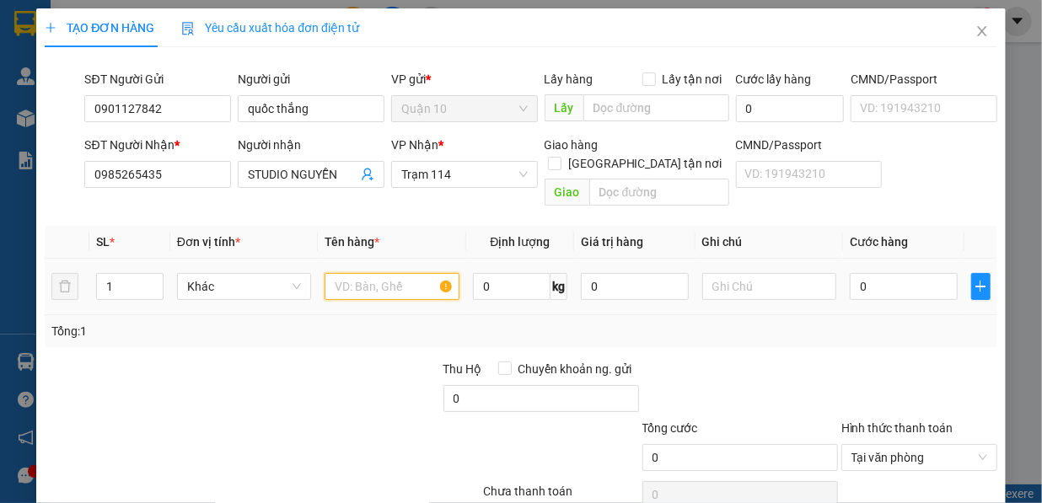
click at [397, 273] on input "text" at bounding box center [392, 286] width 135 height 27
type input "KIỆN HÌNH"
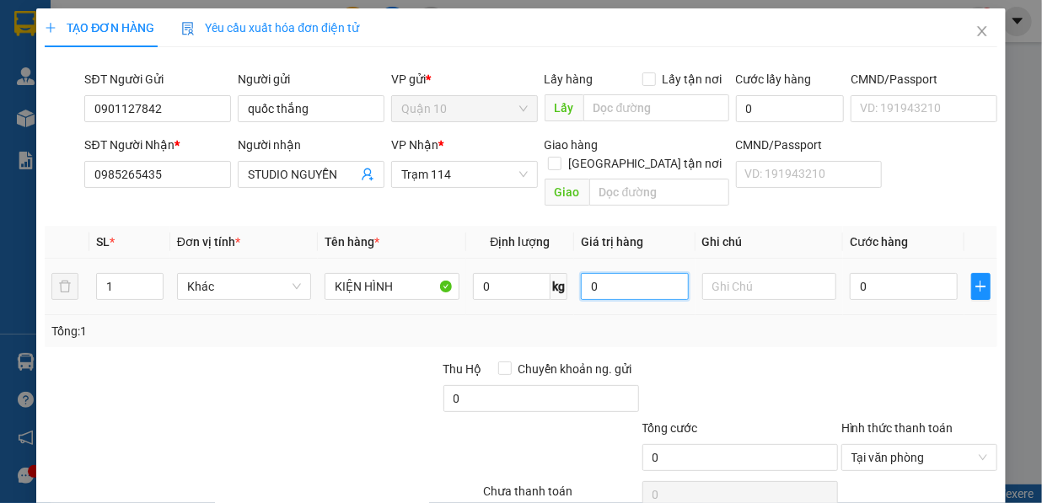
click at [599, 273] on input "0" at bounding box center [635, 286] width 108 height 27
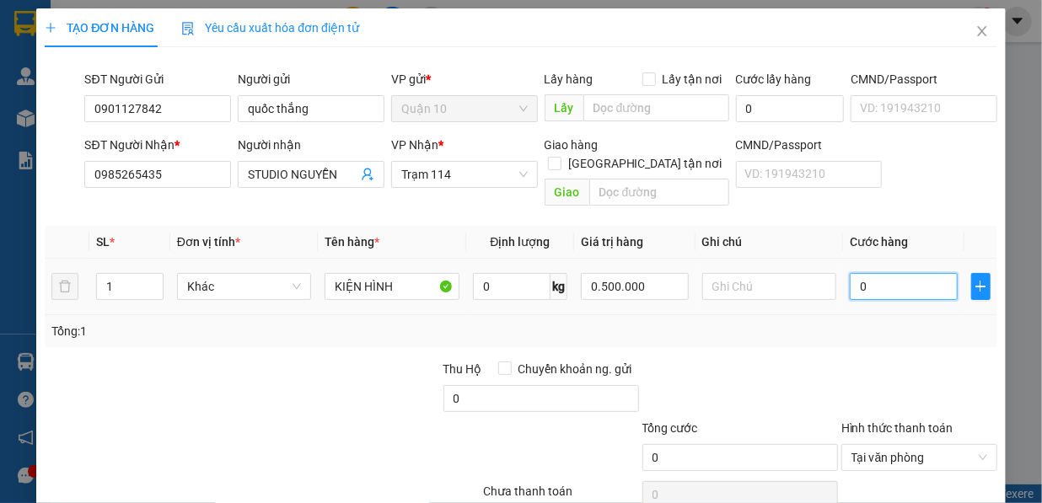
type input "500.000"
click at [888, 279] on input "0" at bounding box center [904, 286] width 108 height 27
type input "7"
type input "70"
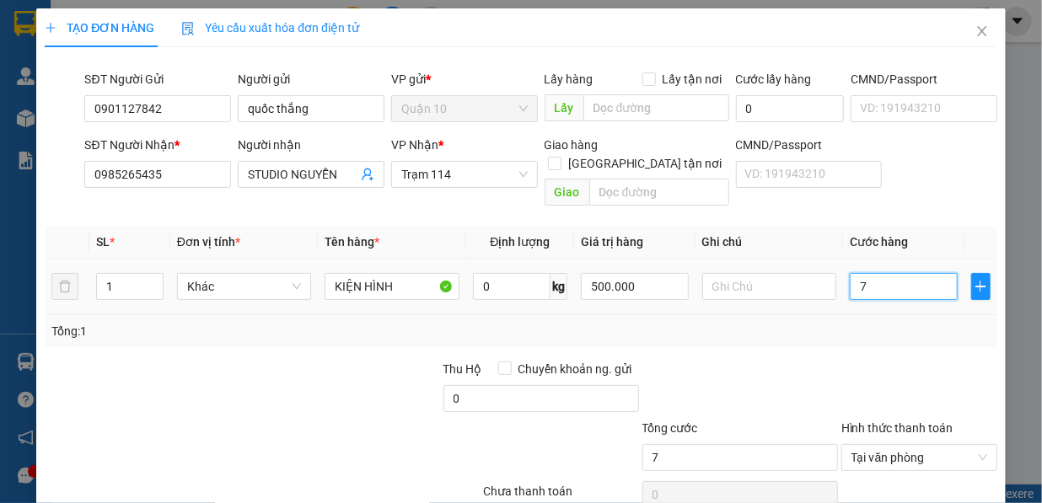
type input "70"
type input "700"
type input "7.000"
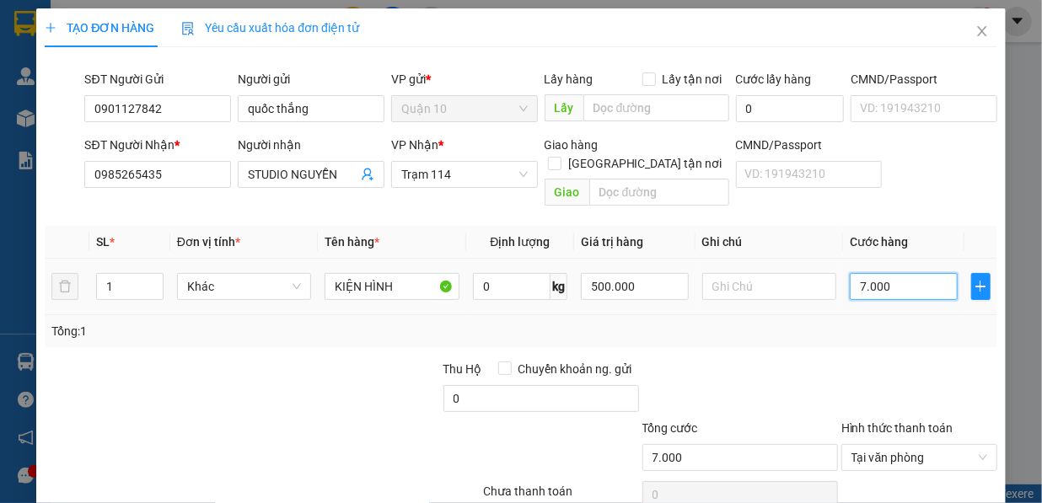
type input "70.000"
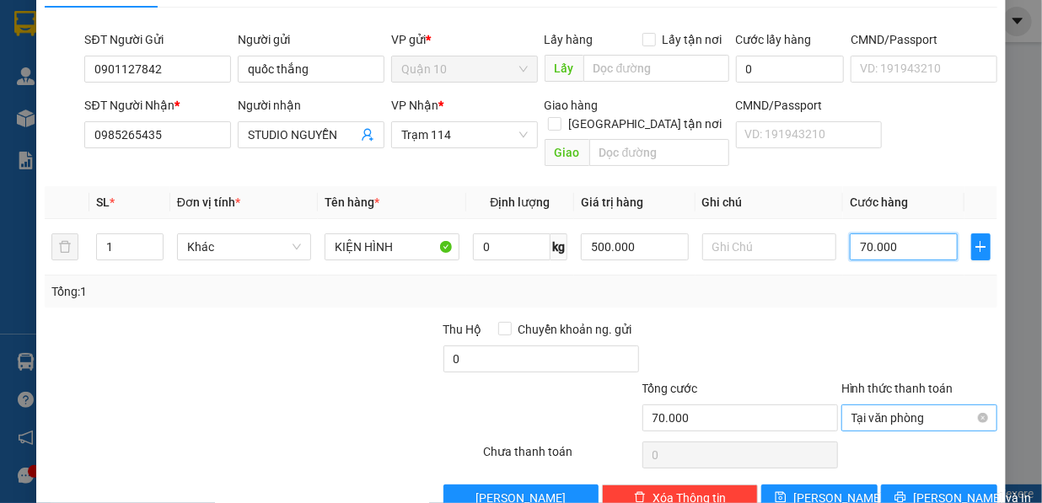
scroll to position [61, 0]
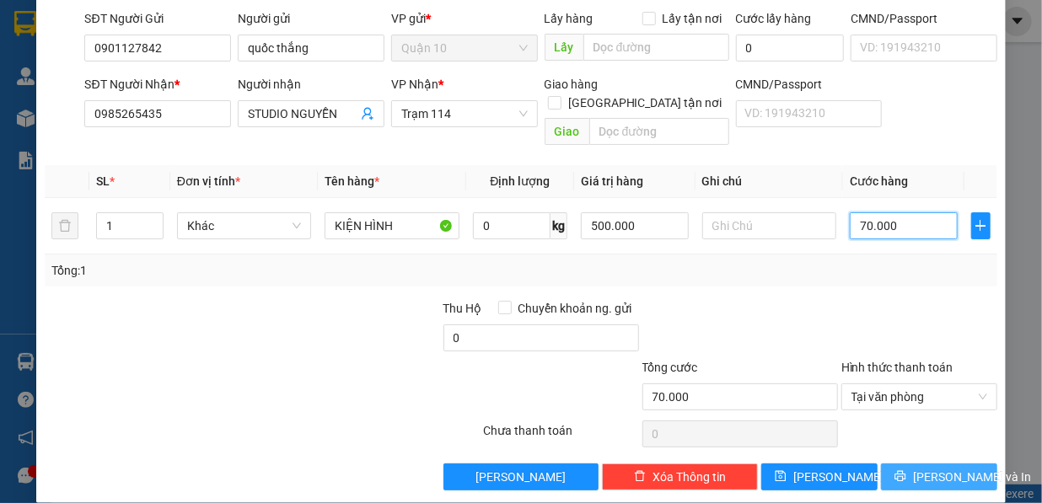
type input "70.000"
click at [916, 464] on button "[PERSON_NAME] và In" at bounding box center [939, 477] width 116 height 27
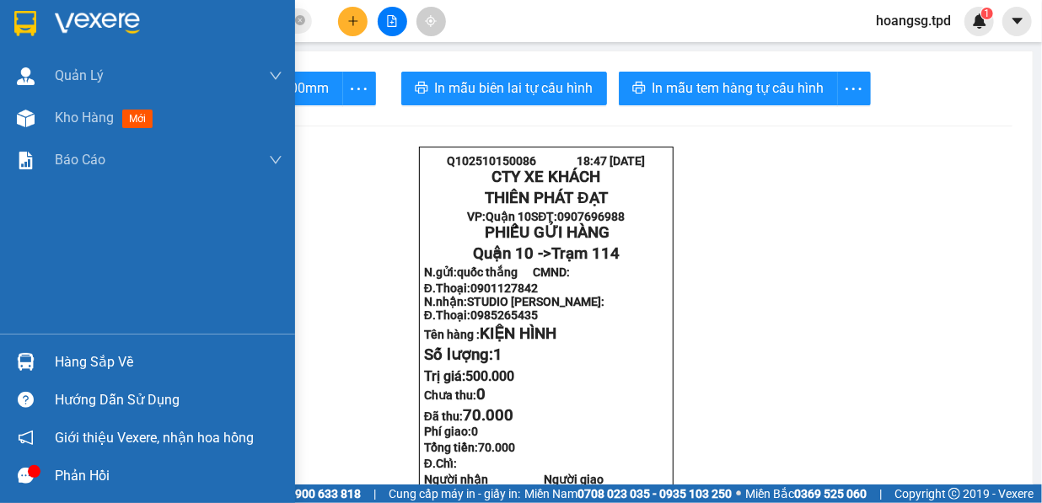
drag, startPoint x: 37, startPoint y: 362, endPoint x: 49, endPoint y: 362, distance: 11.8
click at [38, 362] on div at bounding box center [26, 362] width 30 height 30
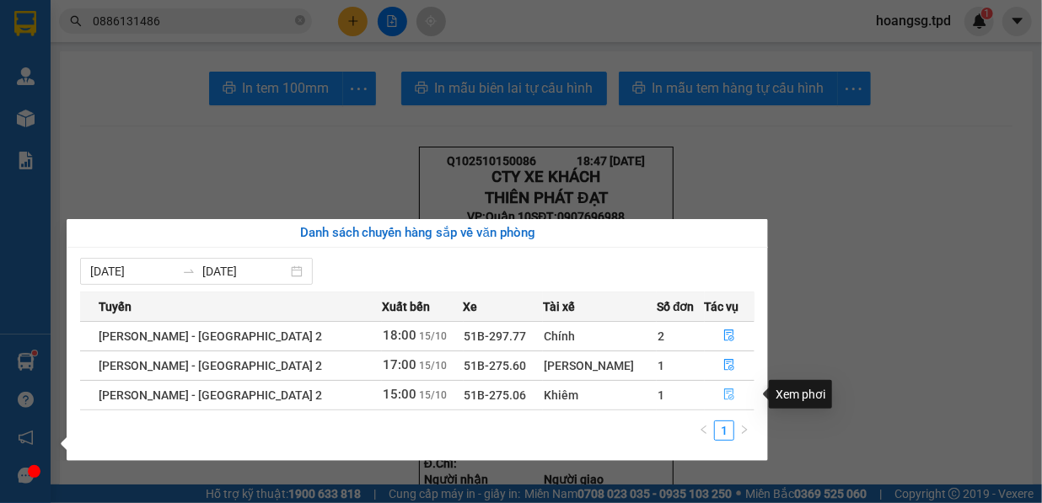
click at [714, 401] on button "button" at bounding box center [730, 395] width 49 height 27
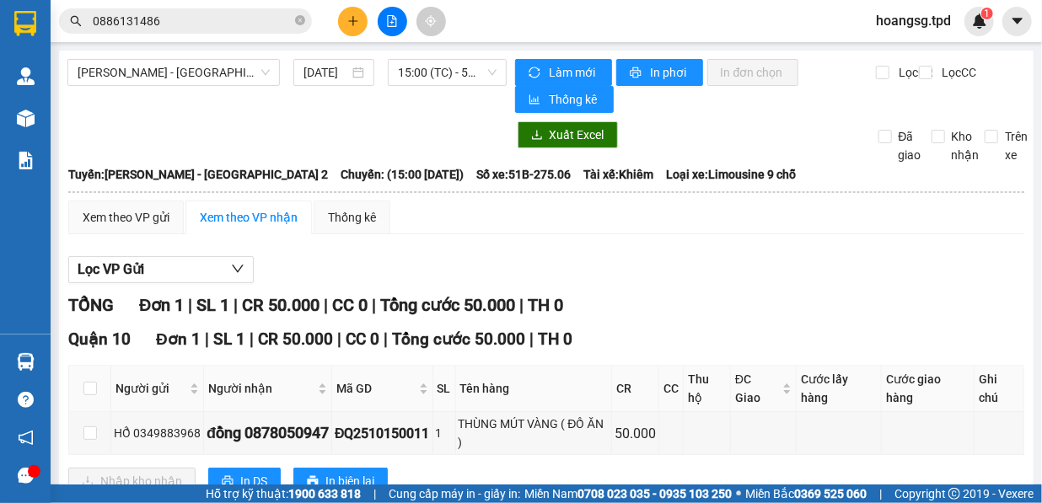
scroll to position [56, 0]
